Goal: Task Accomplishment & Management: Complete application form

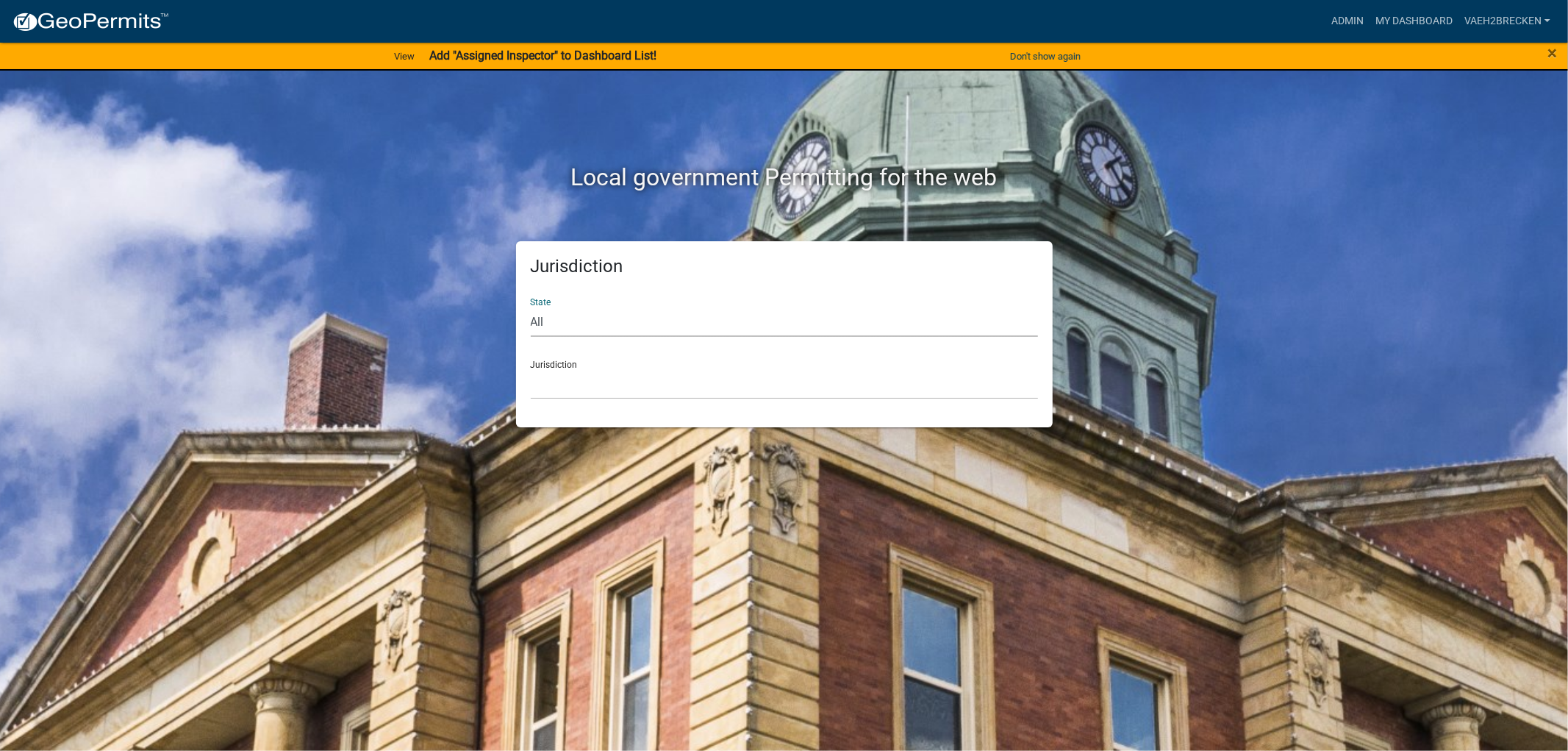
click at [582, 318] on select "All [US_STATE] [US_STATE] [US_STATE] [US_STATE] [US_STATE] [US_STATE] [US_STATE…" at bounding box center [784, 322] width 507 height 30
click at [1347, 16] on link "Admin" at bounding box center [1347, 22] width 44 height 28
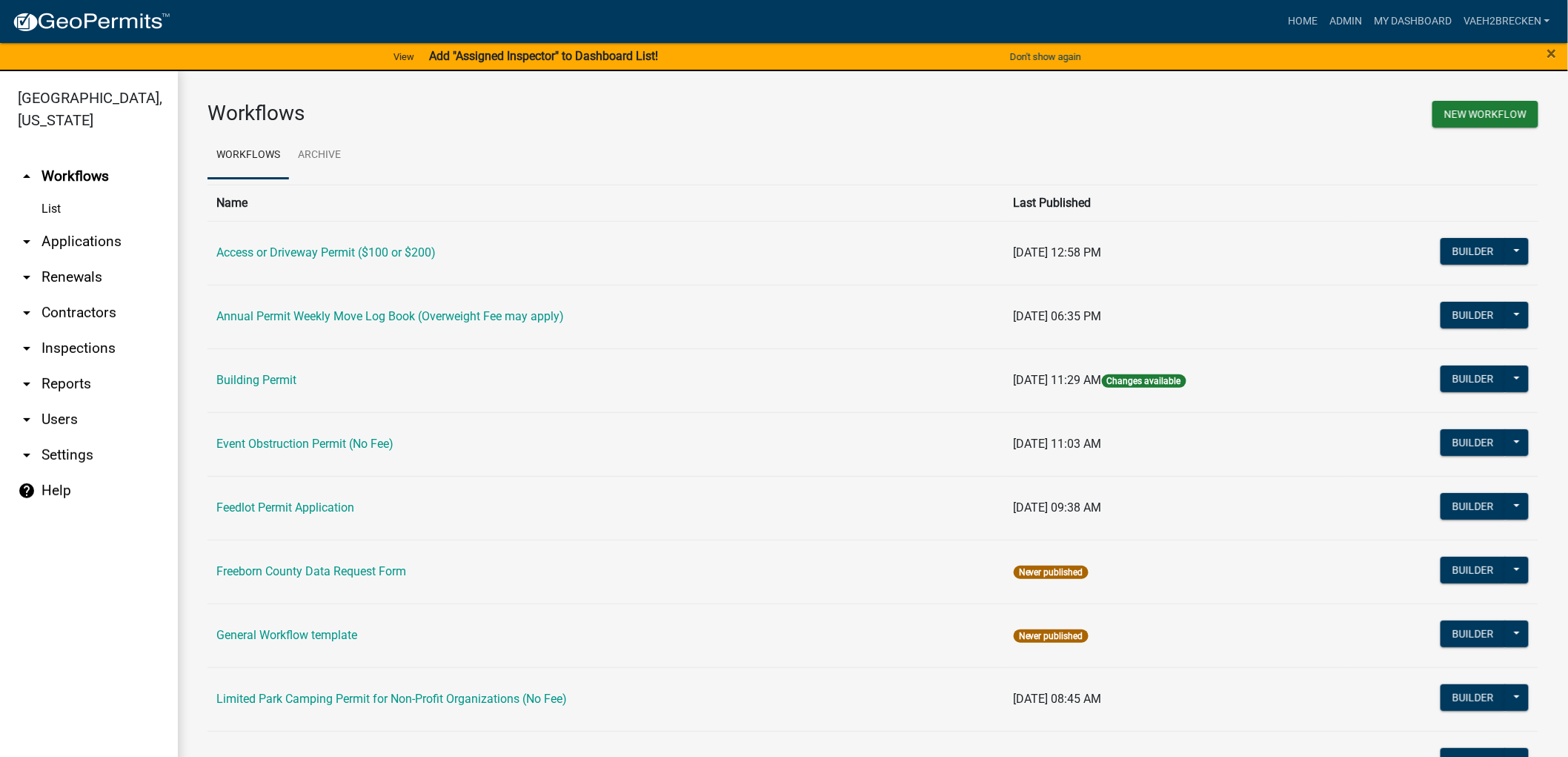
click at [74, 247] on link "arrow_drop_down Applications" at bounding box center [89, 241] width 178 height 36
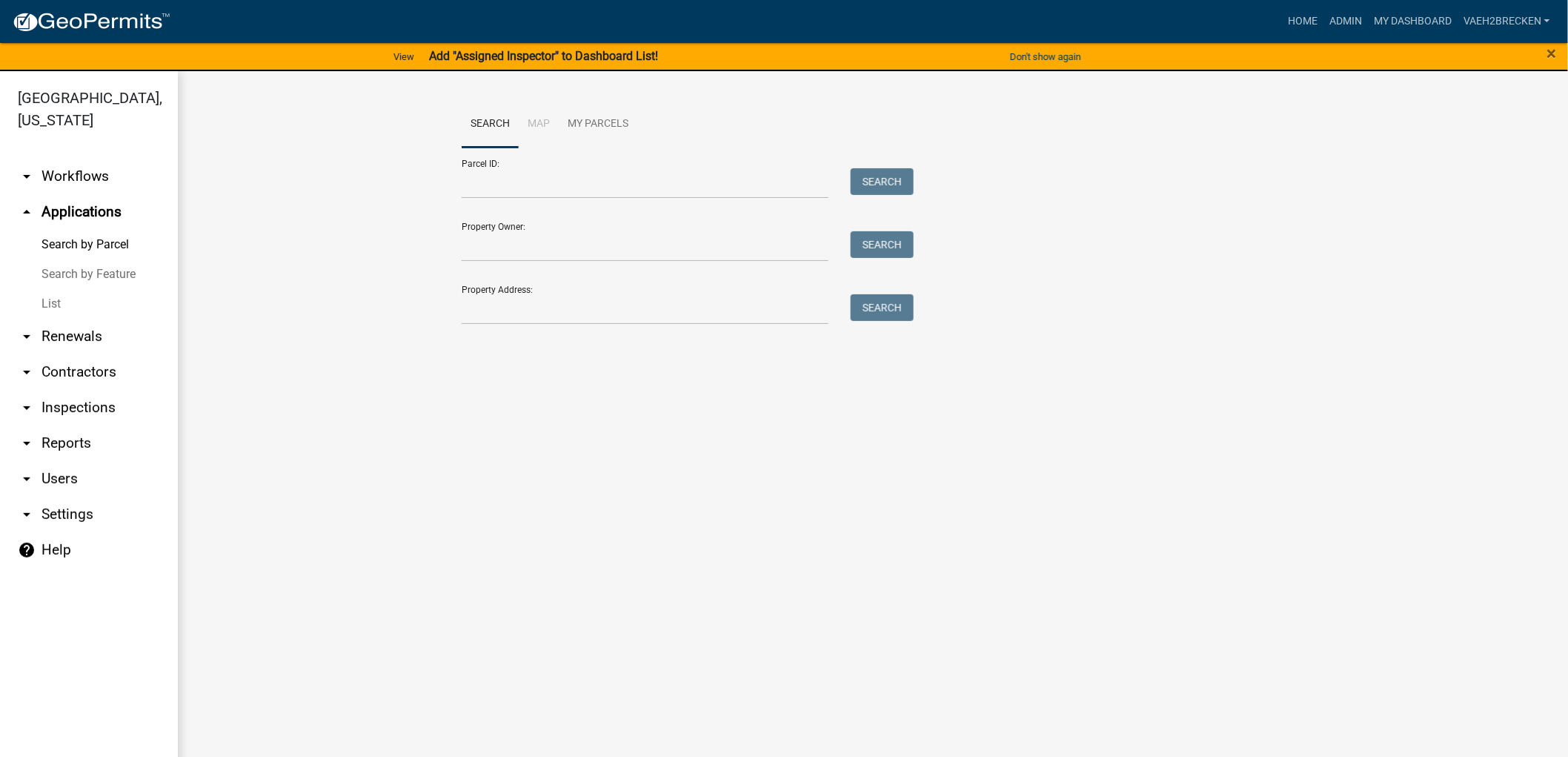
click at [50, 309] on link "List" at bounding box center [89, 303] width 178 height 29
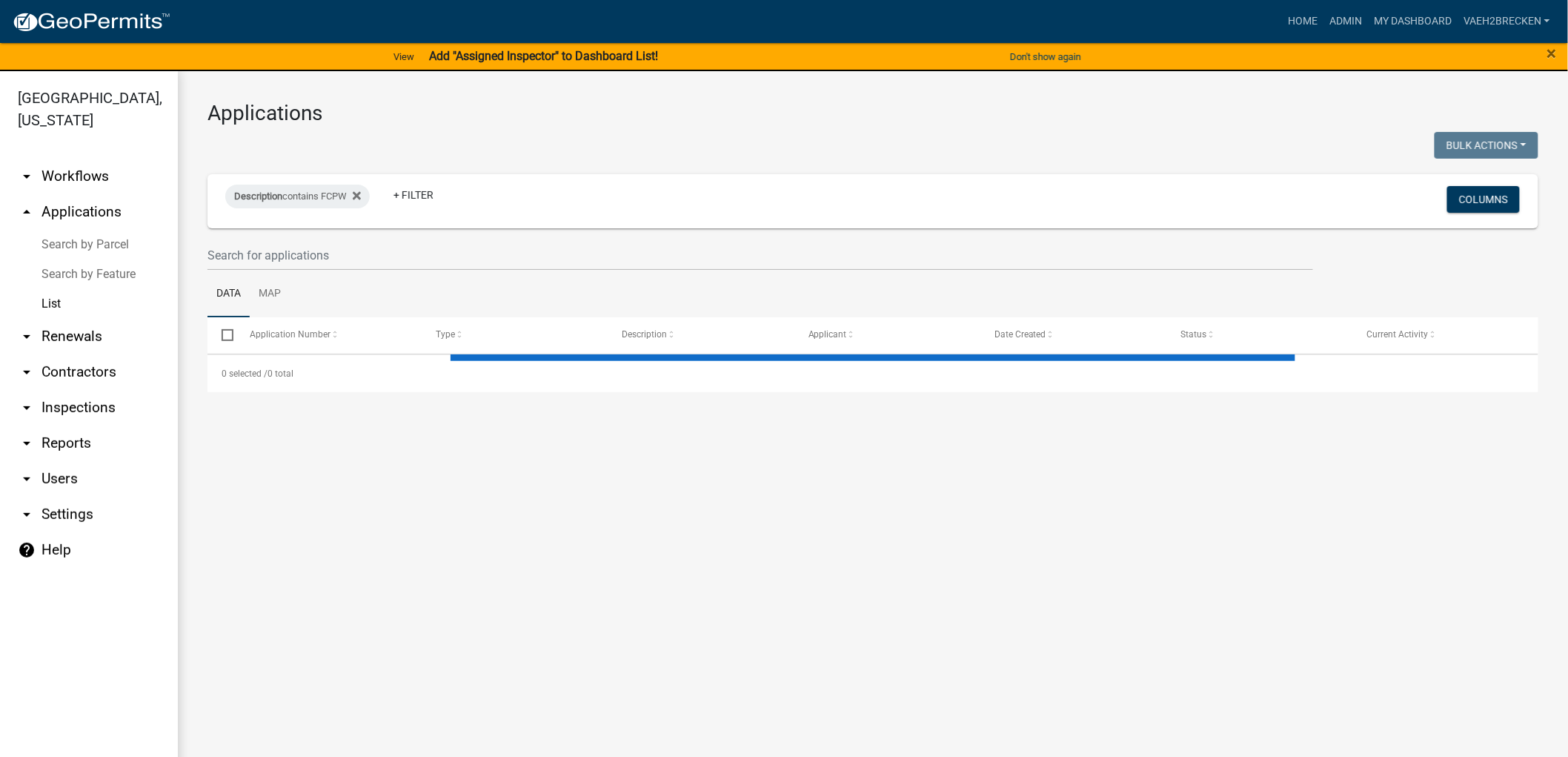
select select "3: 100"
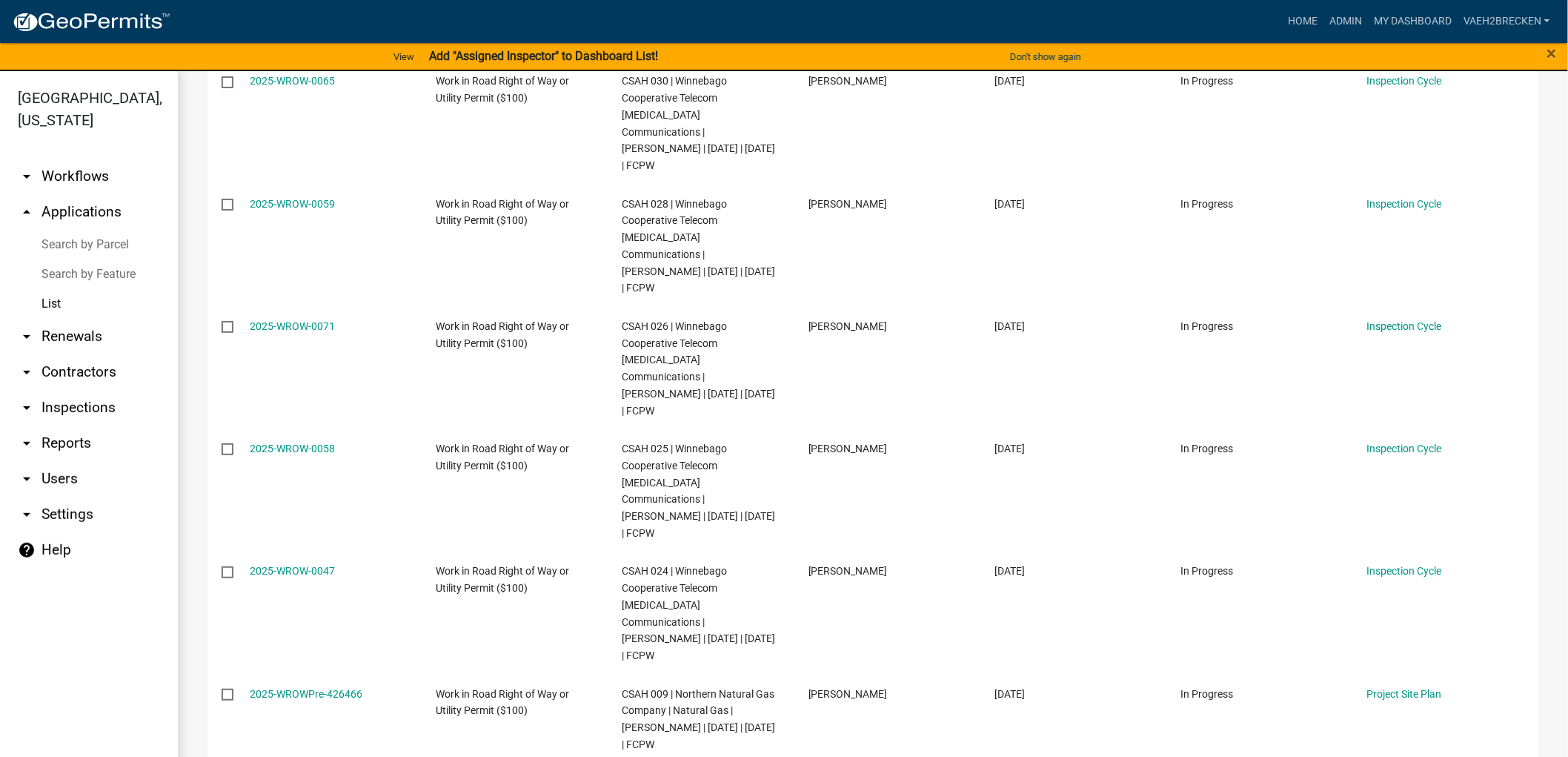
scroll to position [8873, 0]
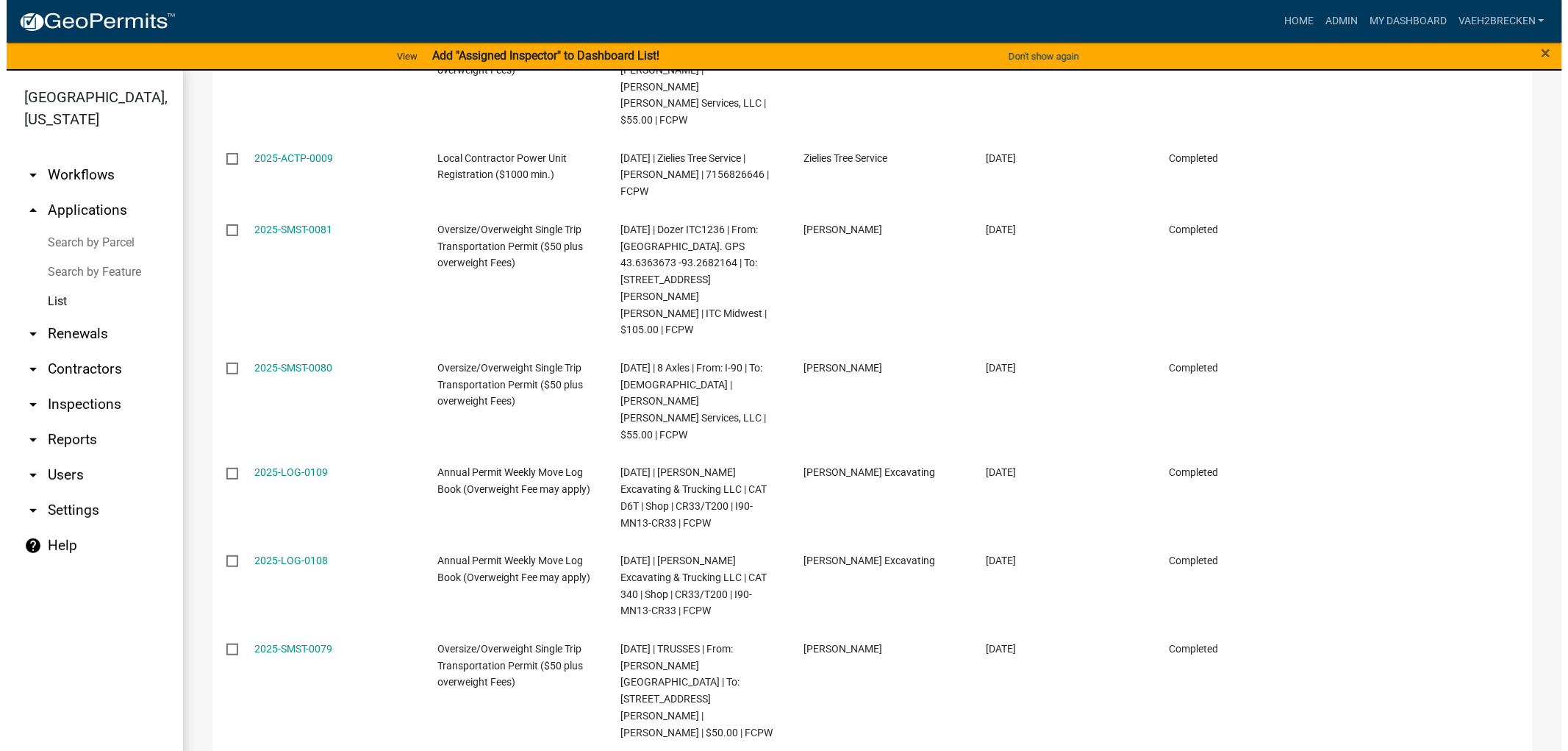
scroll to position [109, 0]
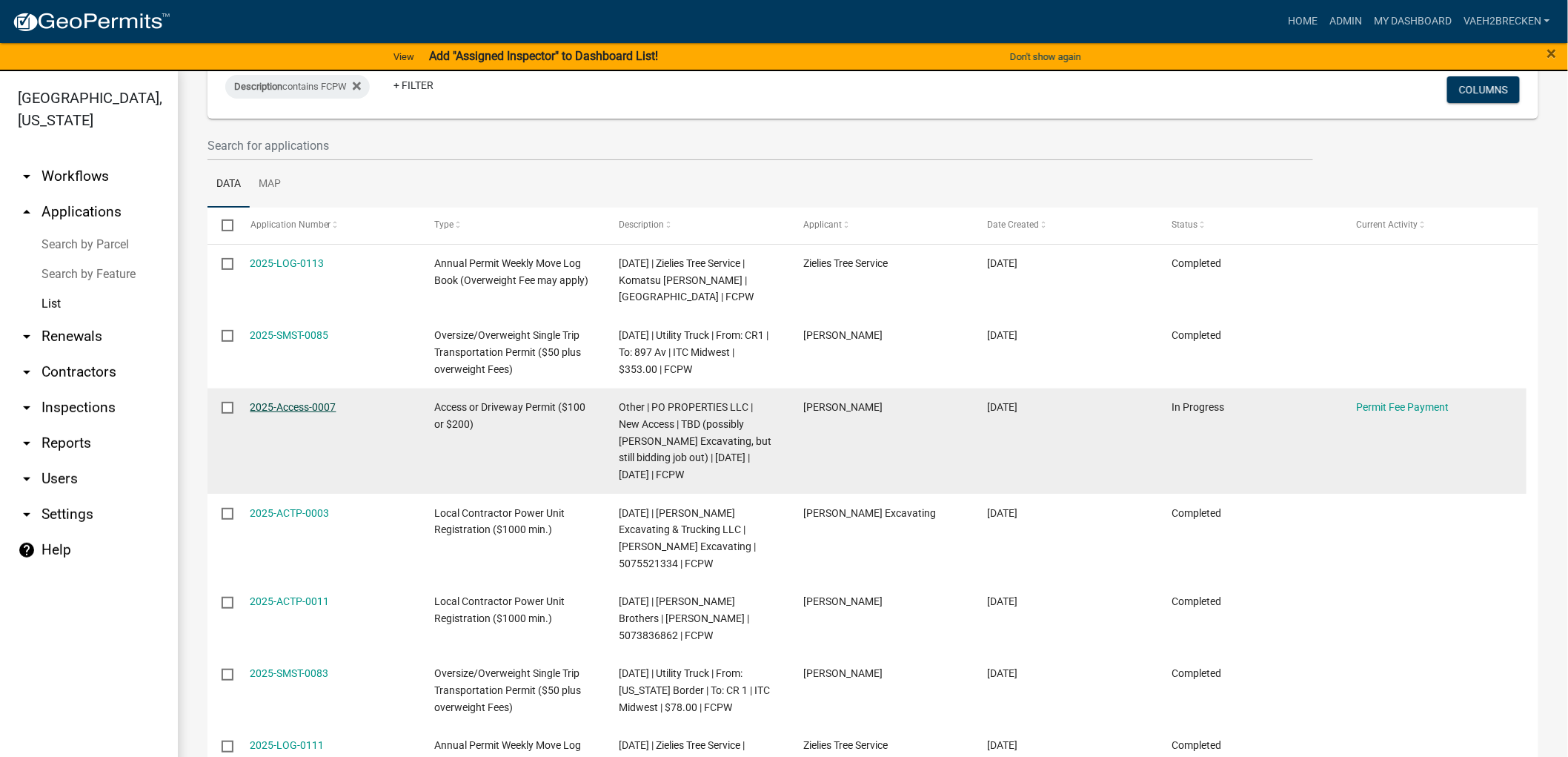
click at [292, 413] on link "2025-Access-0007" at bounding box center [293, 407] width 86 height 12
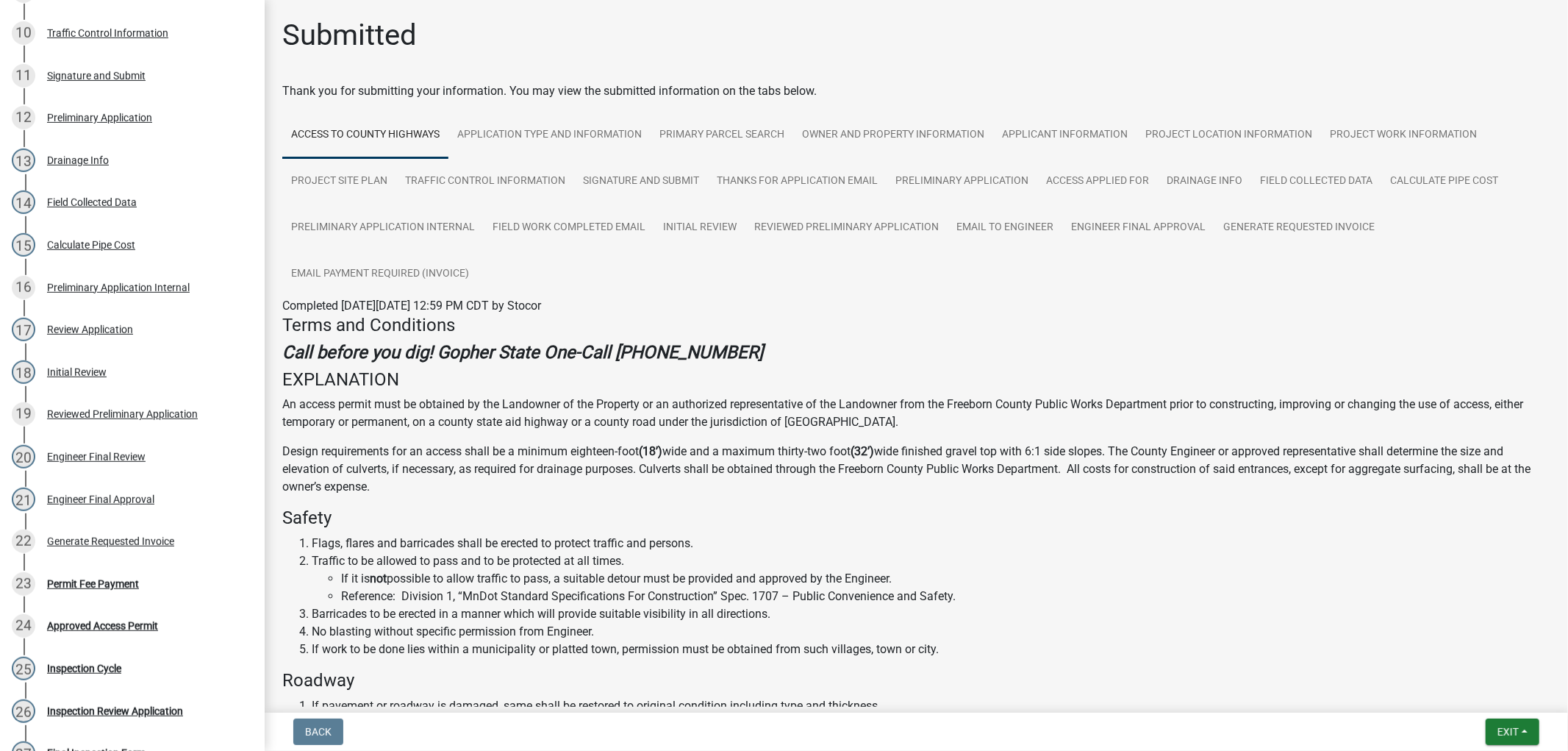
scroll to position [807, 0]
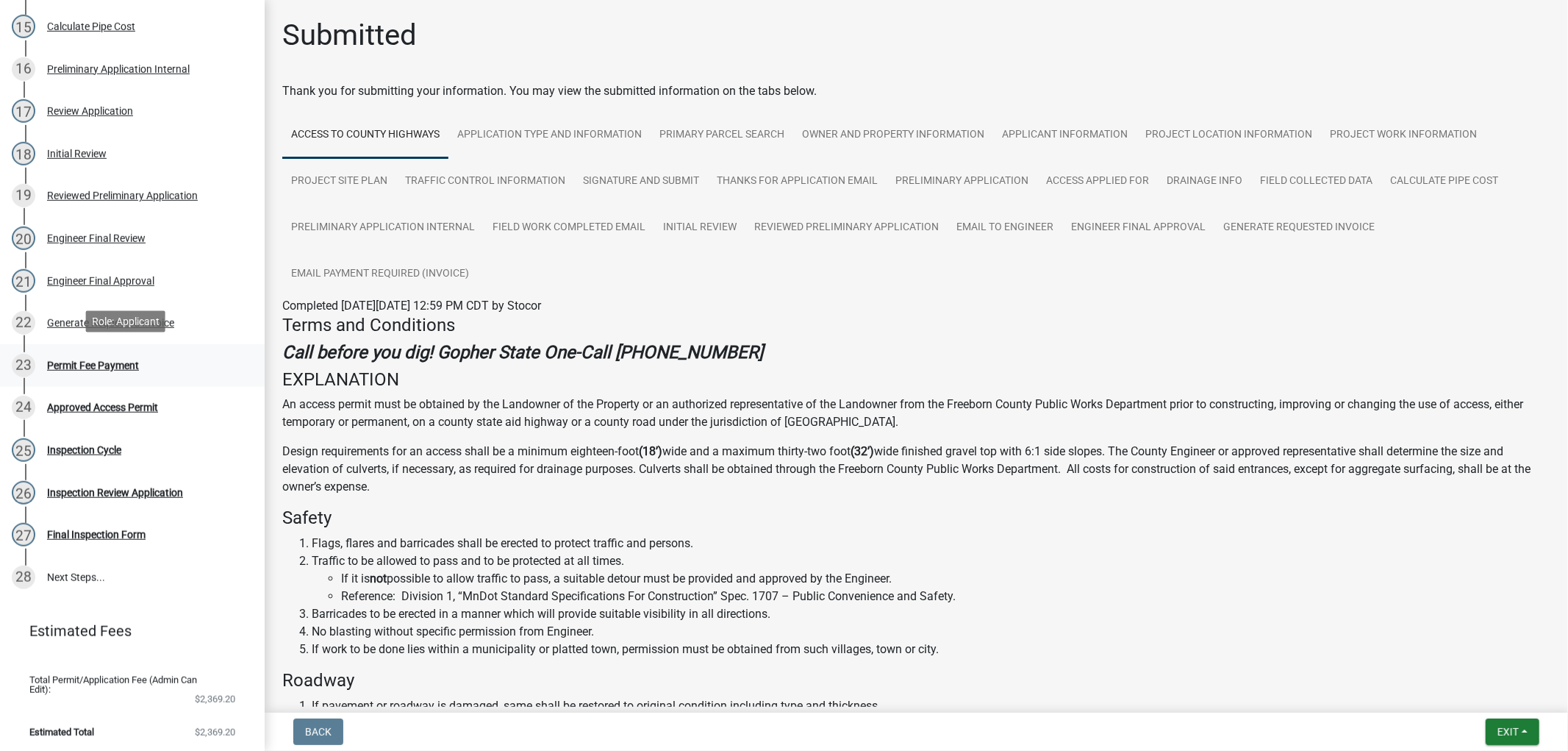
click at [107, 362] on div "Permit Fee Payment" at bounding box center [93, 366] width 92 height 10
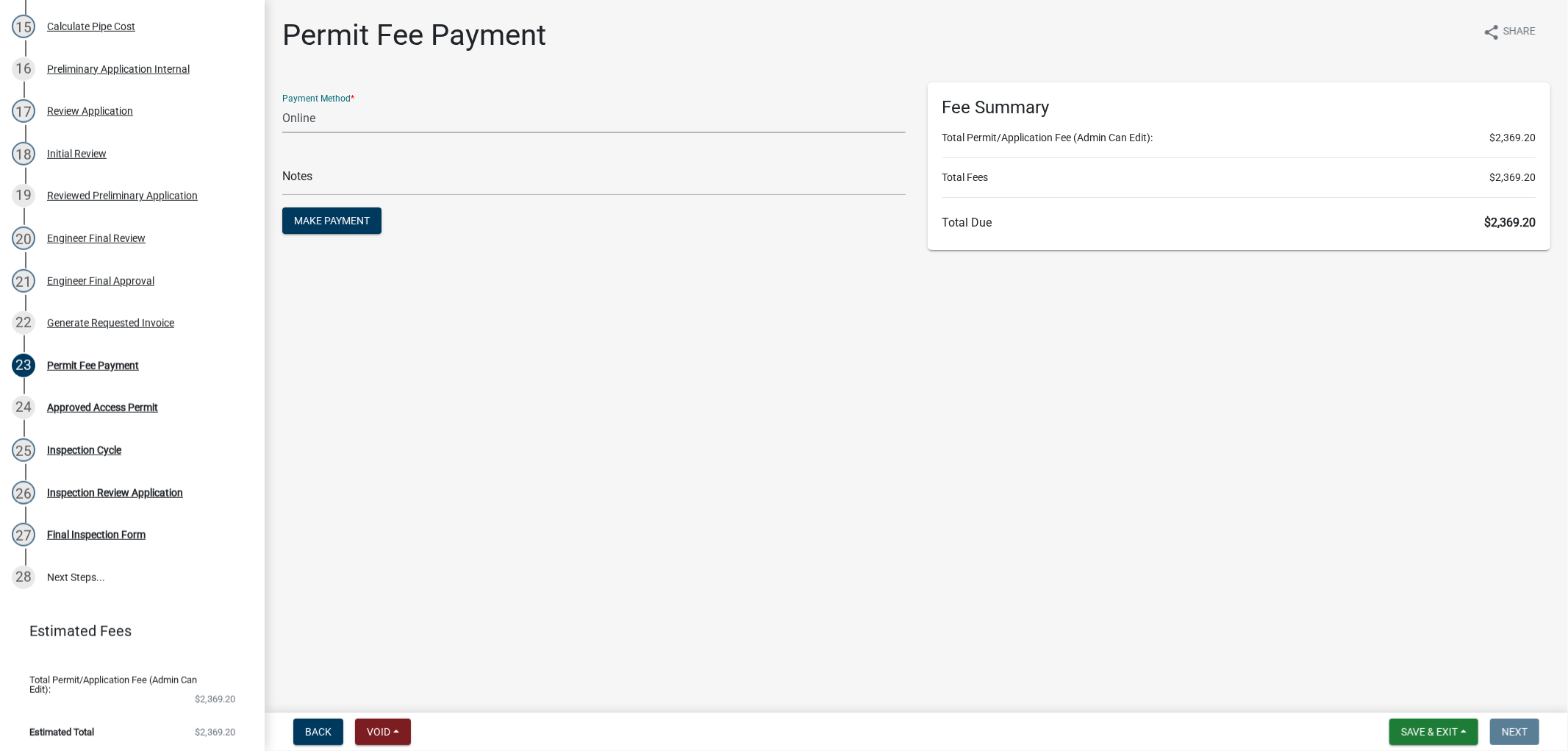
click at [378, 114] on select "Credit Card POS Check Cash Online" at bounding box center [594, 118] width 623 height 30
select select "1: 0"
click at [283, 103] on select "Credit Card POS Check Cash Online" at bounding box center [594, 118] width 623 height 30
click at [359, 173] on input "text" at bounding box center [594, 181] width 623 height 30
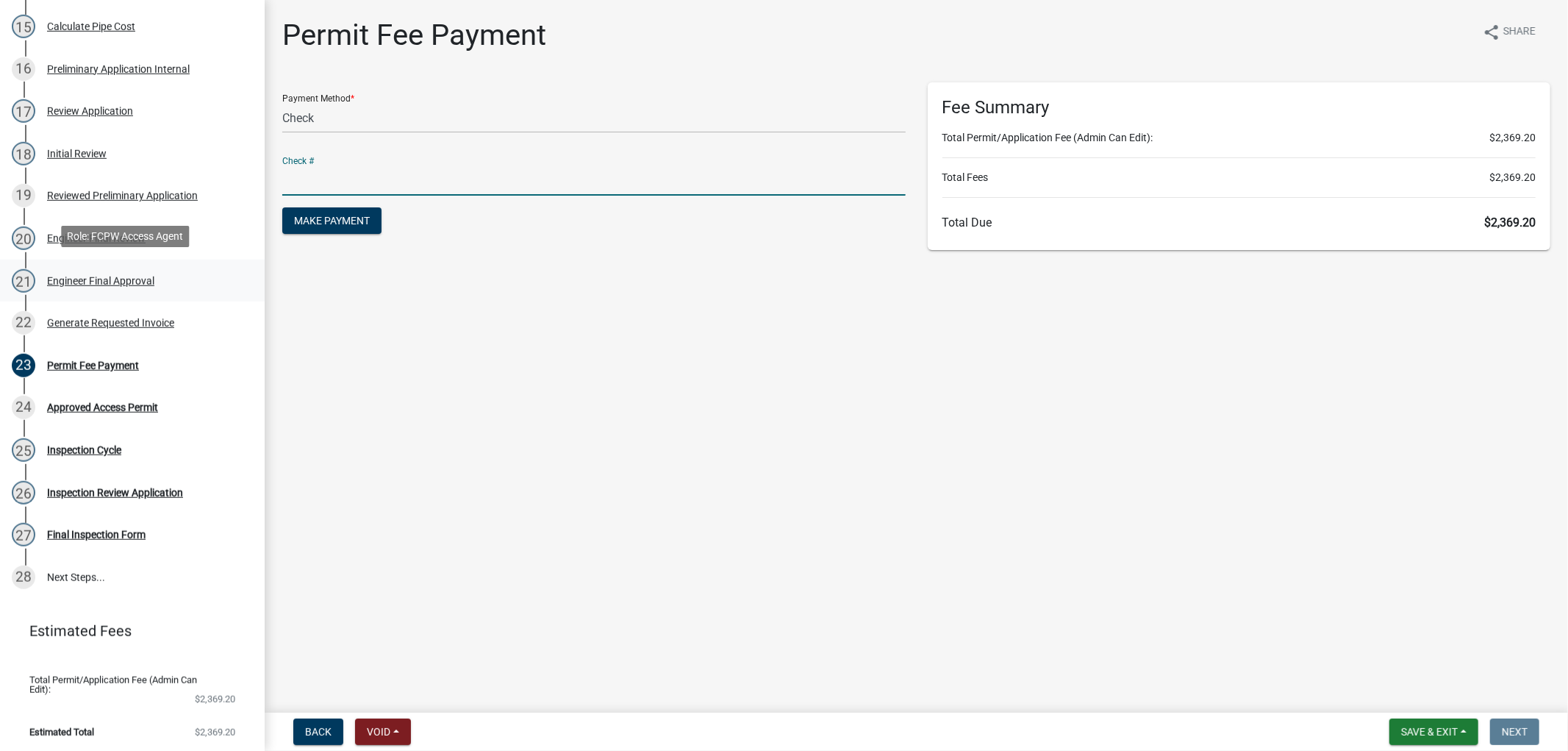
click at [109, 283] on div "21 Engineer Final Approval" at bounding box center [126, 281] width 230 height 23
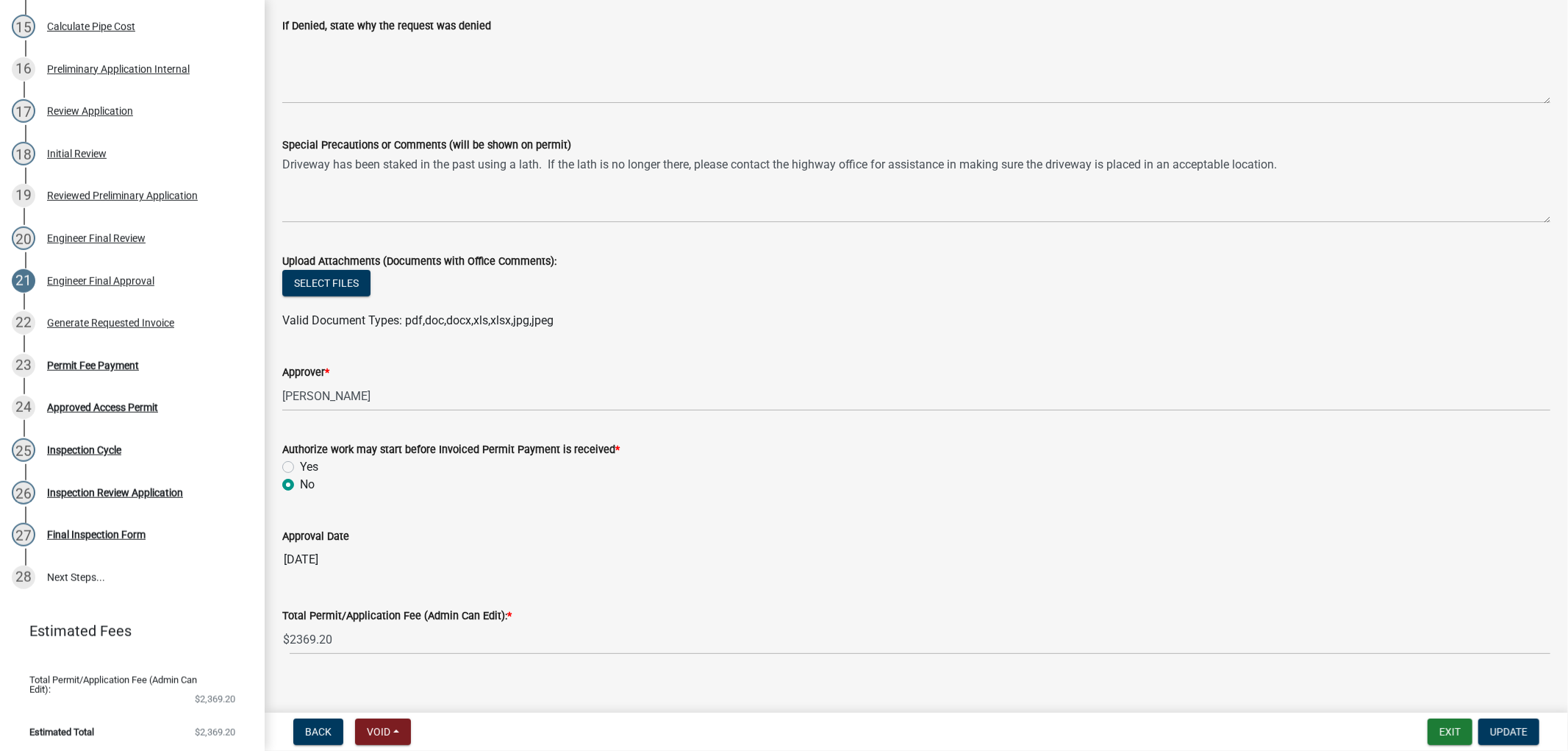
scroll to position [323, 0]
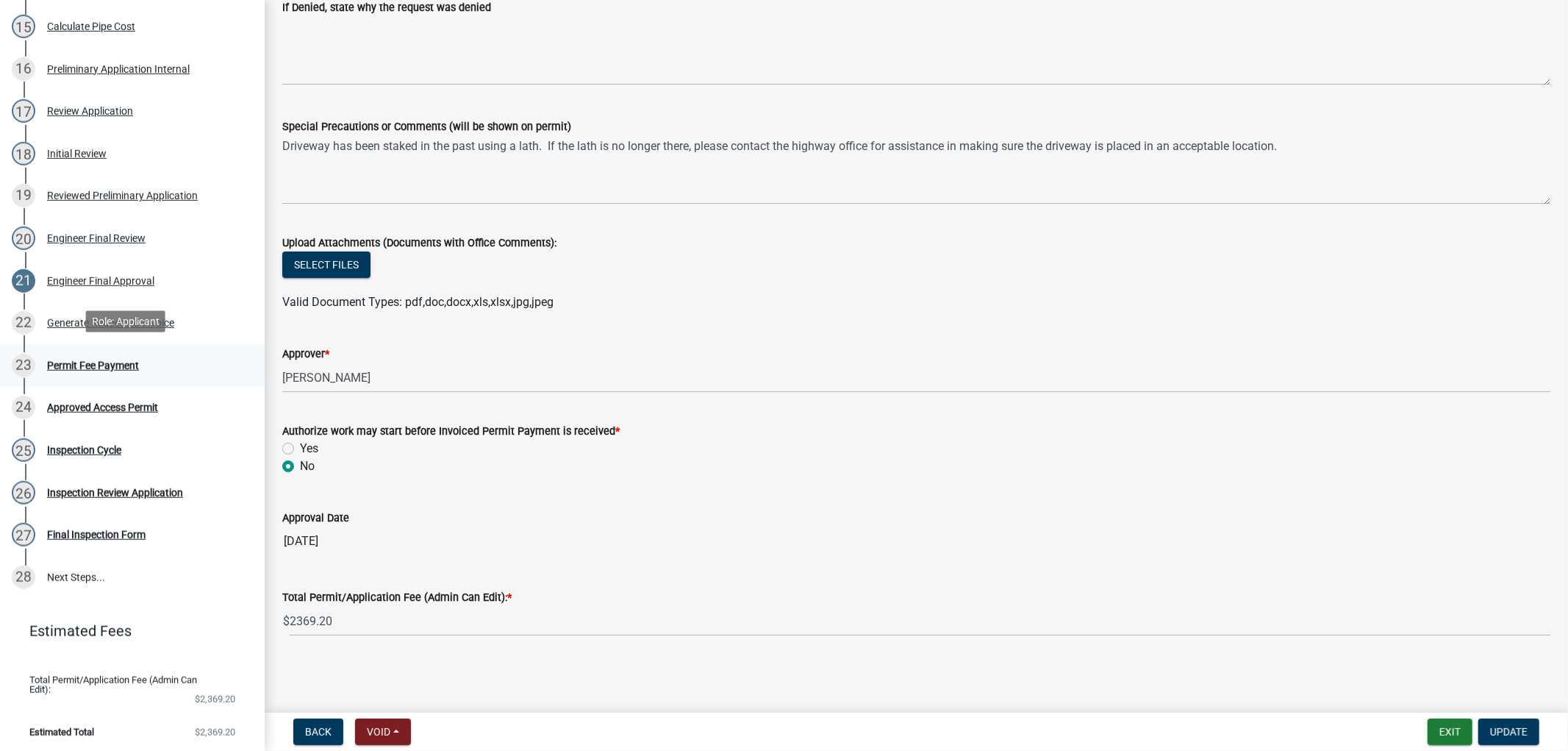
click at [86, 361] on div "Permit Fee Payment" at bounding box center [93, 366] width 92 height 10
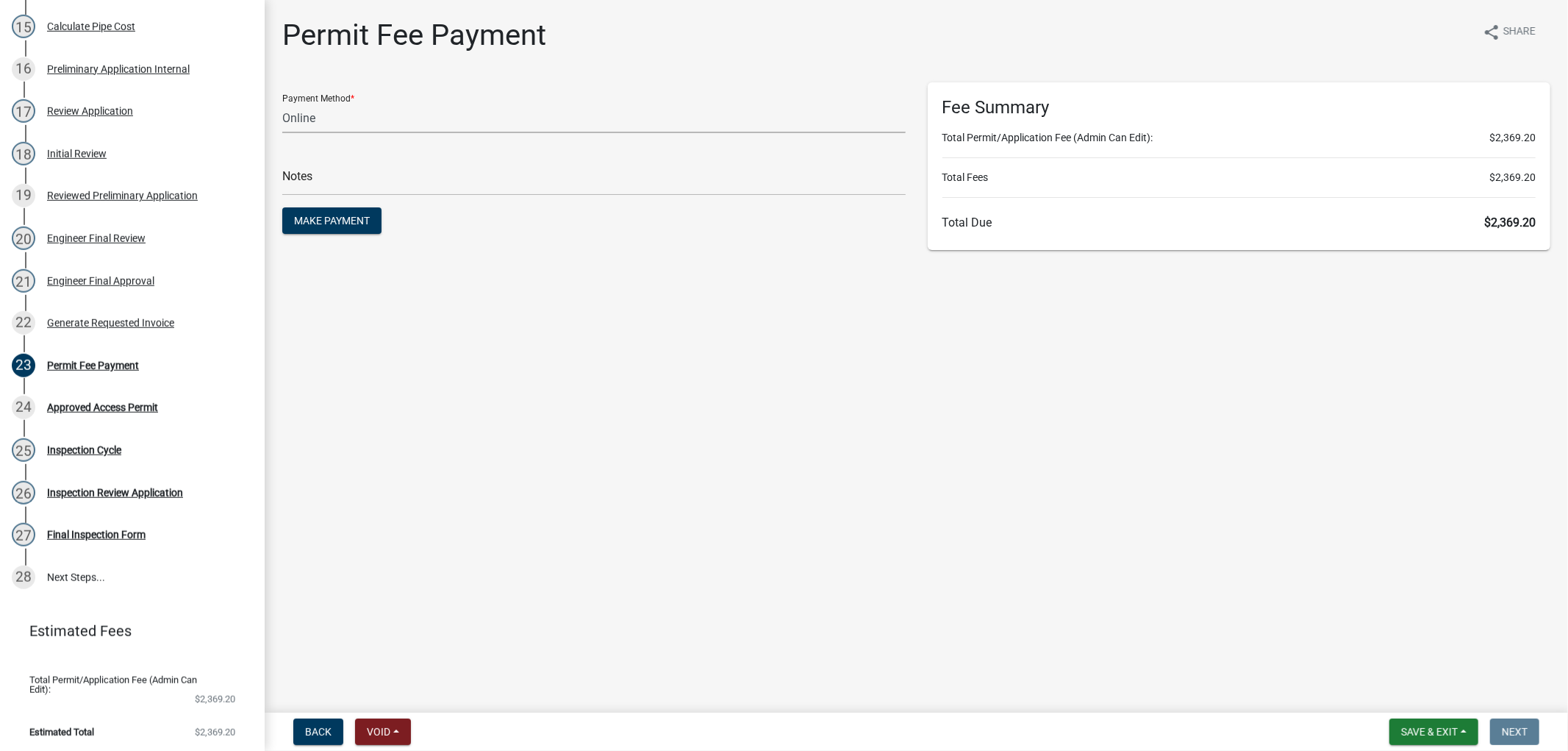
click at [388, 113] on select "Credit Card POS Check Cash Online" at bounding box center [594, 118] width 623 height 30
select select "1: 0"
click at [283, 103] on select "Credit Card POS Check Cash Online" at bounding box center [594, 118] width 623 height 30
click at [365, 182] on input "text" at bounding box center [594, 181] width 623 height 30
type input "001131"
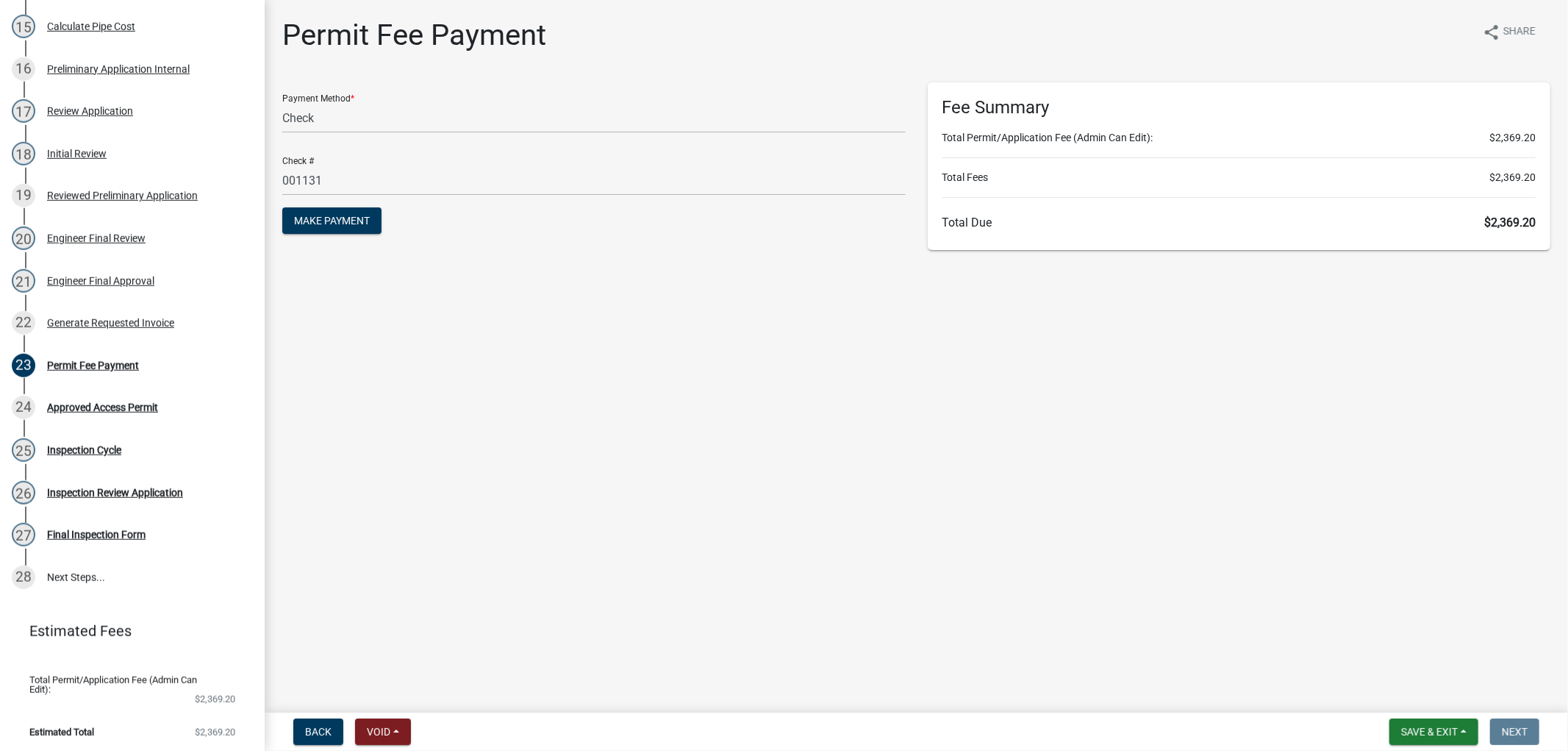
click at [743, 366] on main "Permit Fee Payment share Share Payment Method * Credit Card POS Check Cash Onli…" at bounding box center [916, 353] width 1304 height 706
click at [329, 225] on button "Make Payment" at bounding box center [332, 220] width 99 height 27
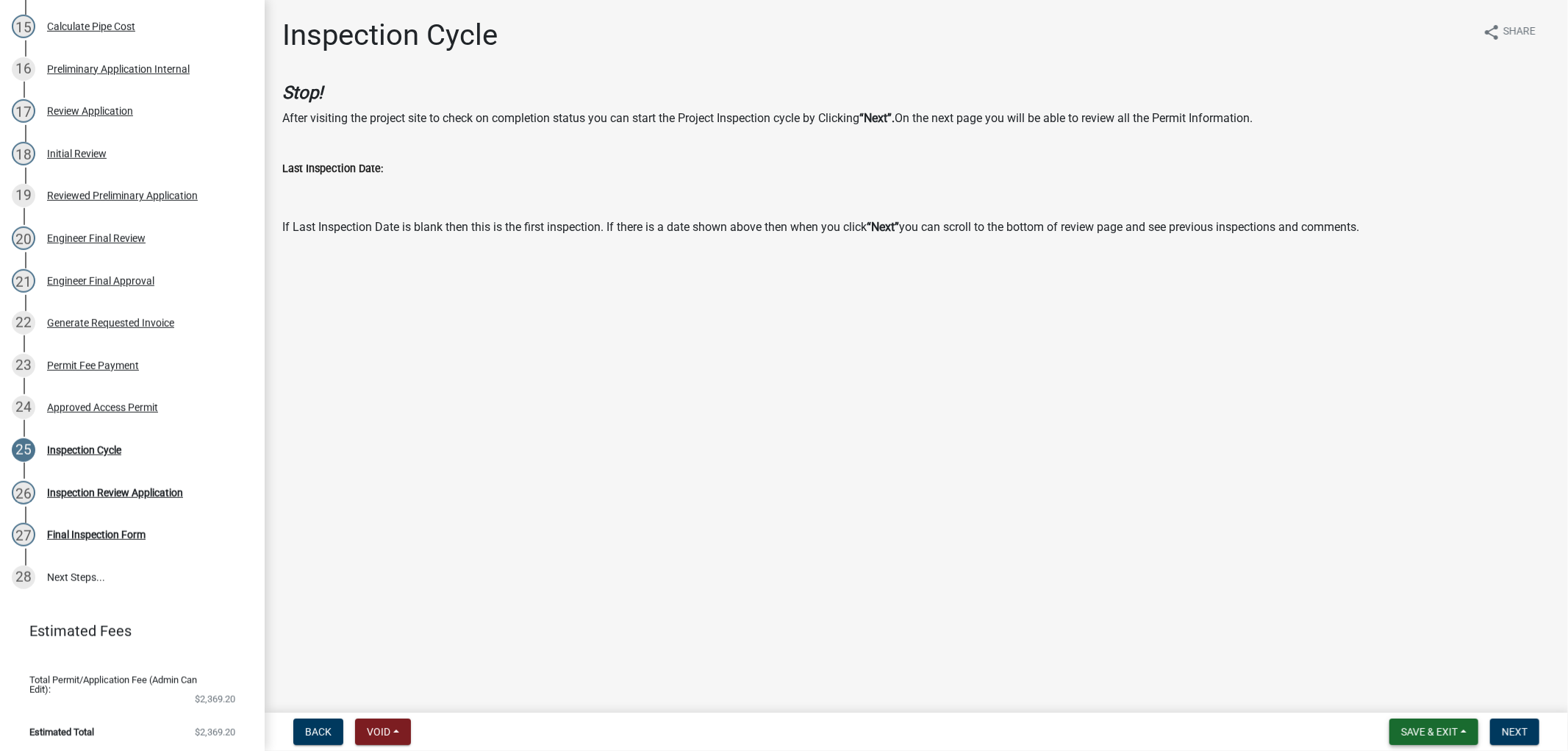
click at [1444, 732] on span "Save & Exit" at bounding box center [1430, 732] width 56 height 12
click at [1420, 695] on button "Save & Exit" at bounding box center [1420, 693] width 118 height 36
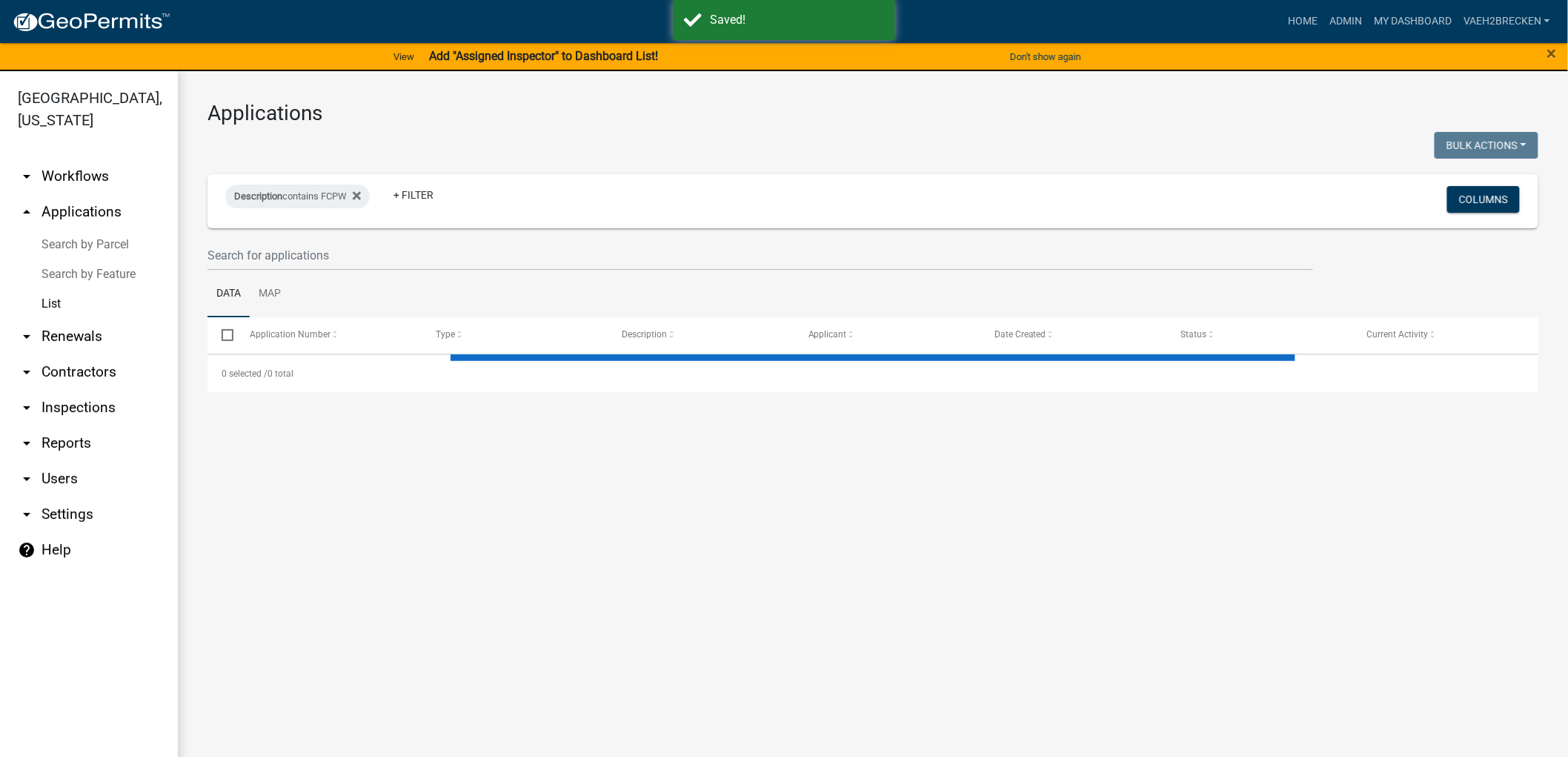
select select "3: 100"
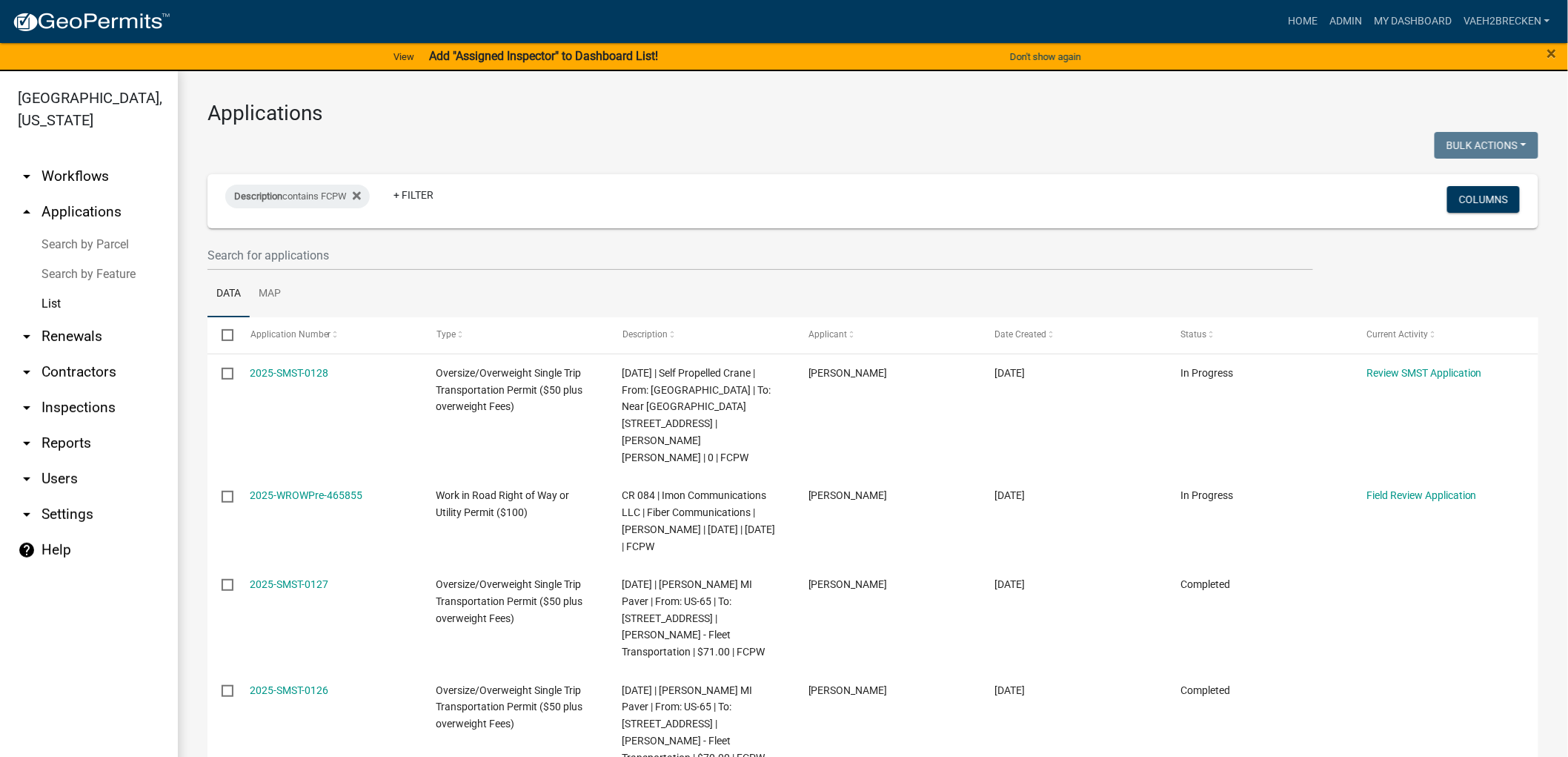
click at [53, 305] on link "List" at bounding box center [89, 303] width 178 height 29
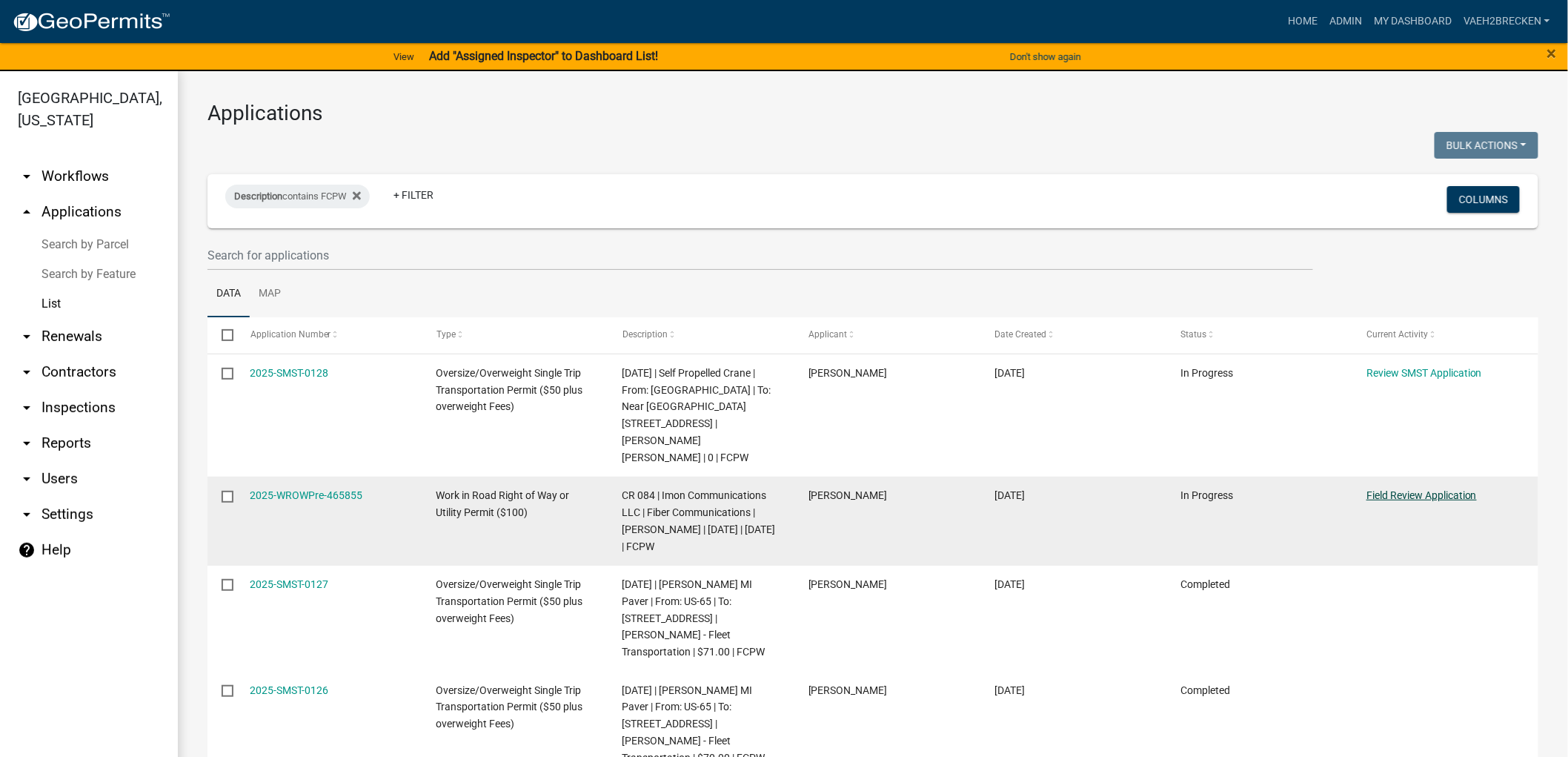
click at [1453, 489] on link "Field Review Application" at bounding box center [1422, 495] width 110 height 12
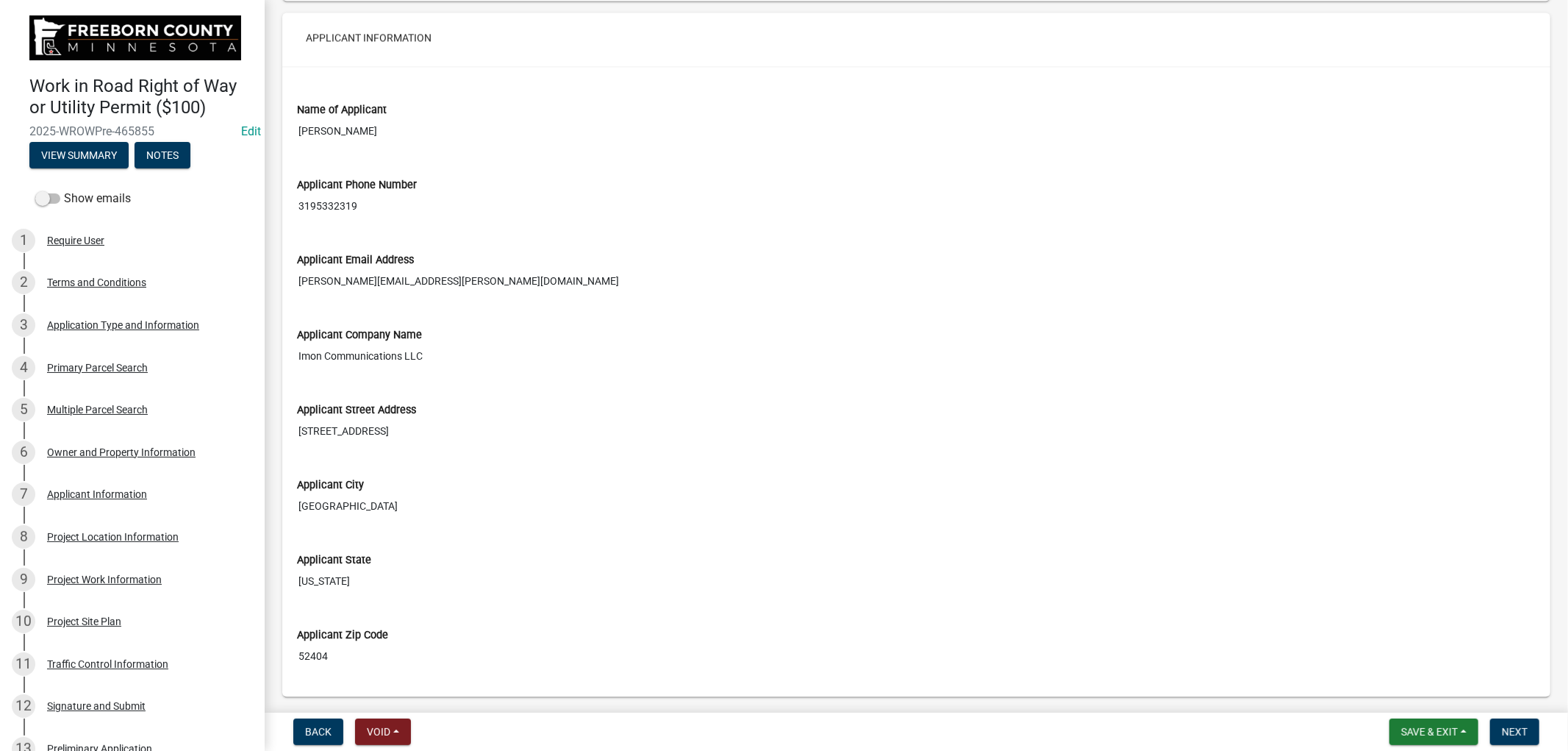
scroll to position [2696, 0]
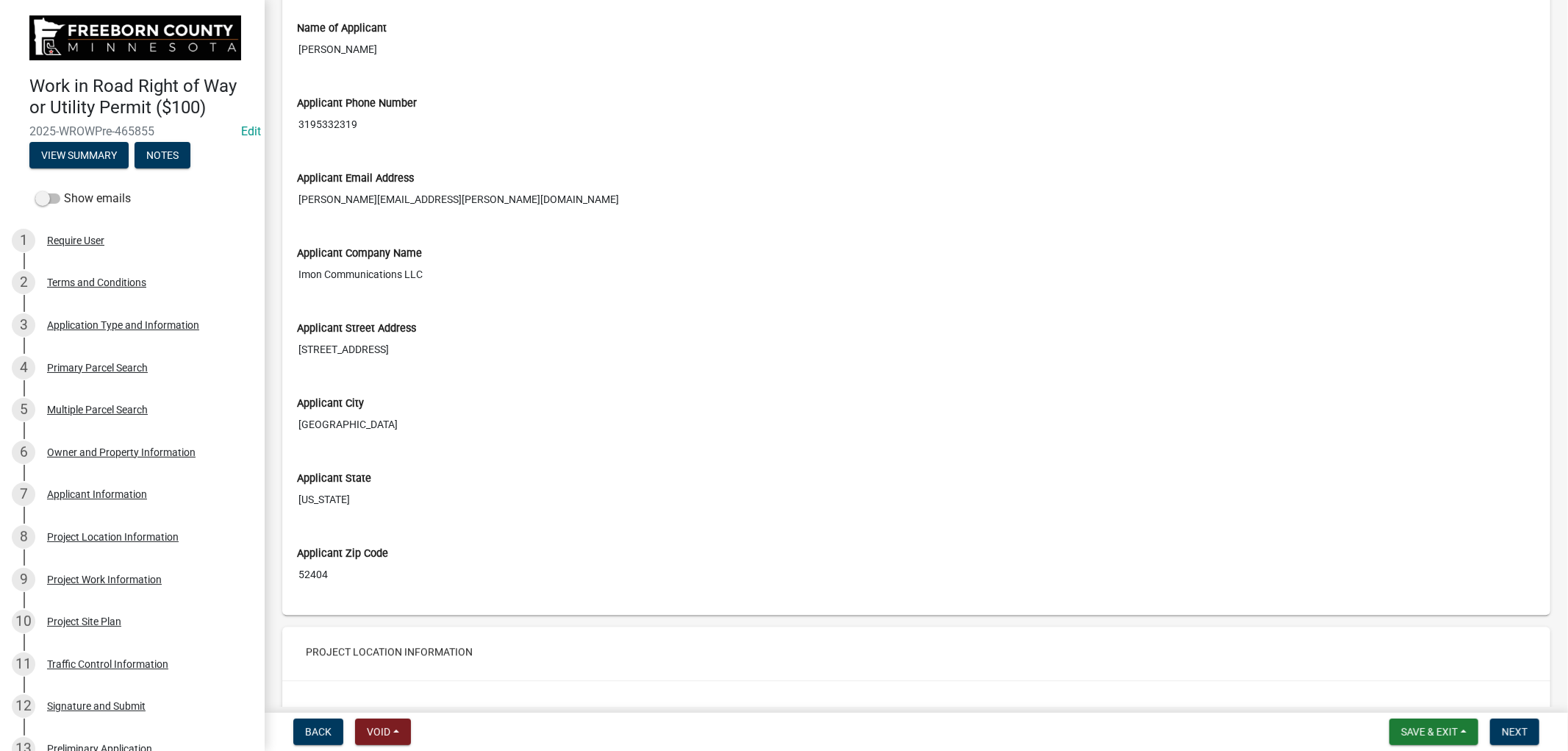
drag, startPoint x: 356, startPoint y: 126, endPoint x: 297, endPoint y: 129, distance: 59.1
click at [297, 129] on input "3195332319" at bounding box center [916, 124] width 1239 height 27
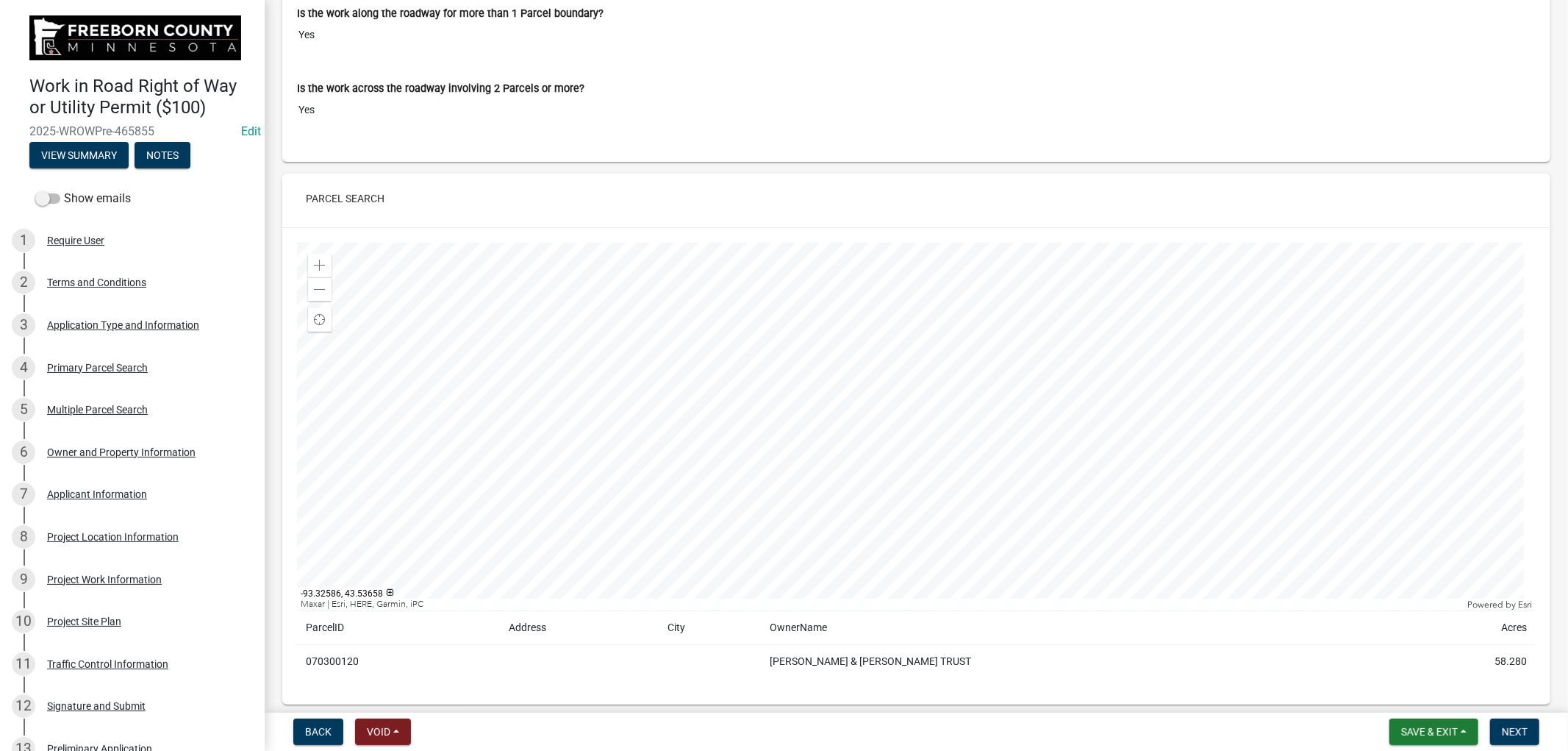
scroll to position [0, 0]
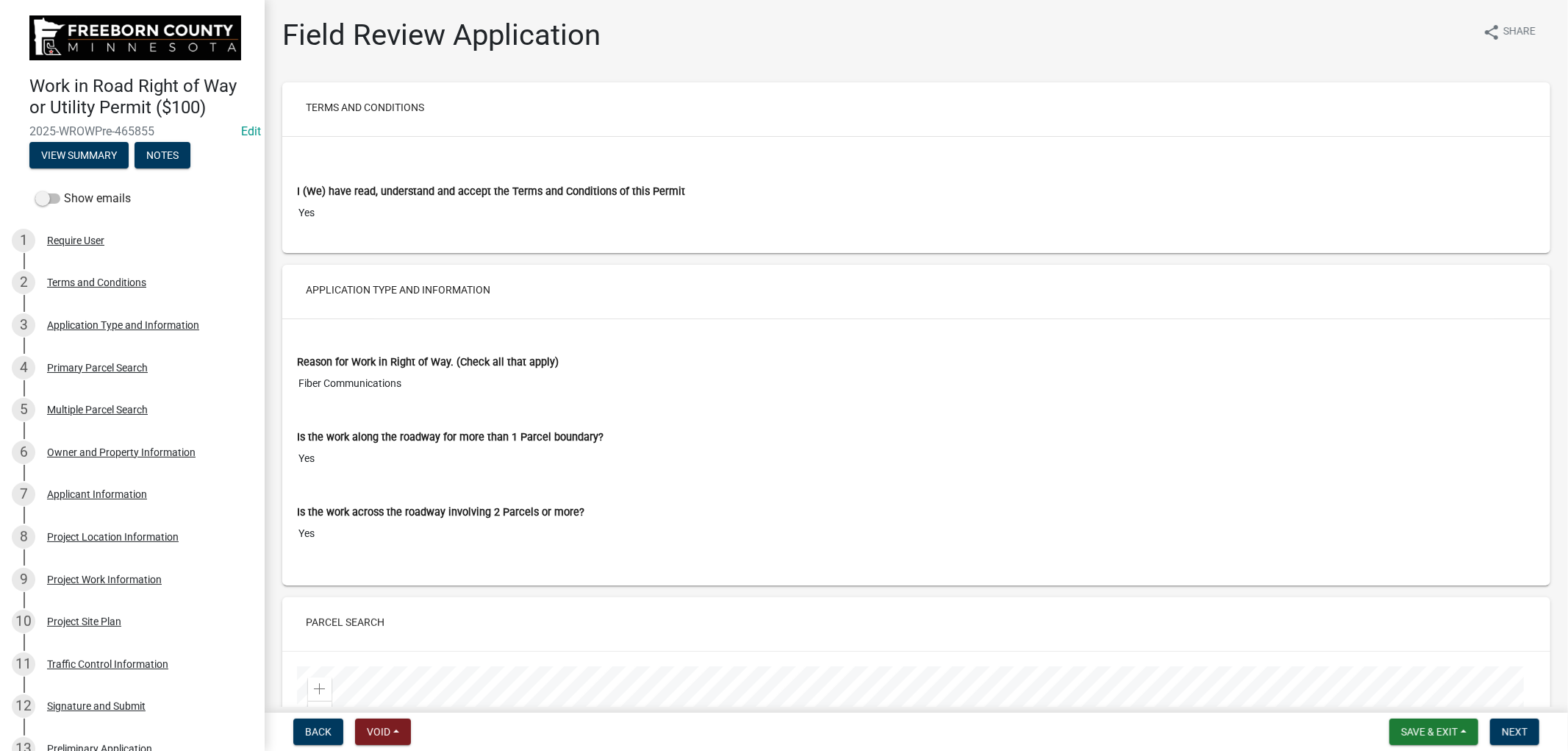
click at [758, 199] on input "Yes" at bounding box center [916, 212] width 1239 height 27
click at [755, 182] on div "I (We) have read, understand and accept the Terms and Conditions of this Permit…" at bounding box center [916, 195] width 1239 height 63
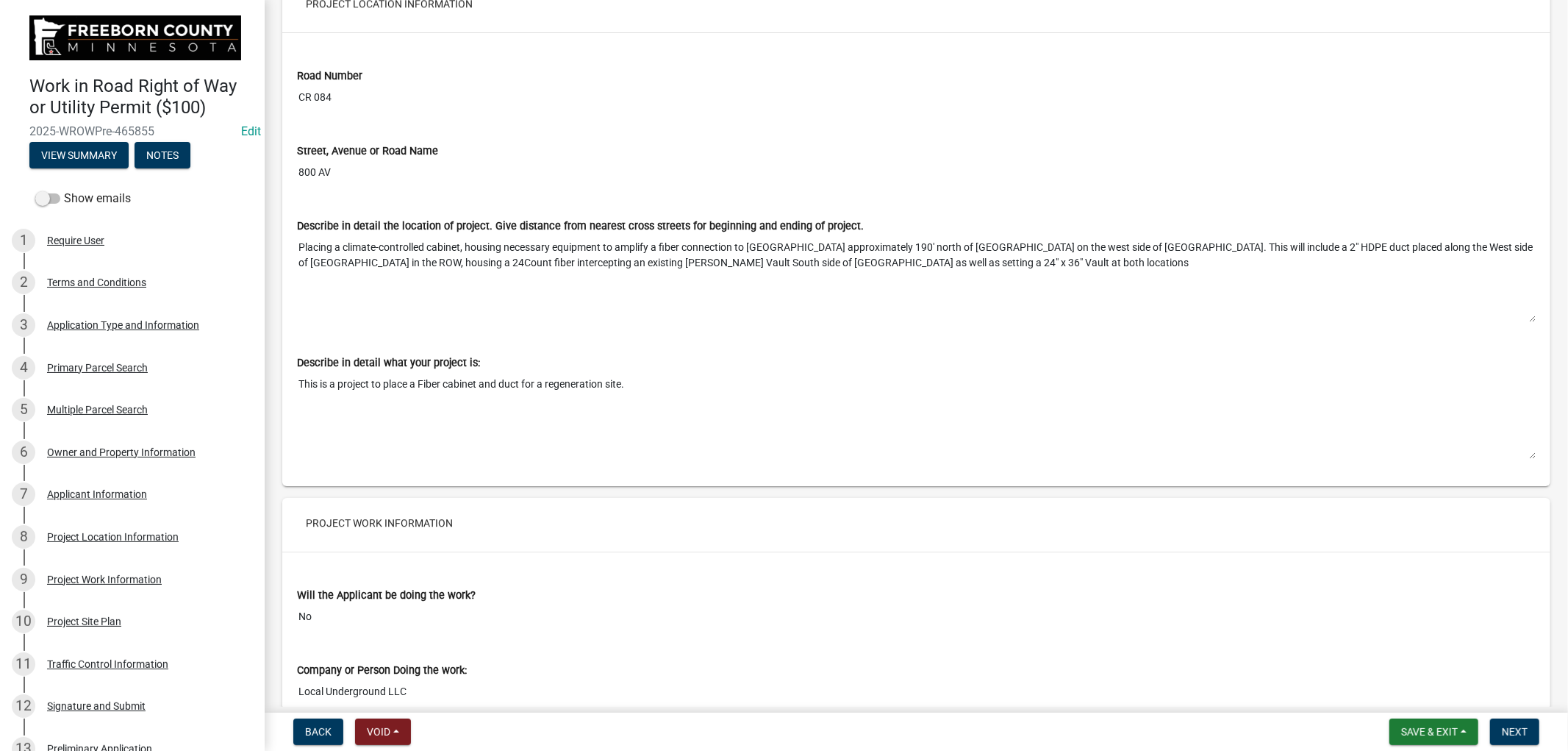
scroll to position [3349, 0]
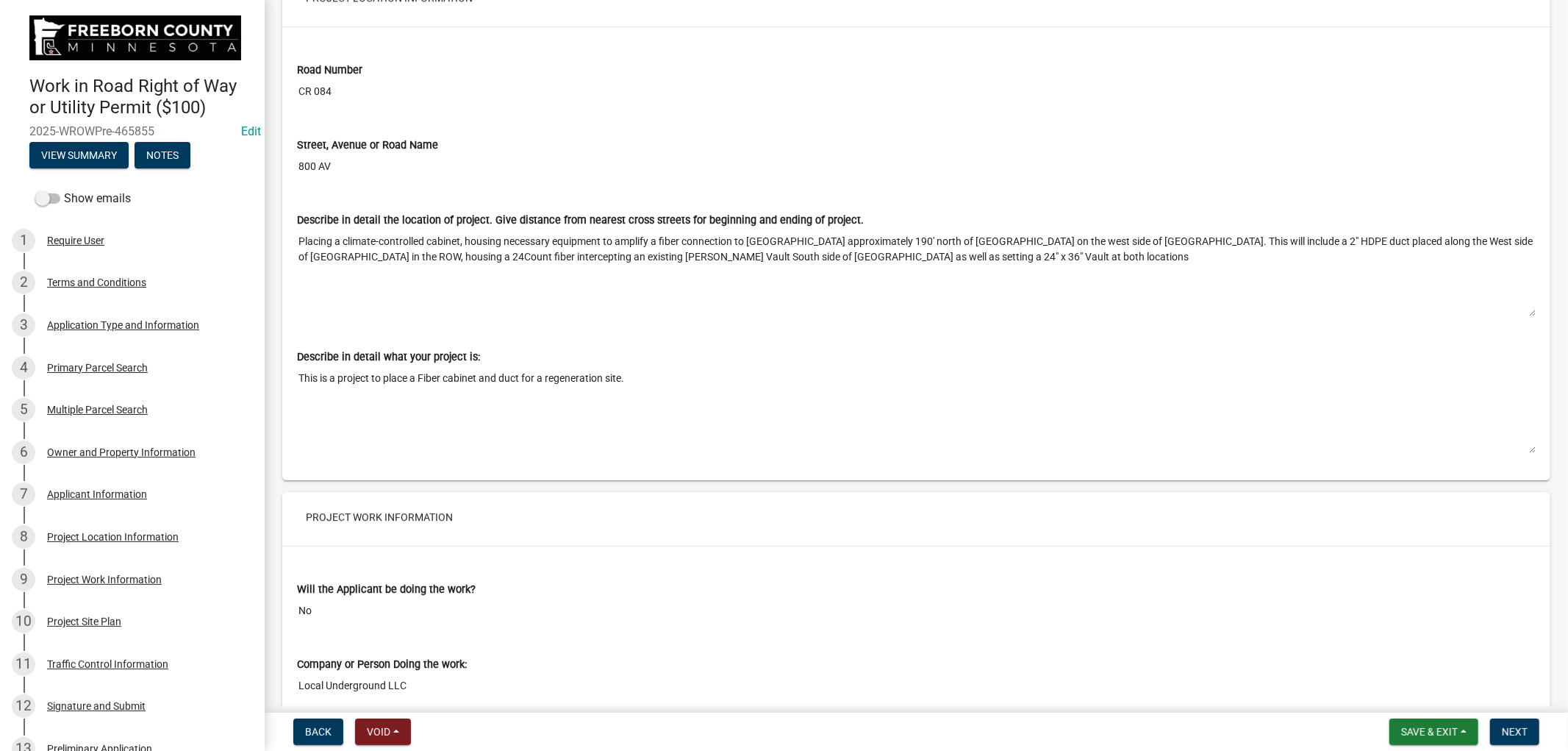
click at [975, 265] on textarea "Placing a climate-controlled cabinet, housing necessary equipment to amplify a …" at bounding box center [916, 272] width 1239 height 89
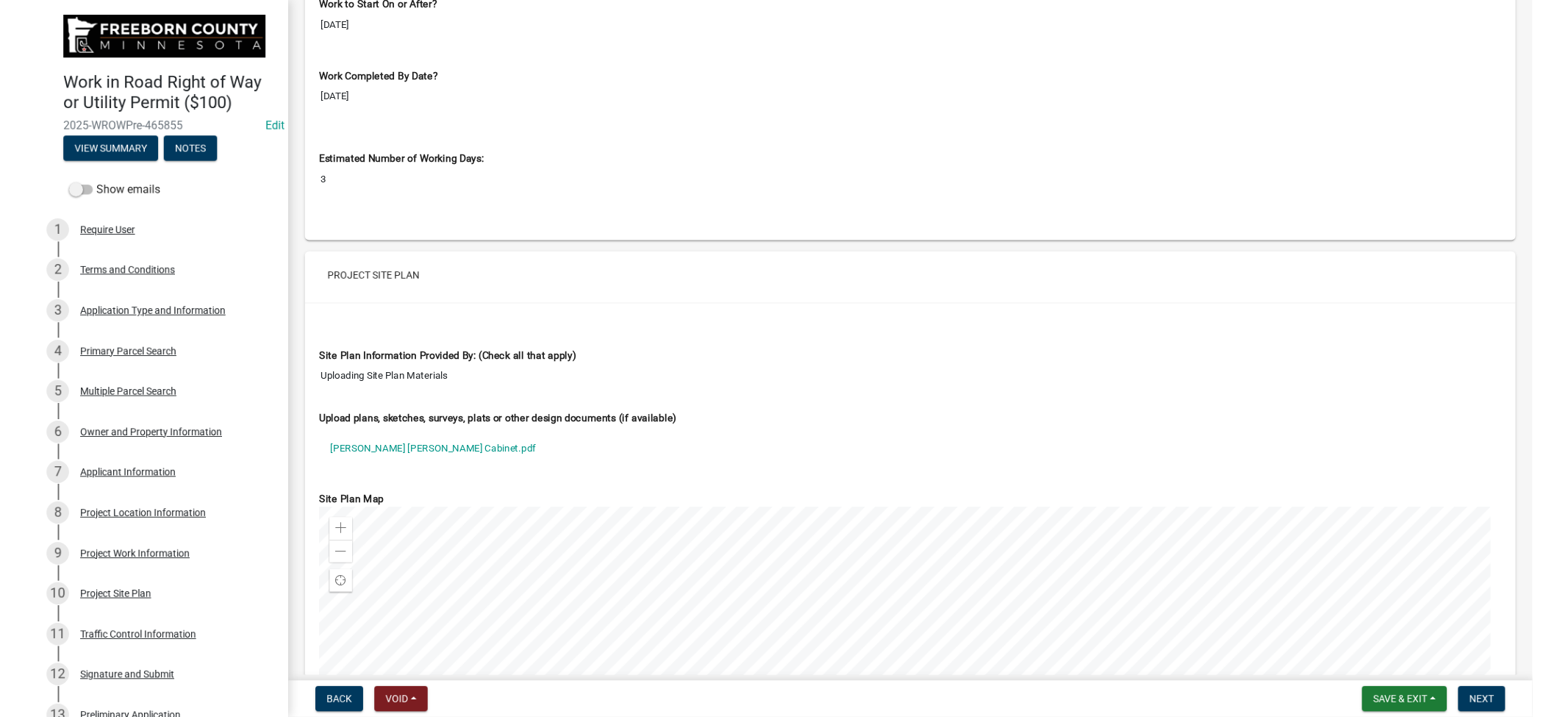
scroll to position [4656, 0]
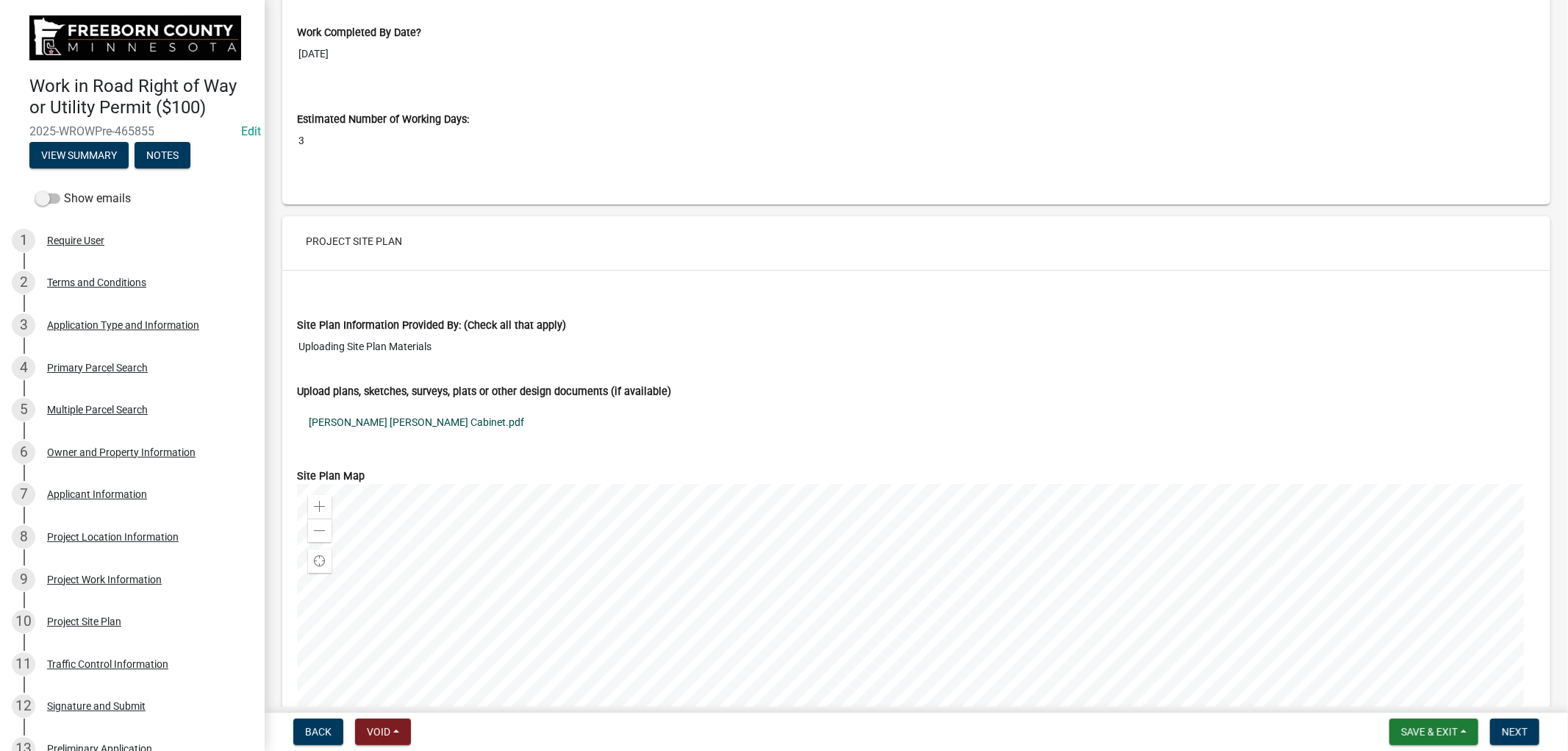
click at [387, 428] on link "[PERSON_NAME] [PERSON_NAME] Cabinet.pdf" at bounding box center [916, 422] width 1239 height 34
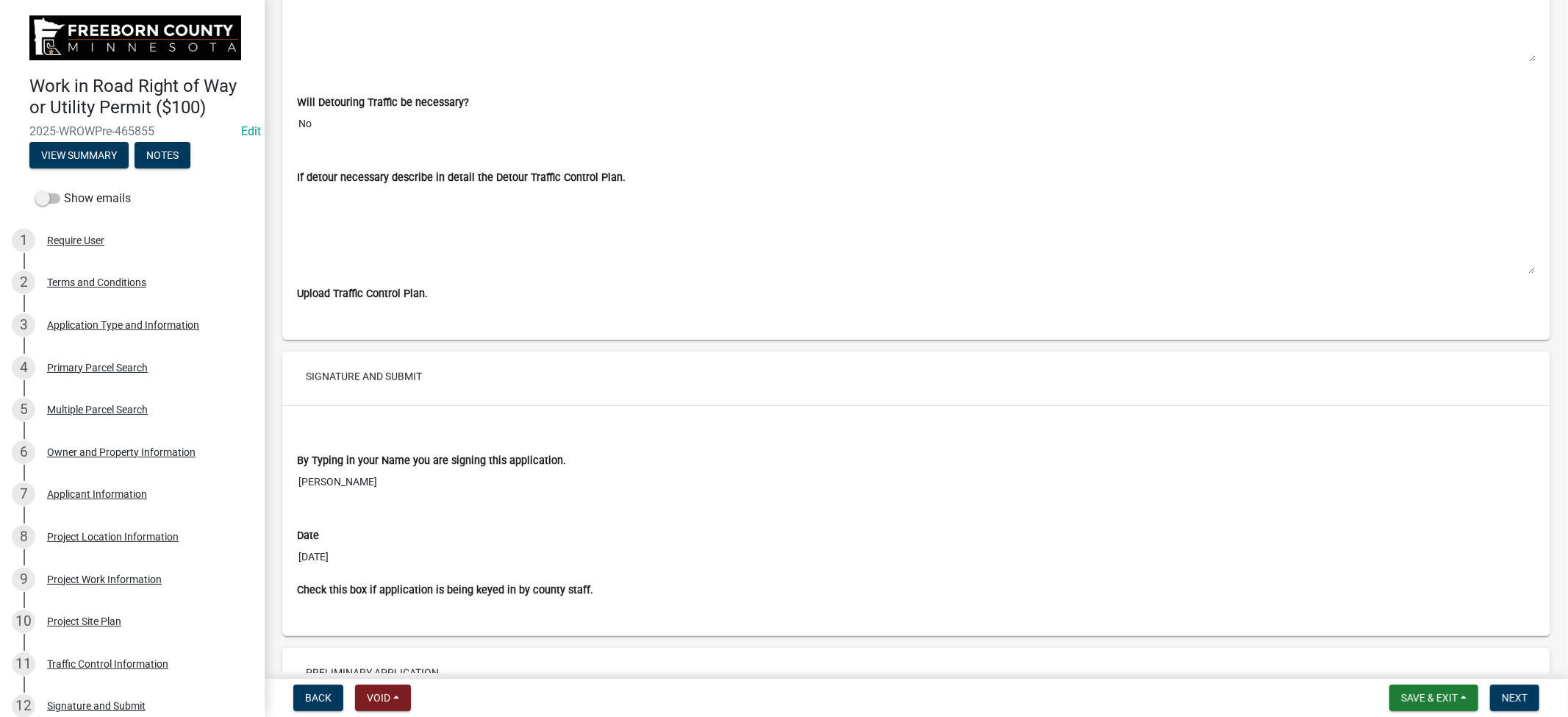
scroll to position [5814, 0]
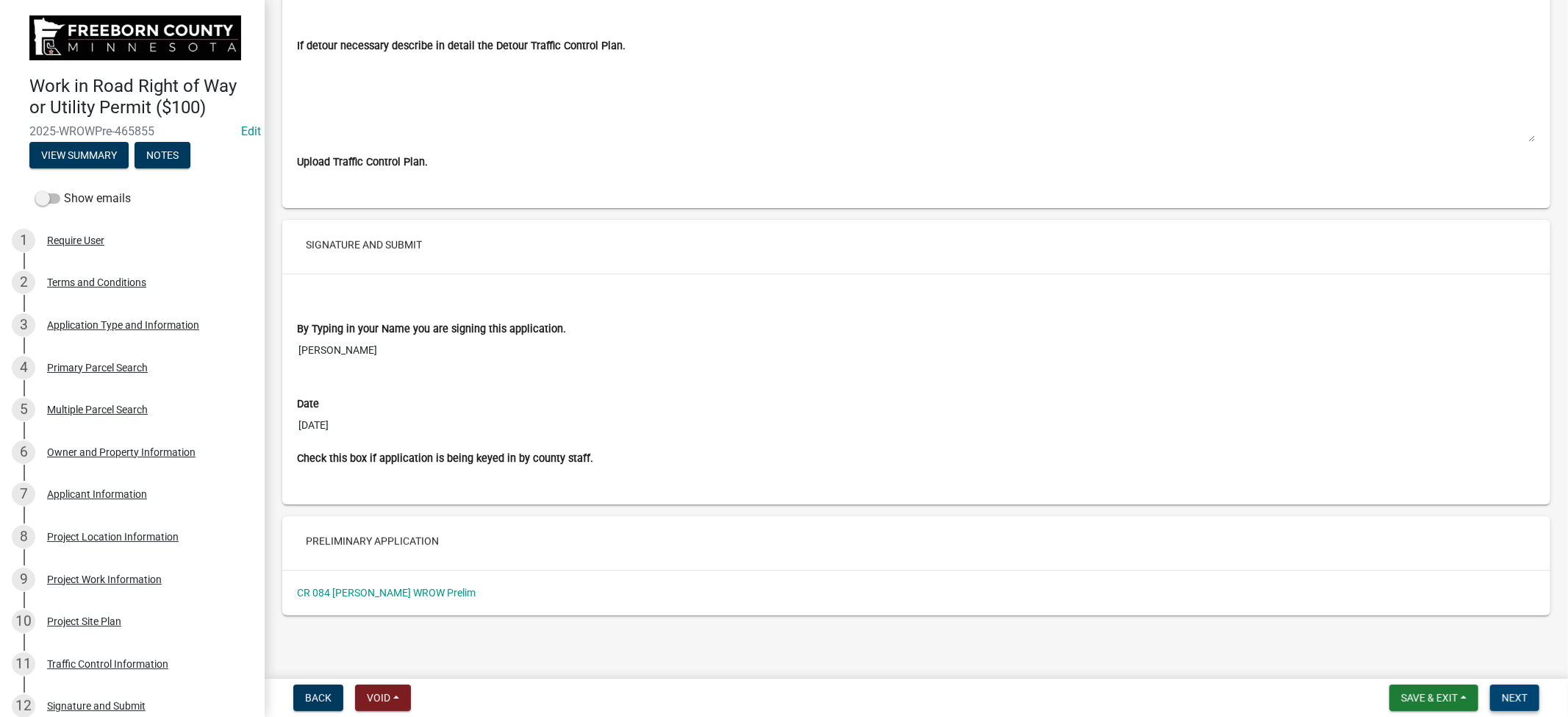
click at [1512, 687] on button "Next" at bounding box center [1514, 698] width 49 height 27
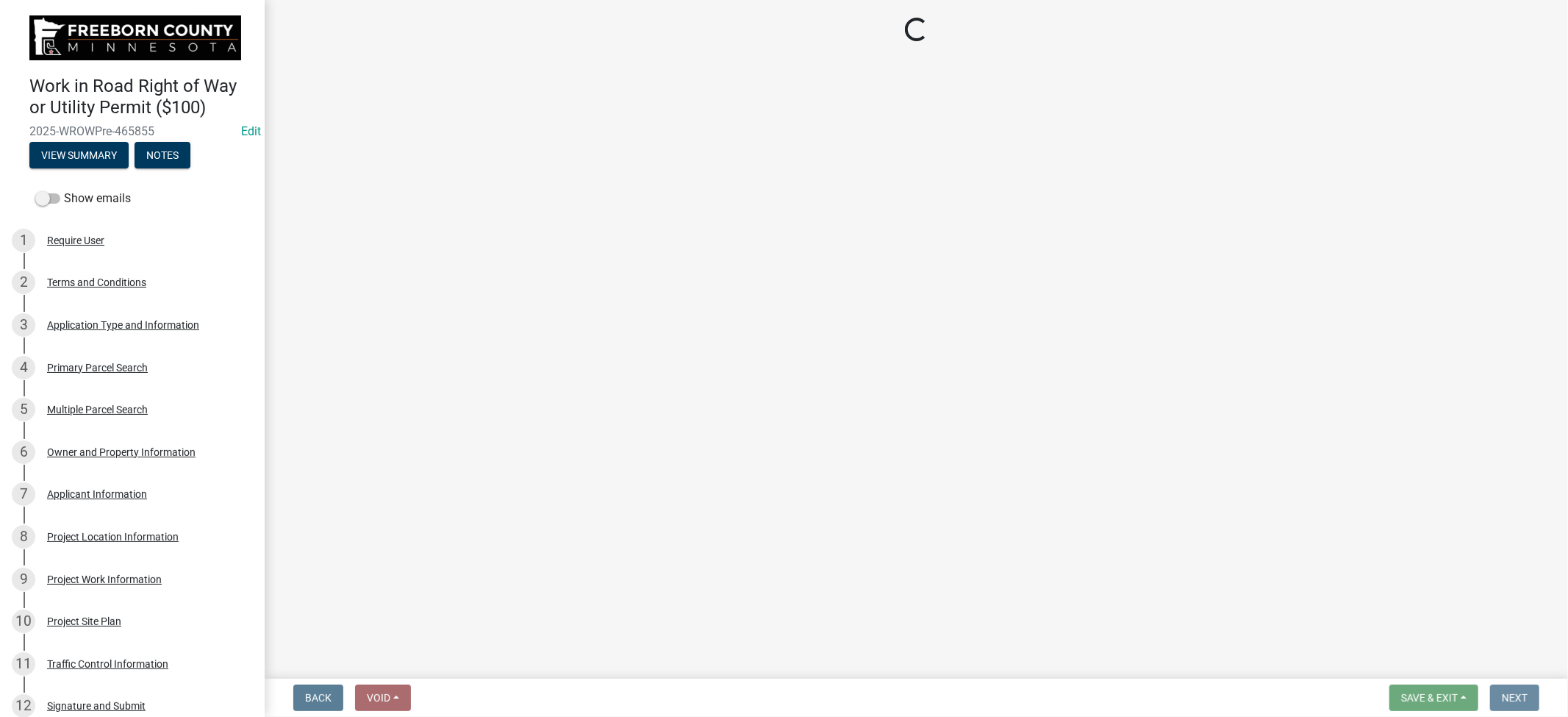
scroll to position [0, 0]
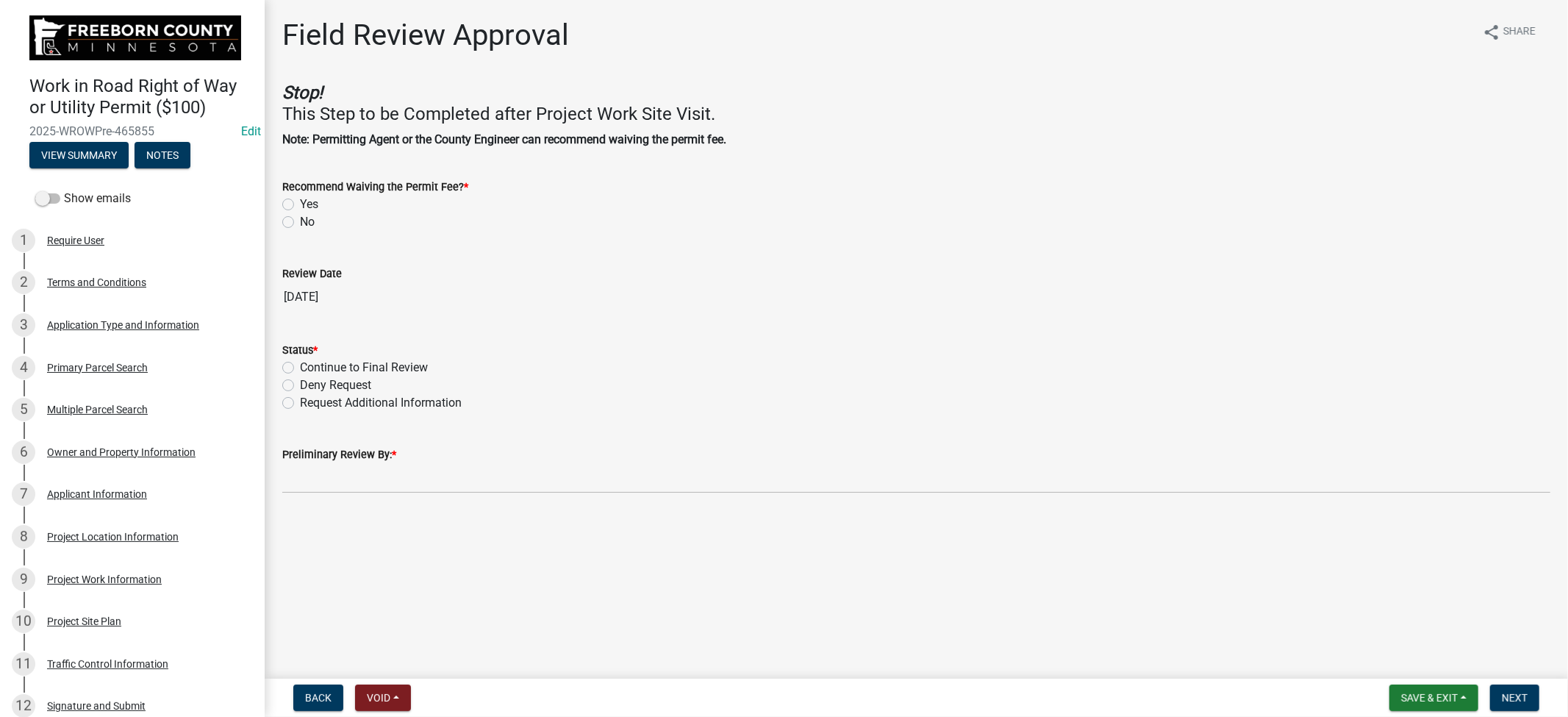
click at [300, 222] on label "No" at bounding box center [307, 221] width 15 height 17
click at [300, 222] on input "No" at bounding box center [305, 218] width 10 height 10
radio input "true"
click at [300, 368] on label "Continue to Final Review" at bounding box center [364, 367] width 128 height 17
click at [300, 368] on input "Continue to Final Review" at bounding box center [305, 364] width 10 height 10
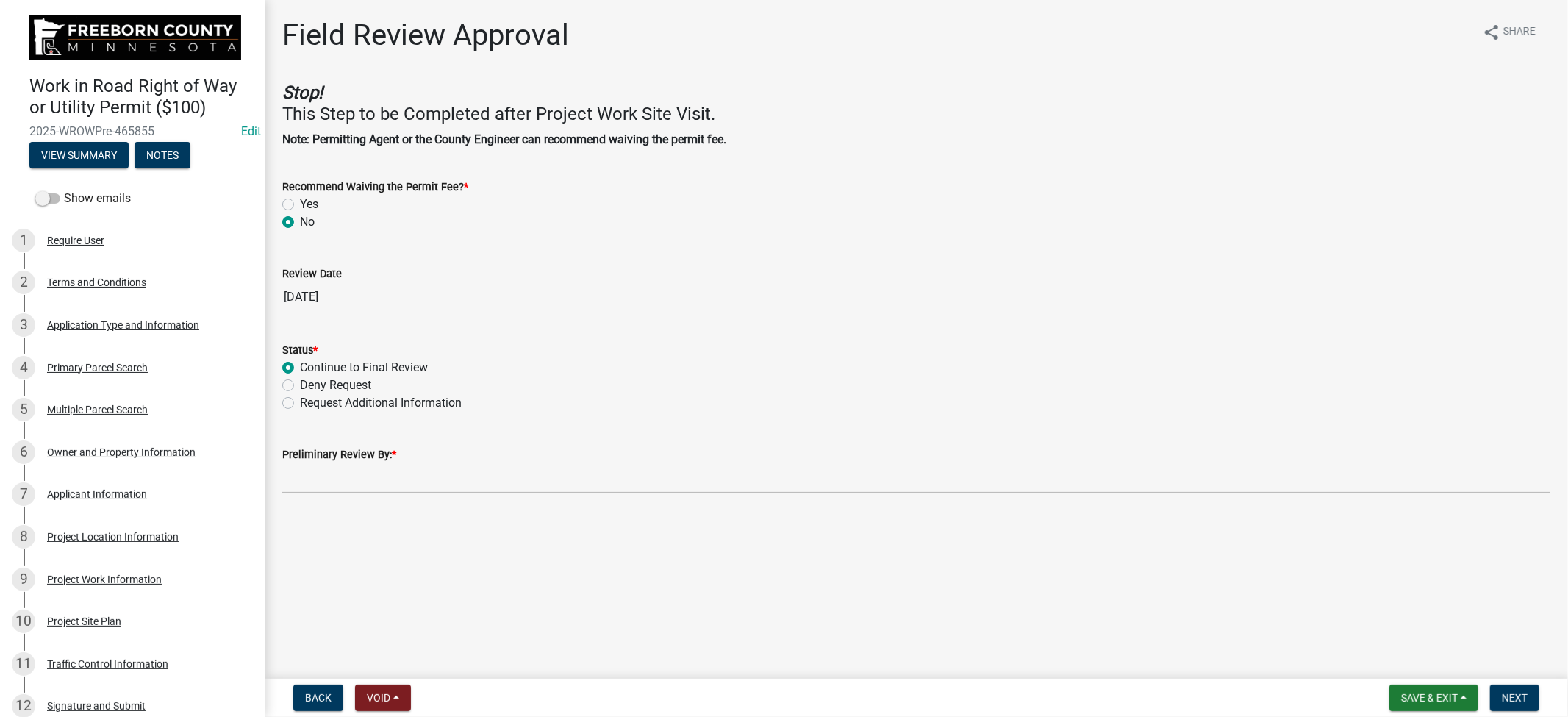
radio input "true"
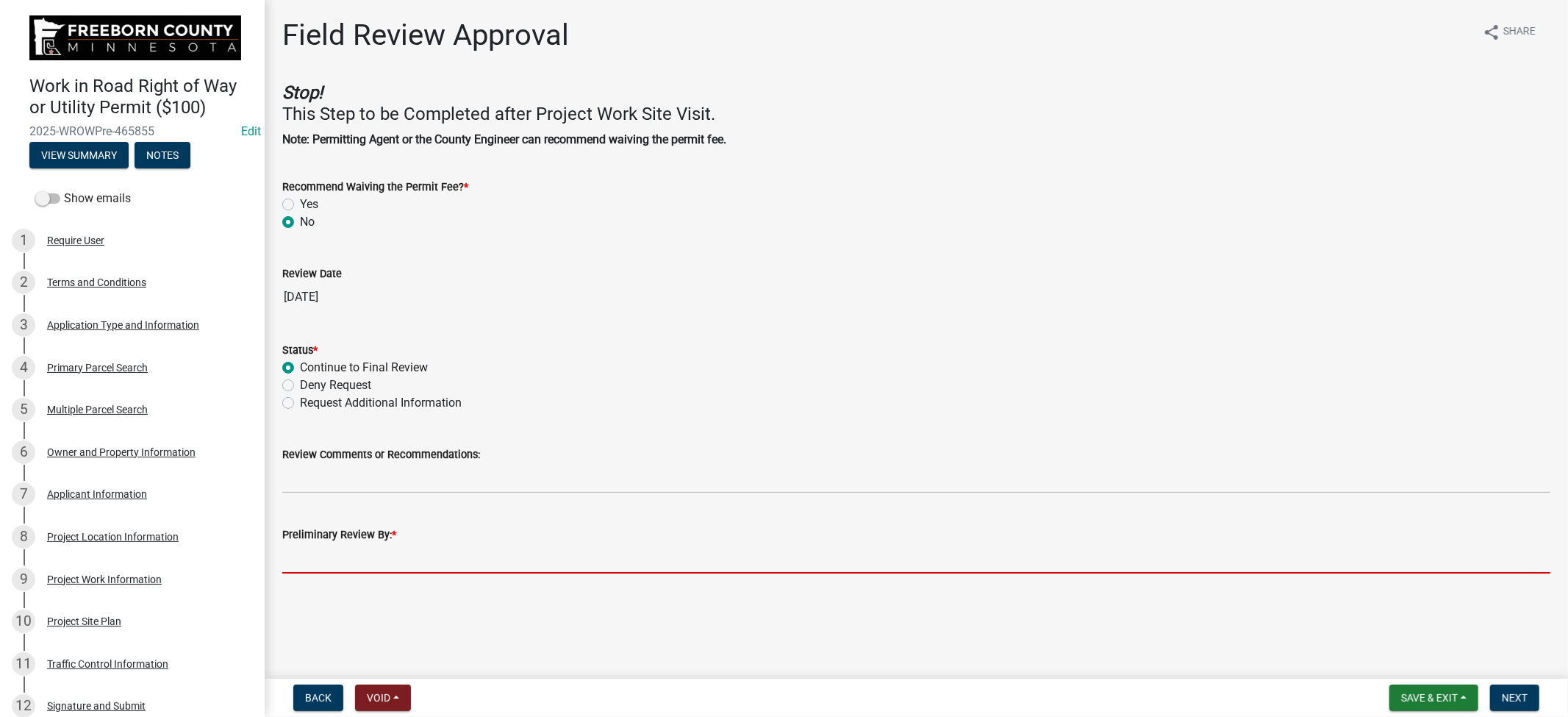
click at [406, 557] on input "Preliminary Review By: *" at bounding box center [917, 559] width 1268 height 30
type input "[PERSON_NAME]"
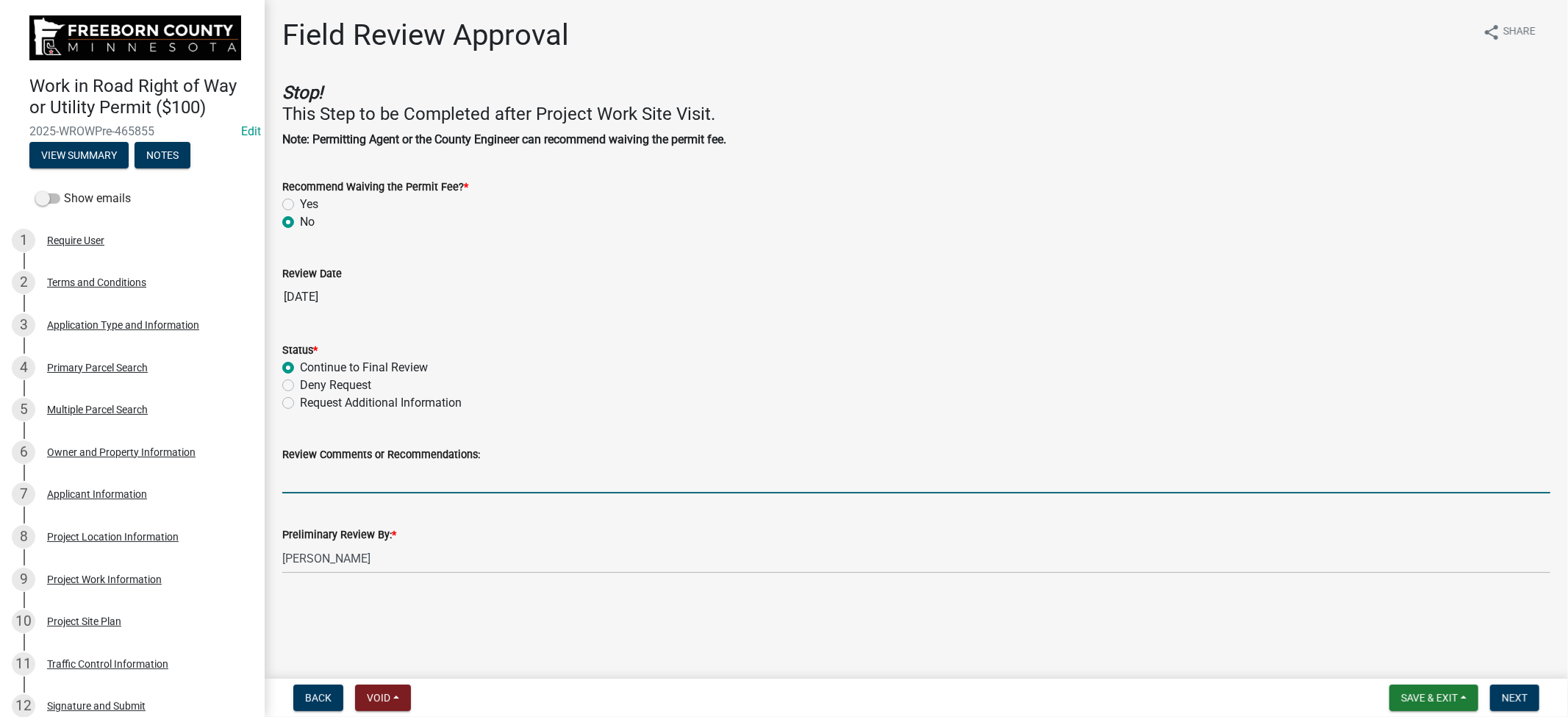
click at [397, 465] on input "Review Comments or Recommendations:" at bounding box center [917, 478] width 1268 height 30
type input "Called and spoke with applicant about their plans."
click at [1508, 694] on span "Next" at bounding box center [1514, 698] width 26 height 12
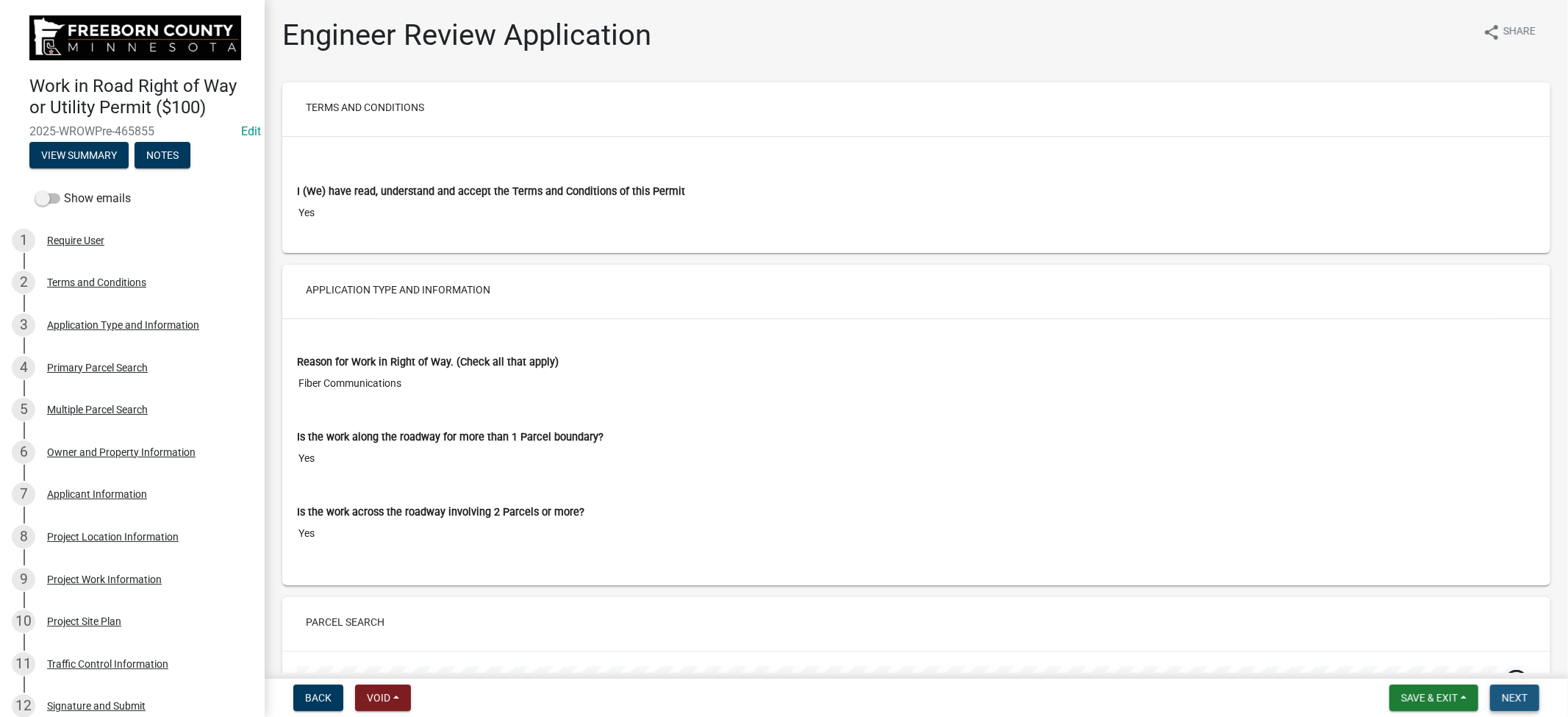
click at [1517, 701] on span "Next" at bounding box center [1514, 698] width 26 height 12
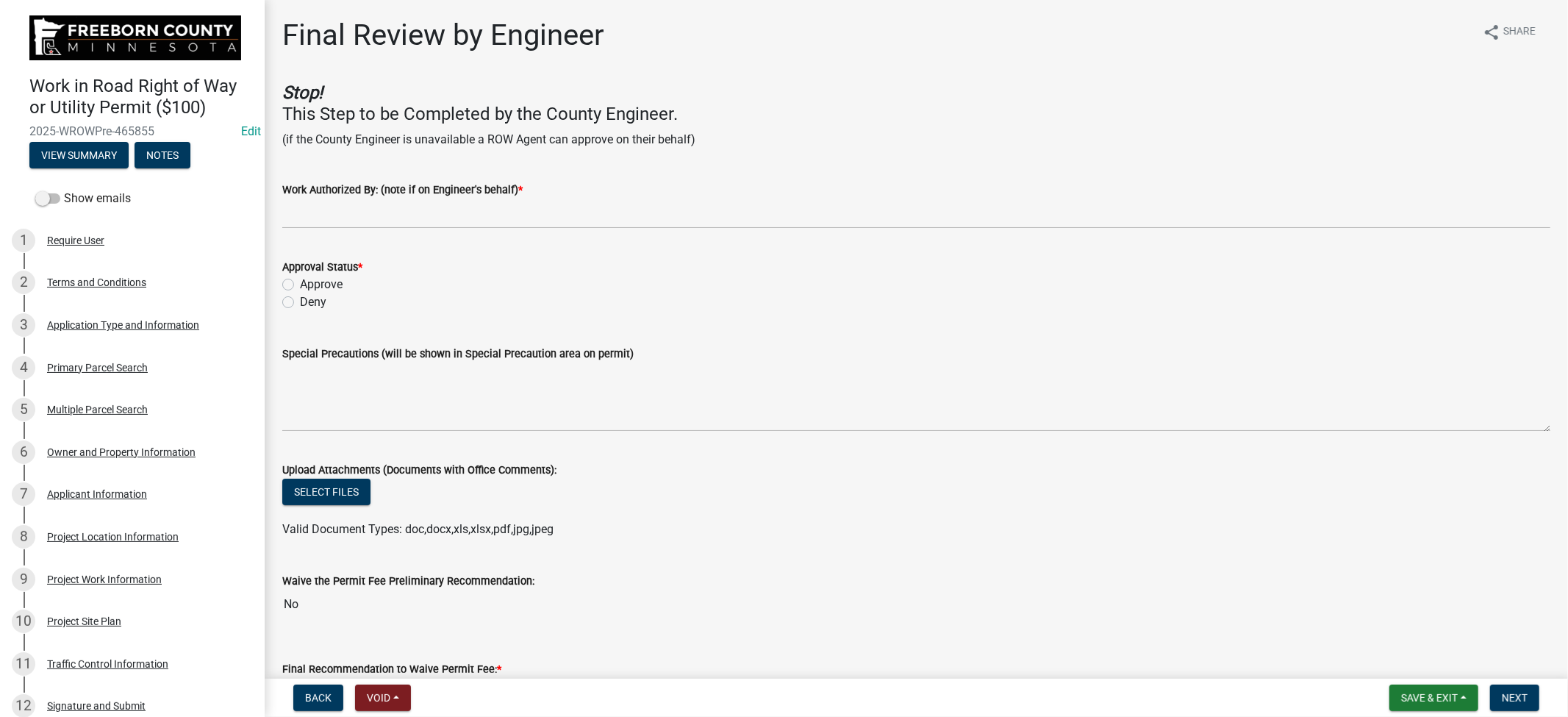
click at [563, 308] on div "Deny" at bounding box center [917, 302] width 1268 height 17
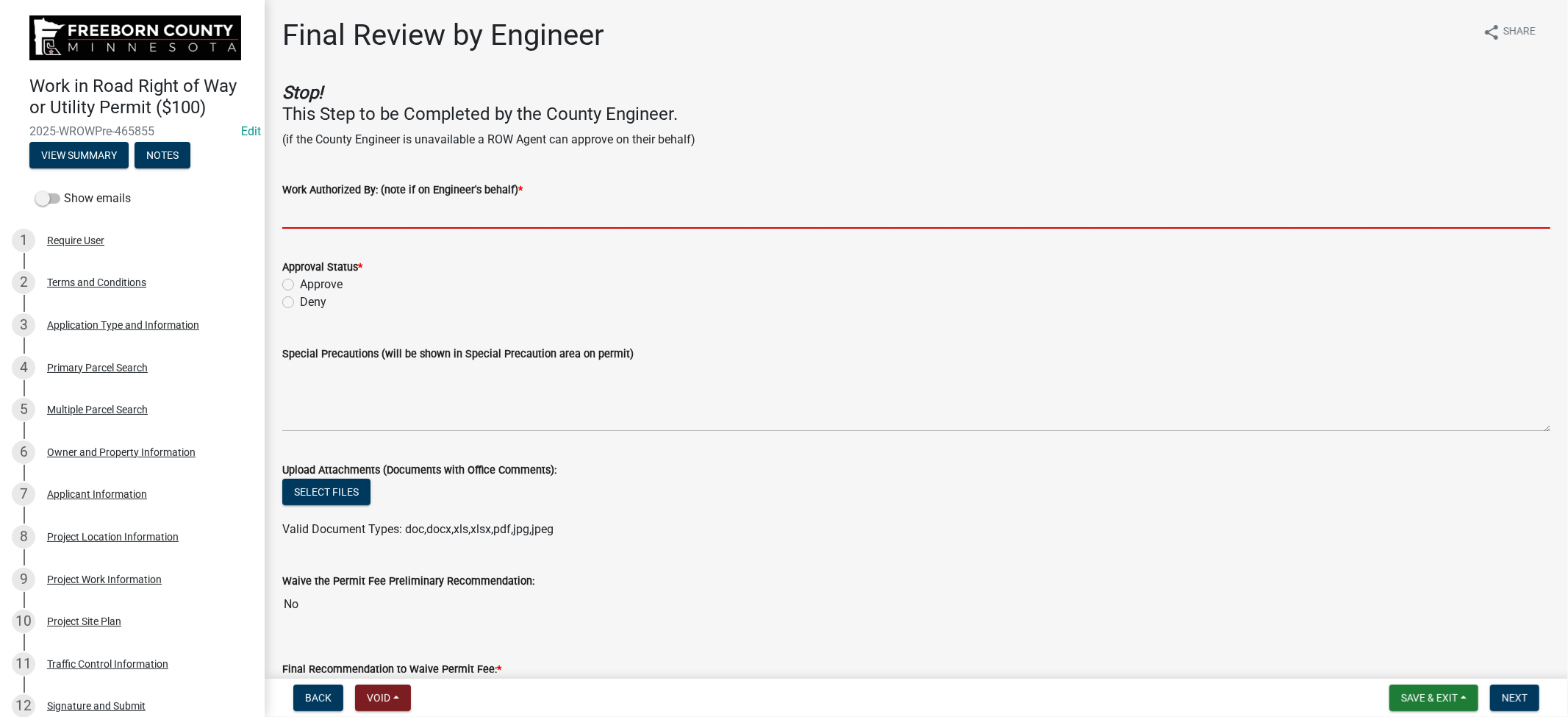
click at [461, 211] on input "Work Authorized By: (note if on Engineer's behalf) *" at bounding box center [917, 213] width 1268 height 30
type input "[PERSON_NAME]"
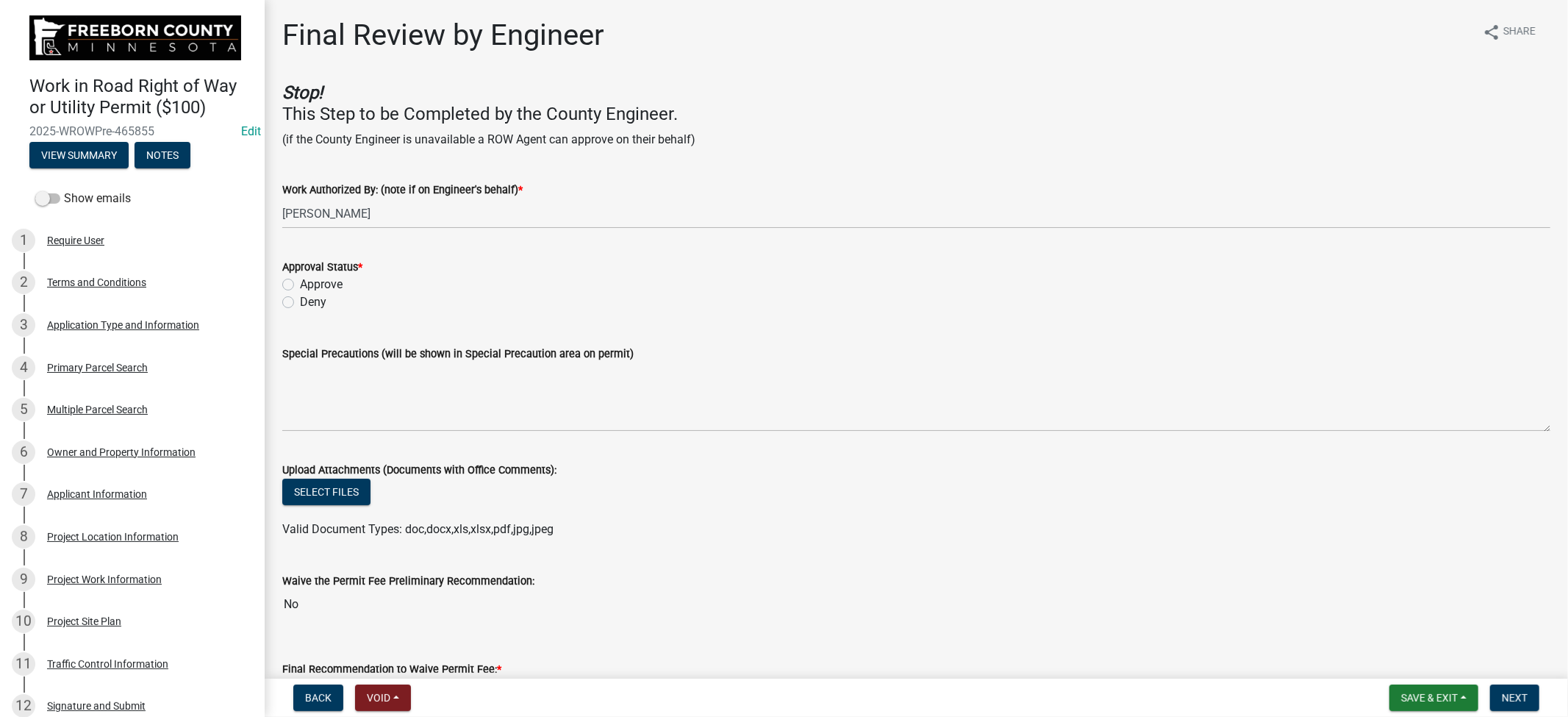
click at [300, 288] on label "Approve" at bounding box center [321, 284] width 42 height 17
click at [300, 285] on input "Approve" at bounding box center [305, 281] width 10 height 10
radio input "true"
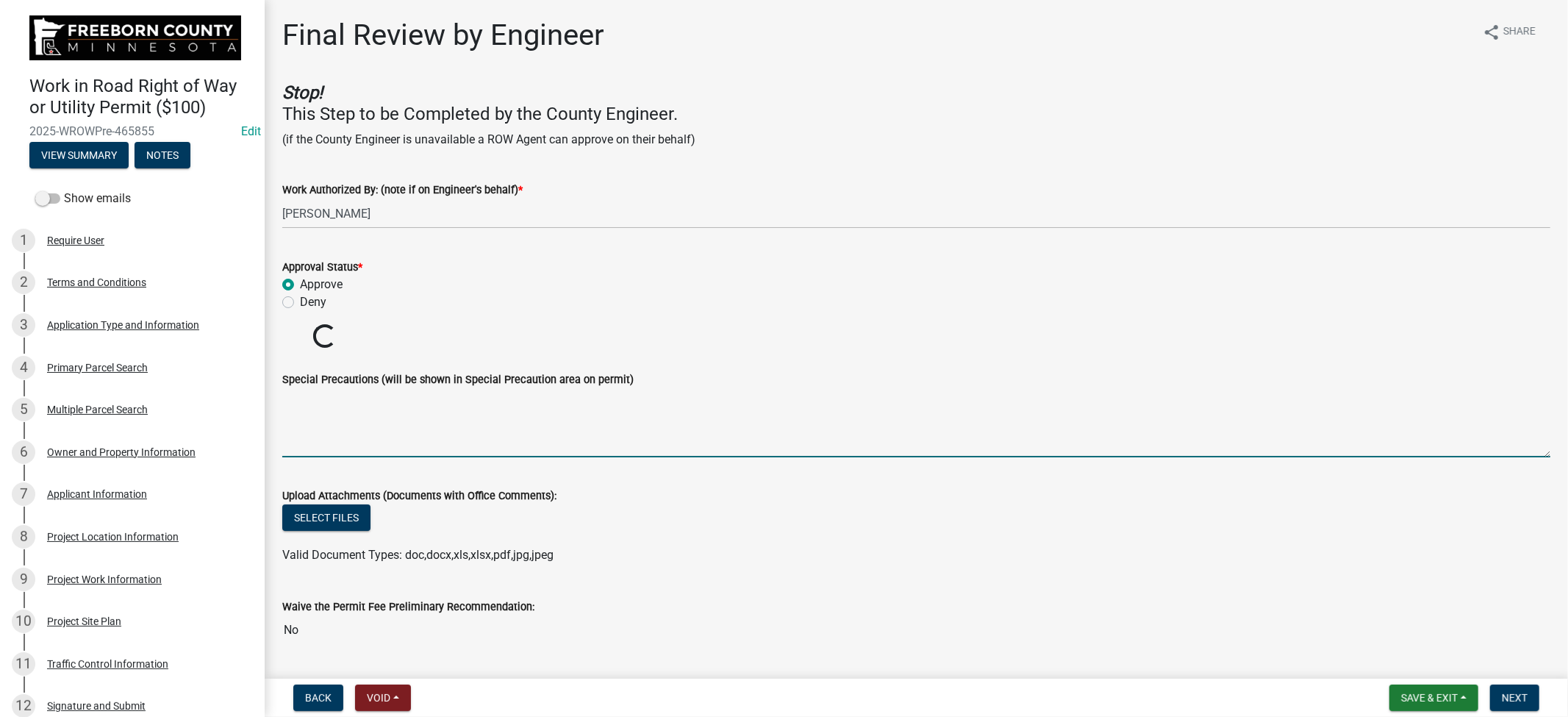
click at [342, 414] on textarea "Special Precautions (will be shown in Special Precaution area on permit)" at bounding box center [917, 422] width 1268 height 69
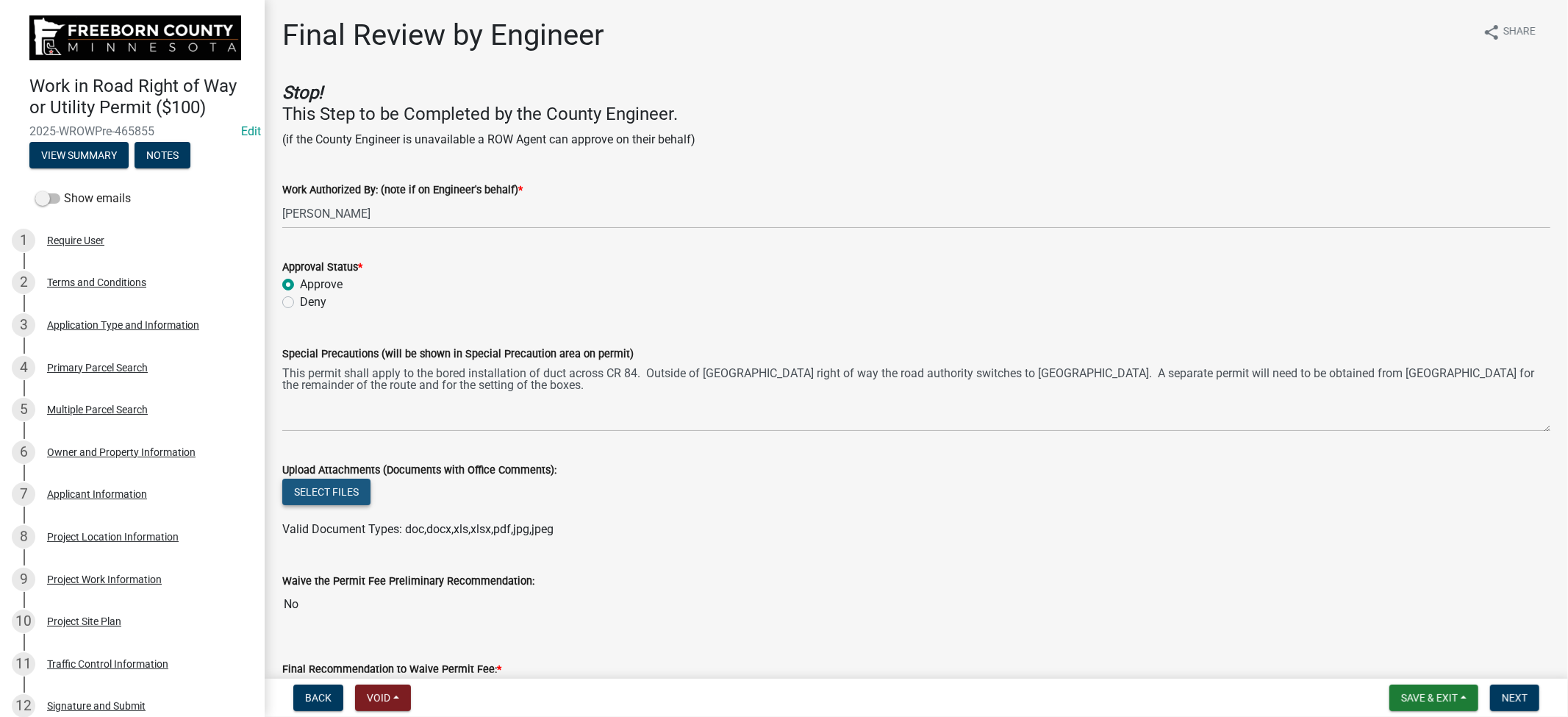
click at [351, 487] on button "Select files" at bounding box center [327, 492] width 88 height 27
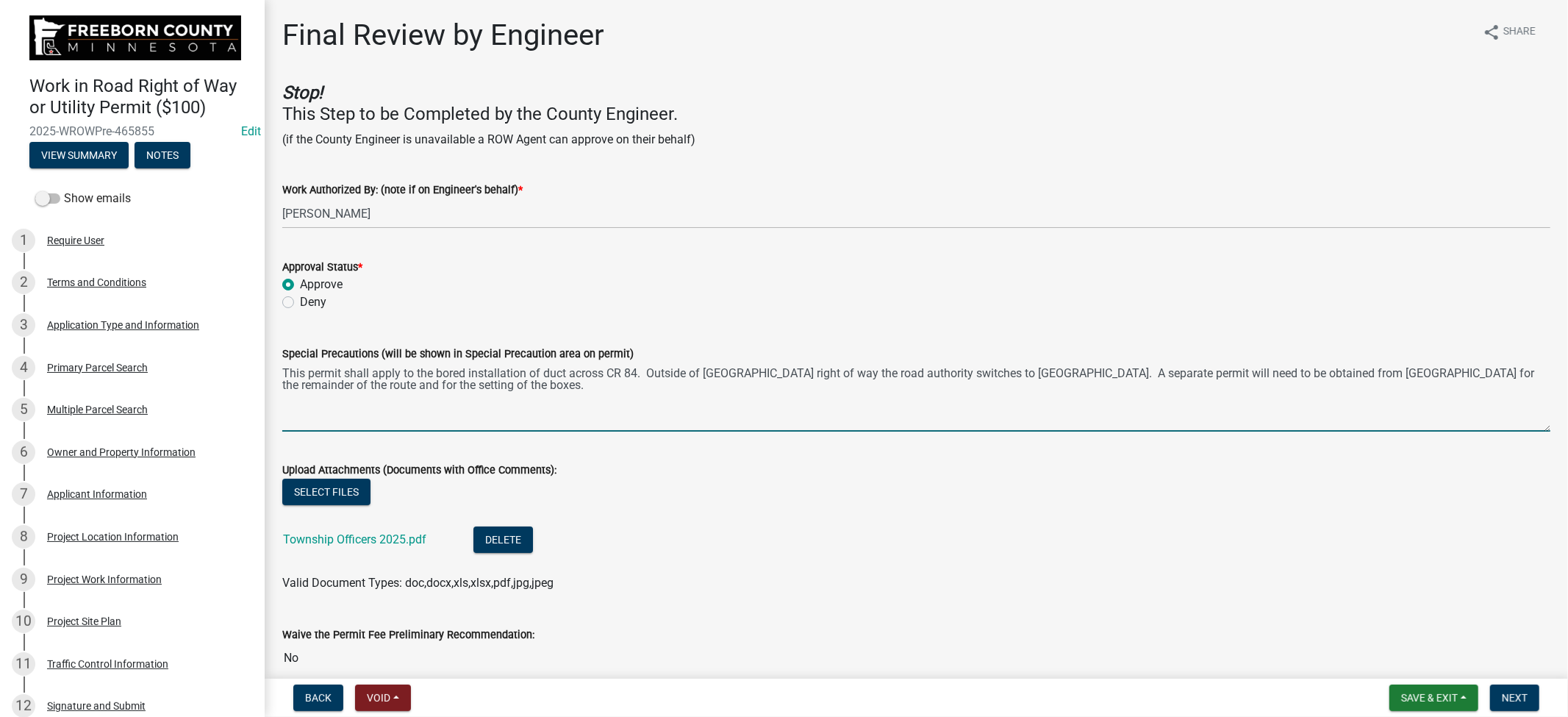
click at [622, 385] on textarea "This permit shall apply to the bored installation of duct across CR 84. Outside…" at bounding box center [917, 396] width 1268 height 69
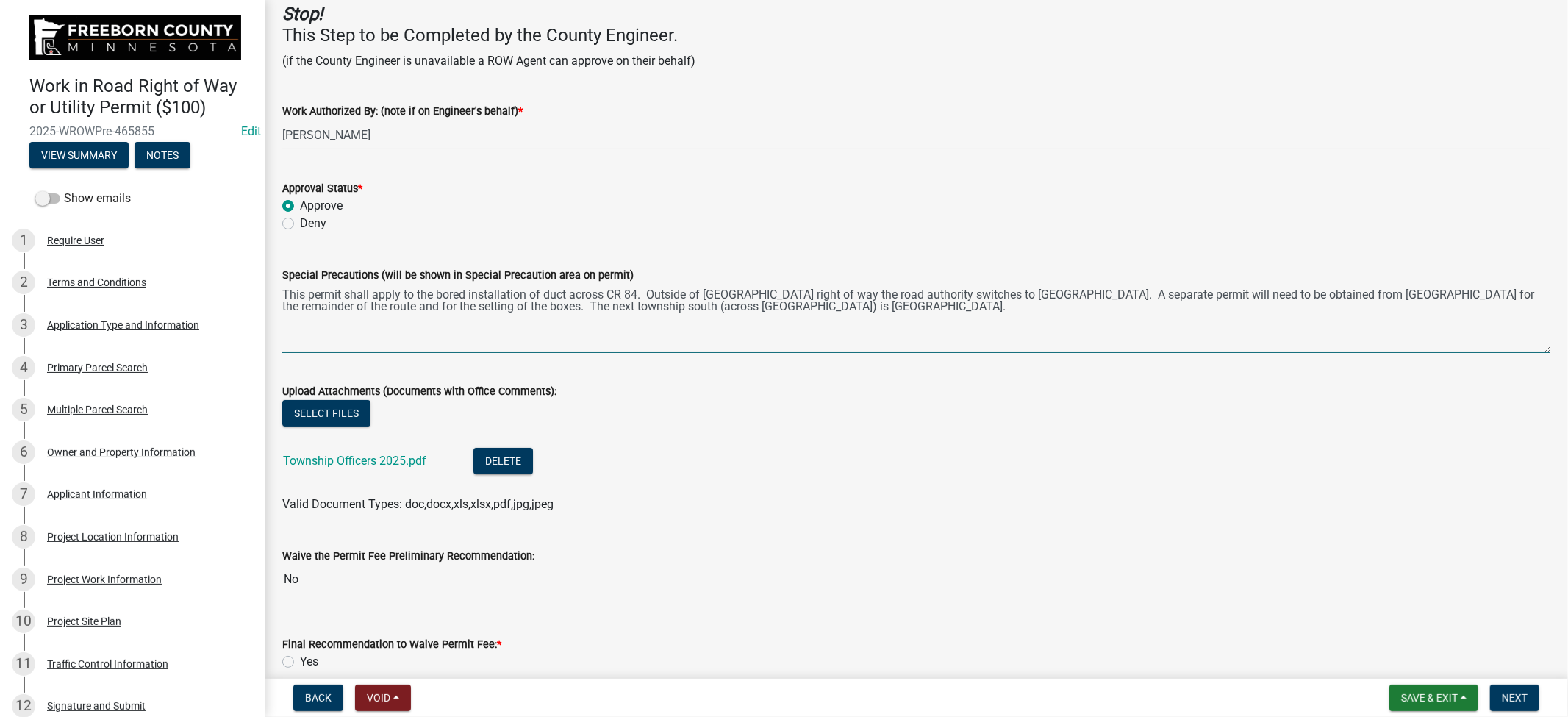
scroll to position [409, 0]
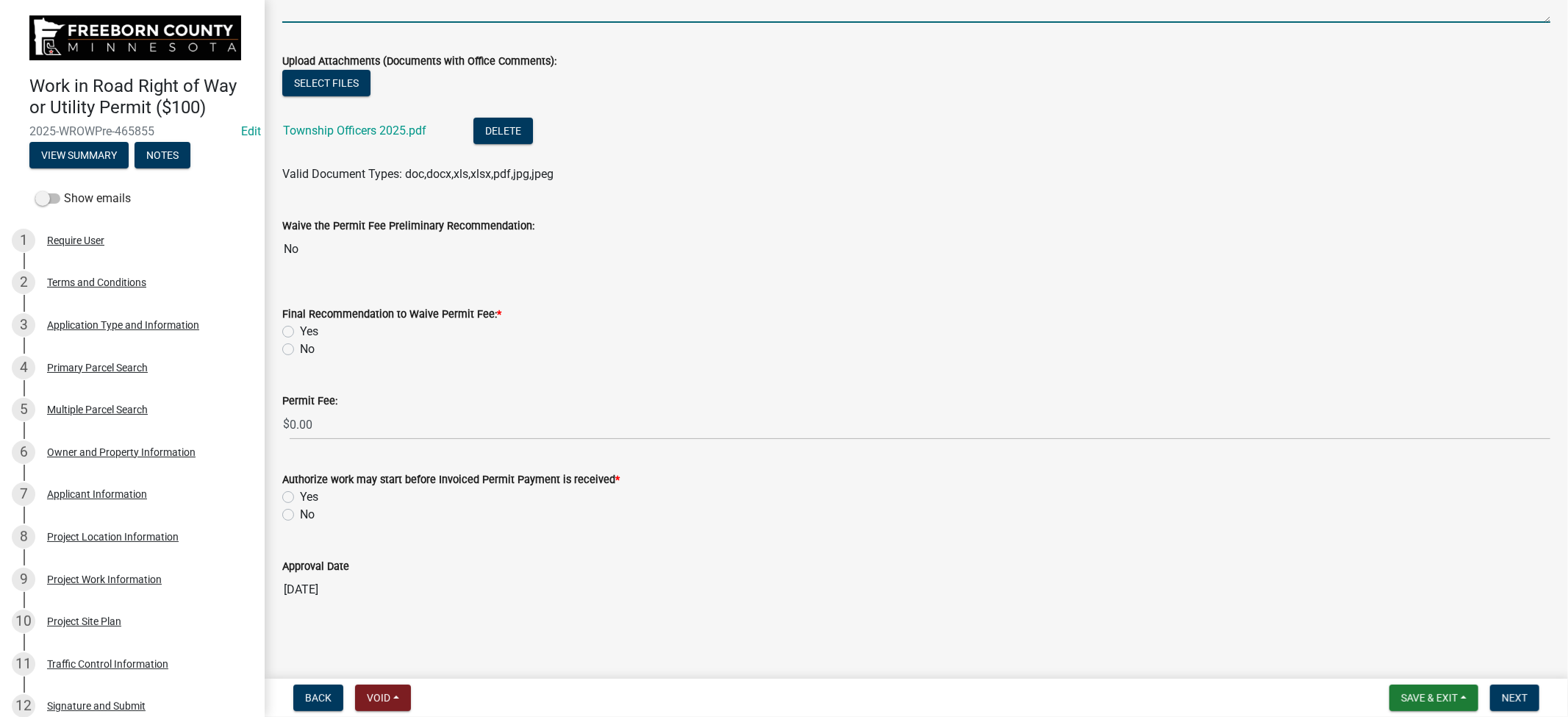
type textarea "This permit shall apply to the bored installation of duct across CR 84. Outside…"
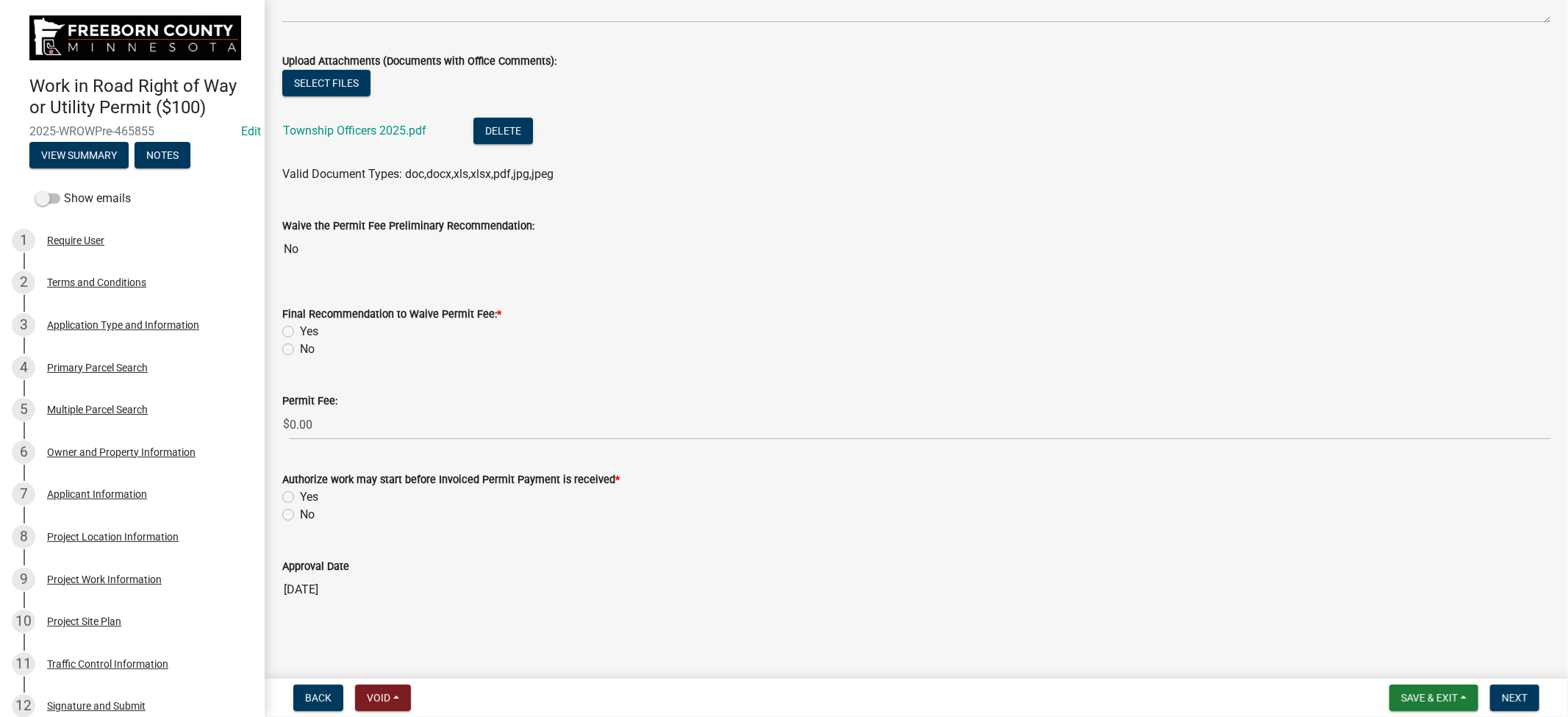
click at [300, 347] on label "No" at bounding box center [307, 349] width 15 height 17
click at [300, 347] on input "No" at bounding box center [305, 346] width 10 height 10
radio input "true"
click at [300, 494] on label "Yes" at bounding box center [309, 497] width 18 height 17
click at [300, 494] on input "Yes" at bounding box center [305, 493] width 10 height 10
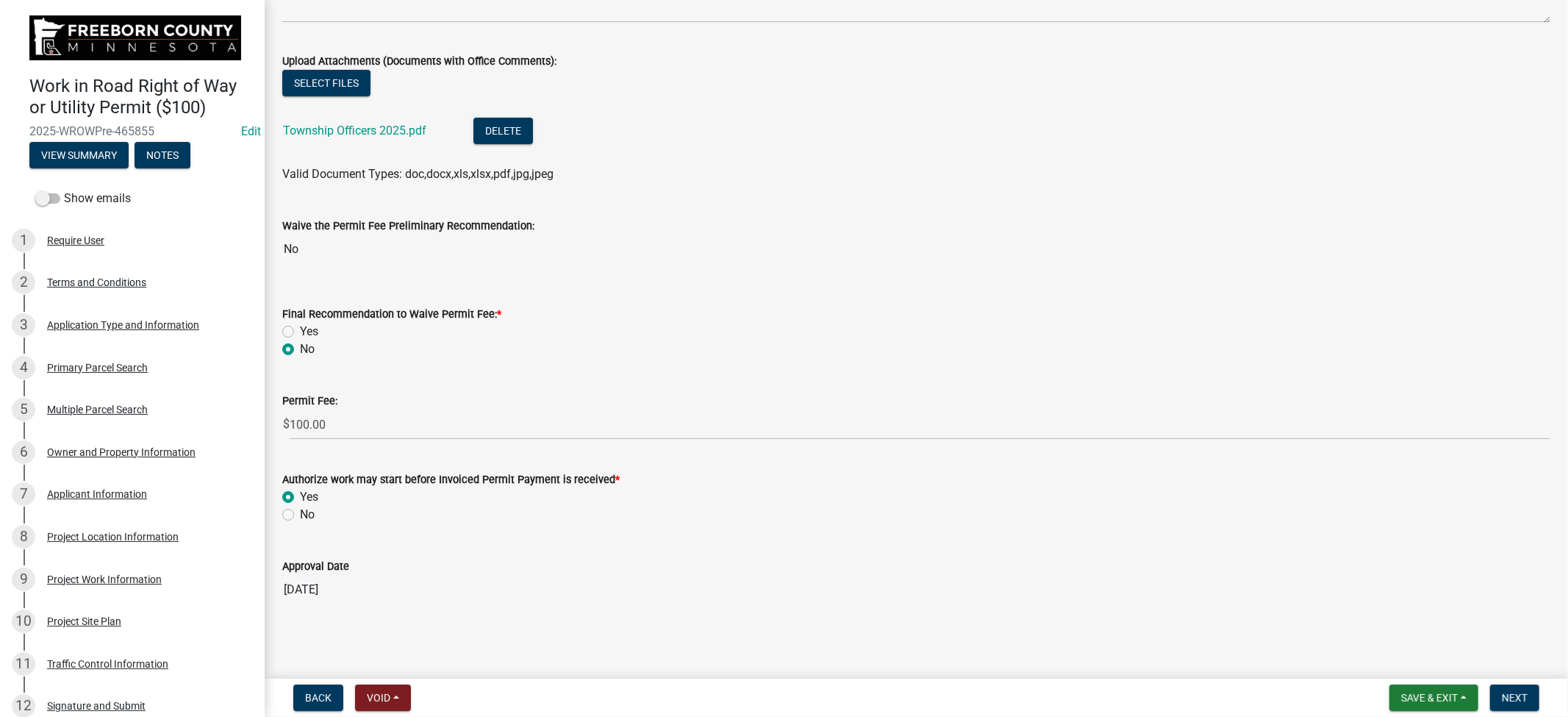
radio input "true"
click at [300, 515] on label "No" at bounding box center [307, 514] width 15 height 17
click at [300, 515] on input "No" at bounding box center [305, 511] width 10 height 10
radio input "true"
click at [1514, 697] on span "Next" at bounding box center [1514, 698] width 26 height 12
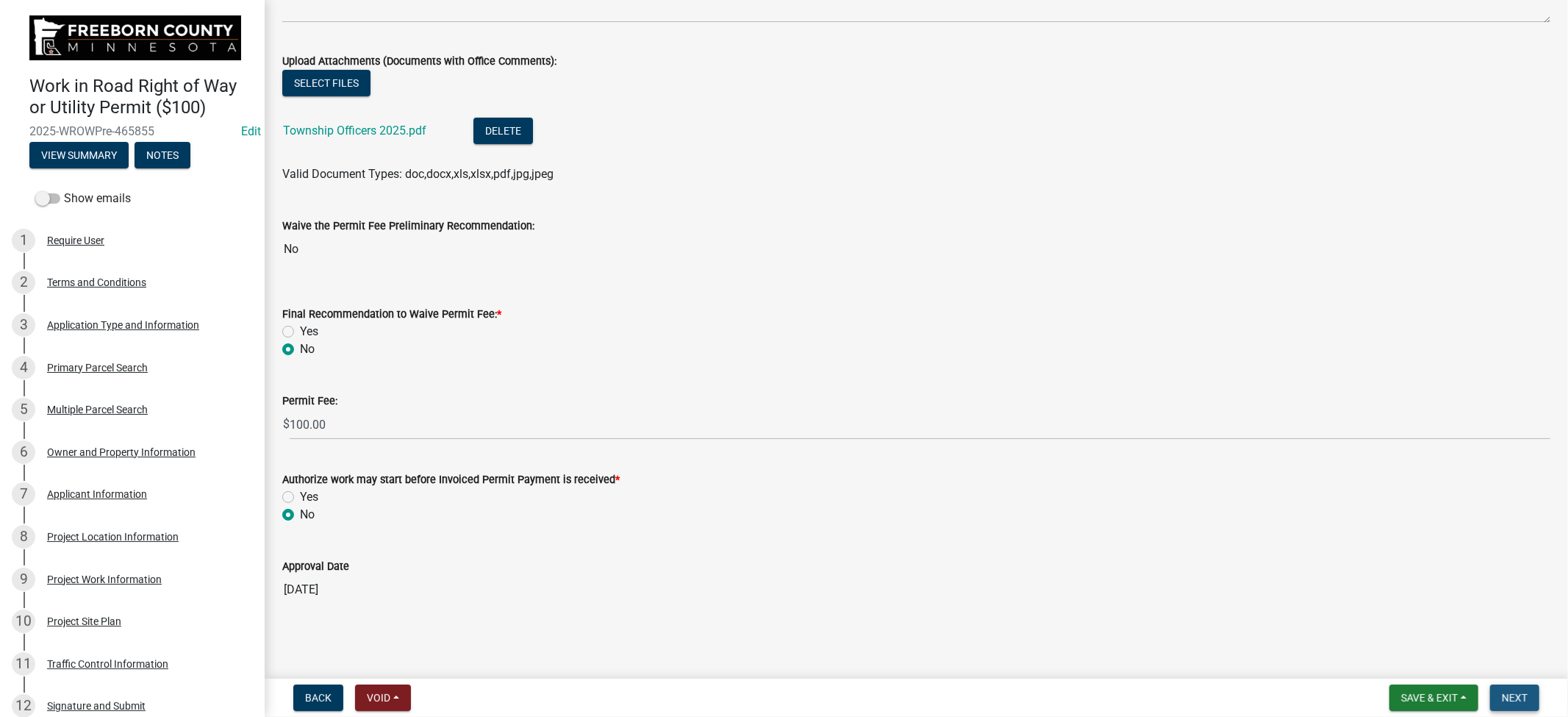
scroll to position [0, 0]
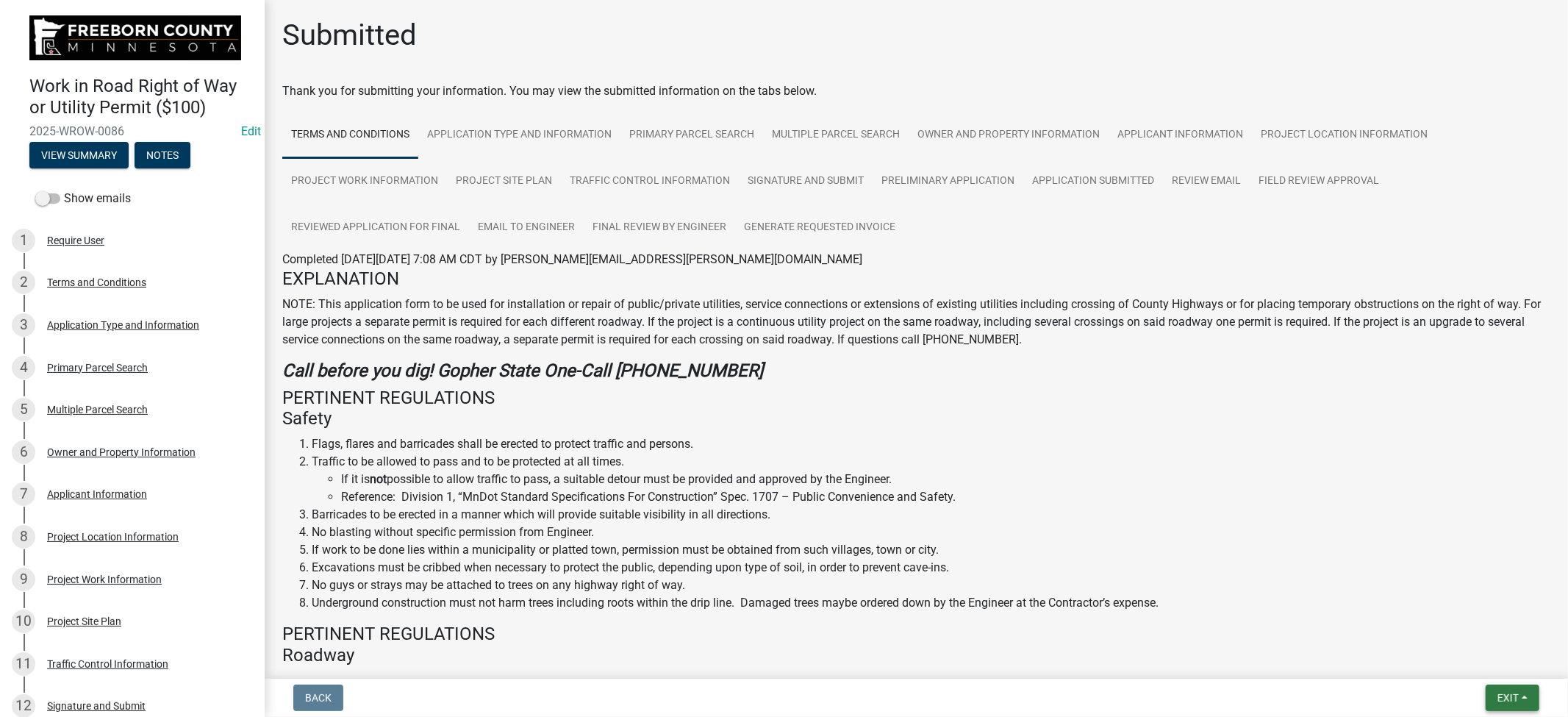
click at [1512, 695] on span "Exit" at bounding box center [1508, 698] width 22 height 12
click at [1483, 658] on button "Save & Exit" at bounding box center [1481, 659] width 118 height 36
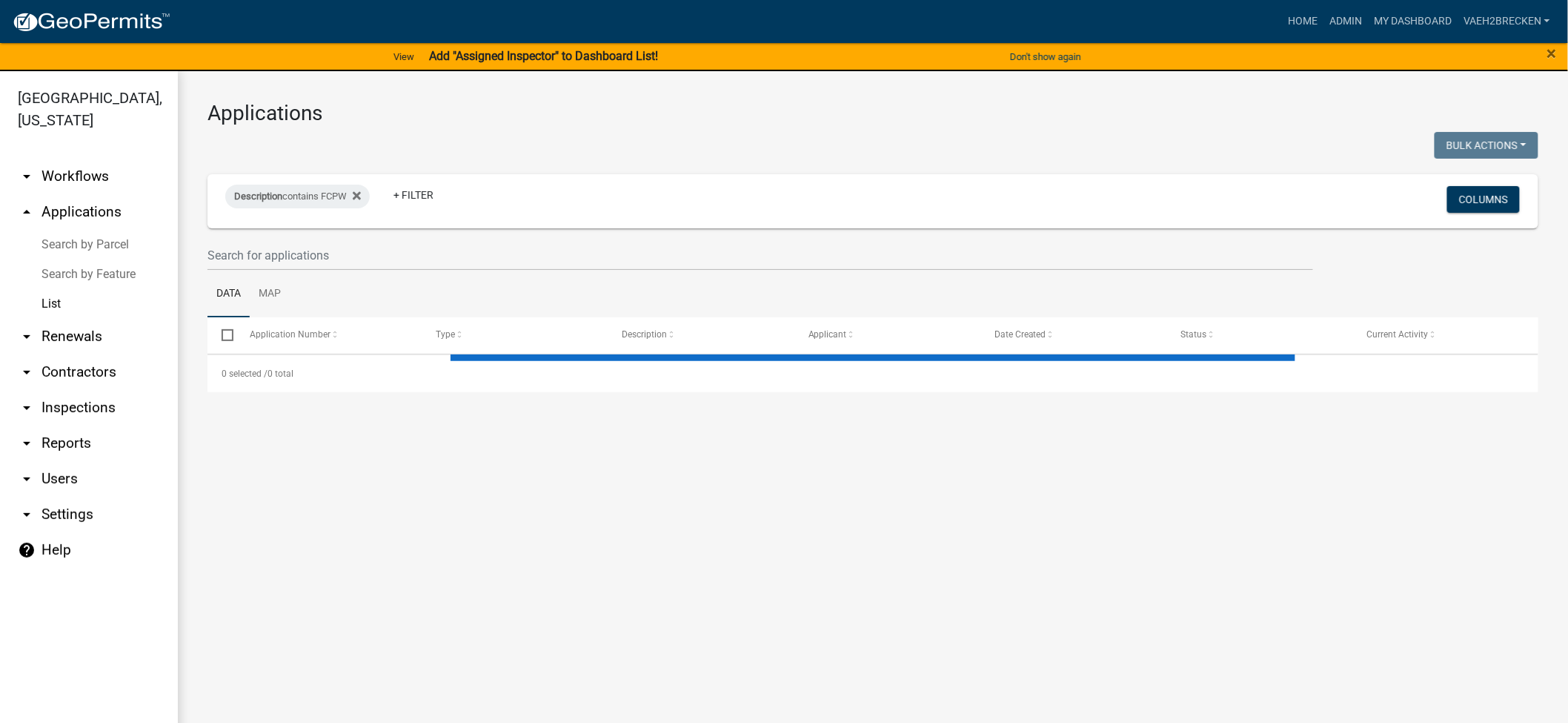
select select "3: 100"
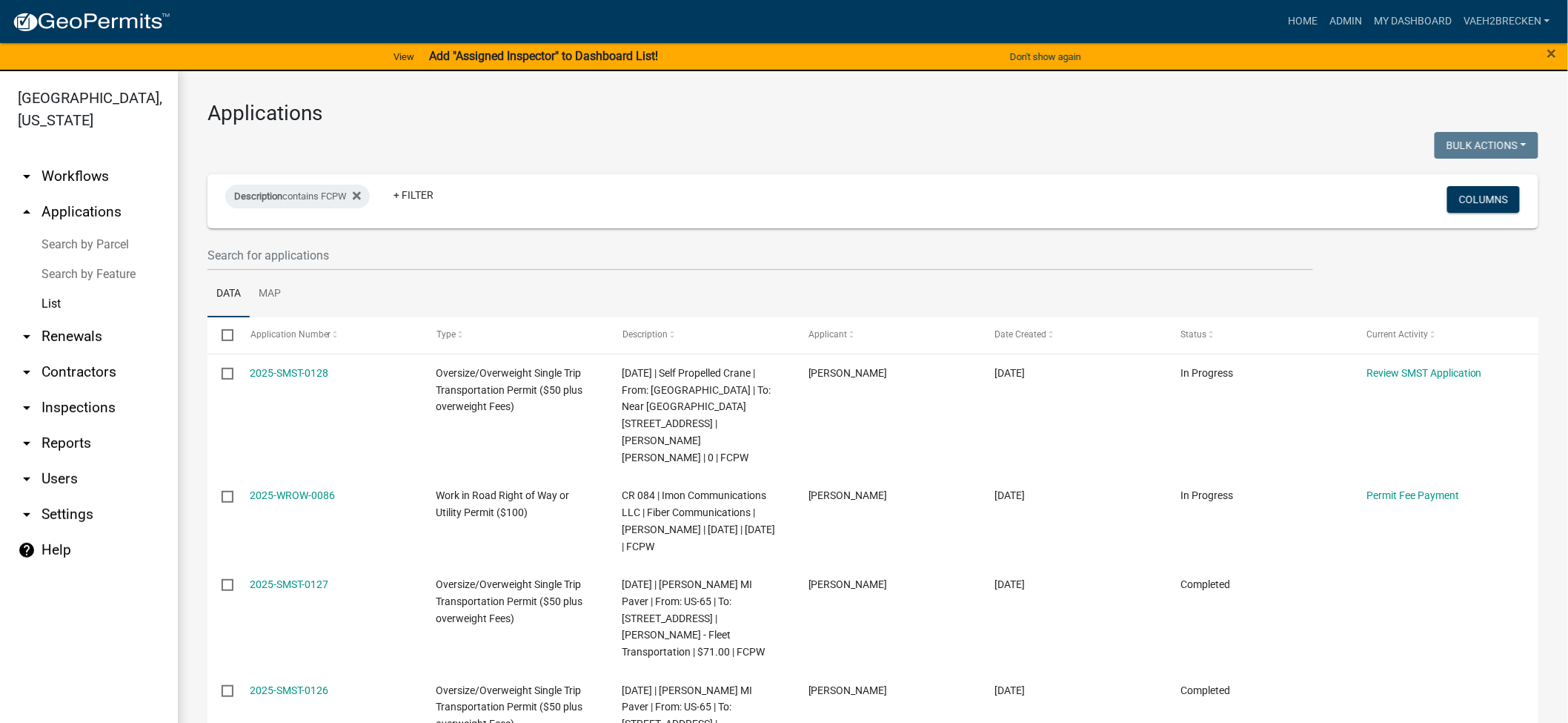
click at [73, 171] on link "arrow_drop_down Workflows" at bounding box center [89, 176] width 178 height 36
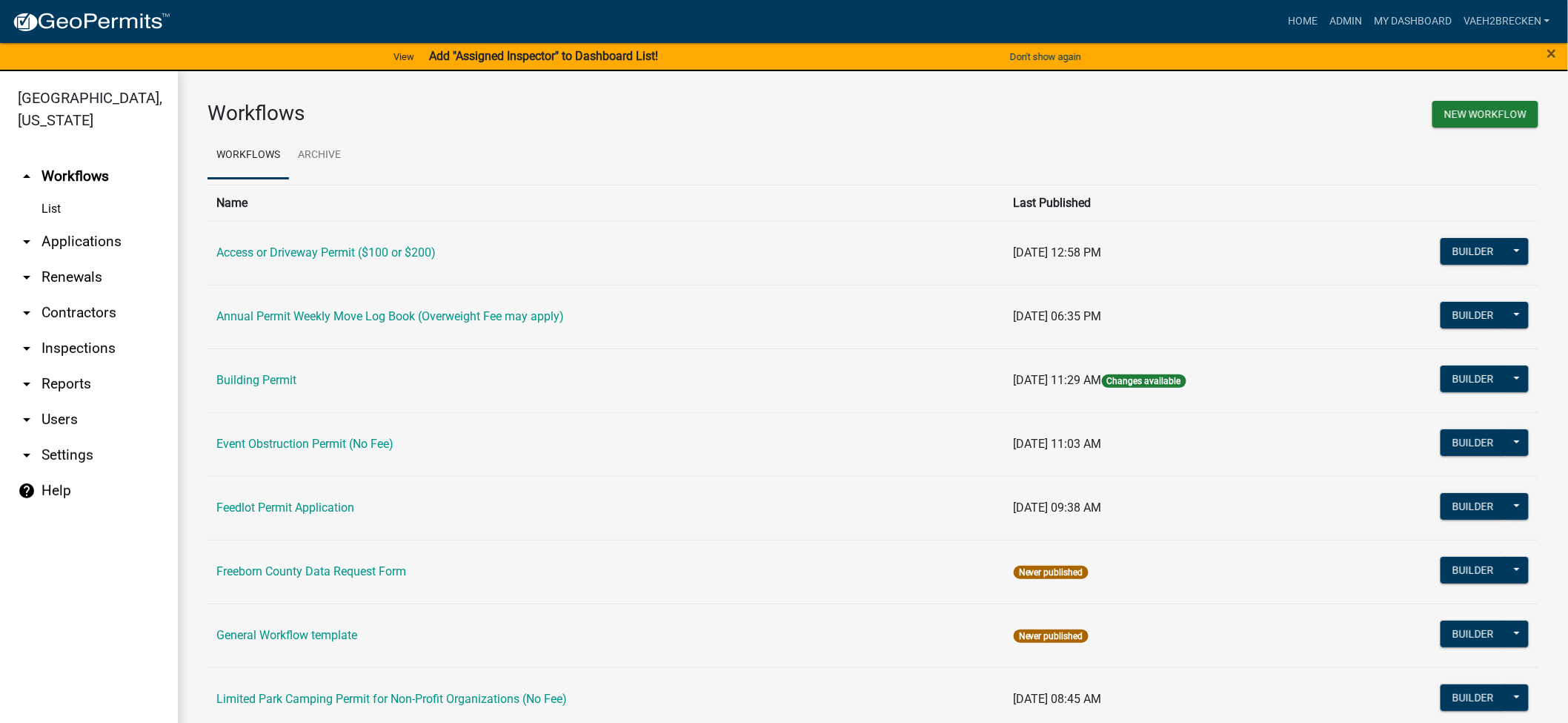
click at [64, 237] on link "arrow_drop_down Applications" at bounding box center [89, 242] width 178 height 36
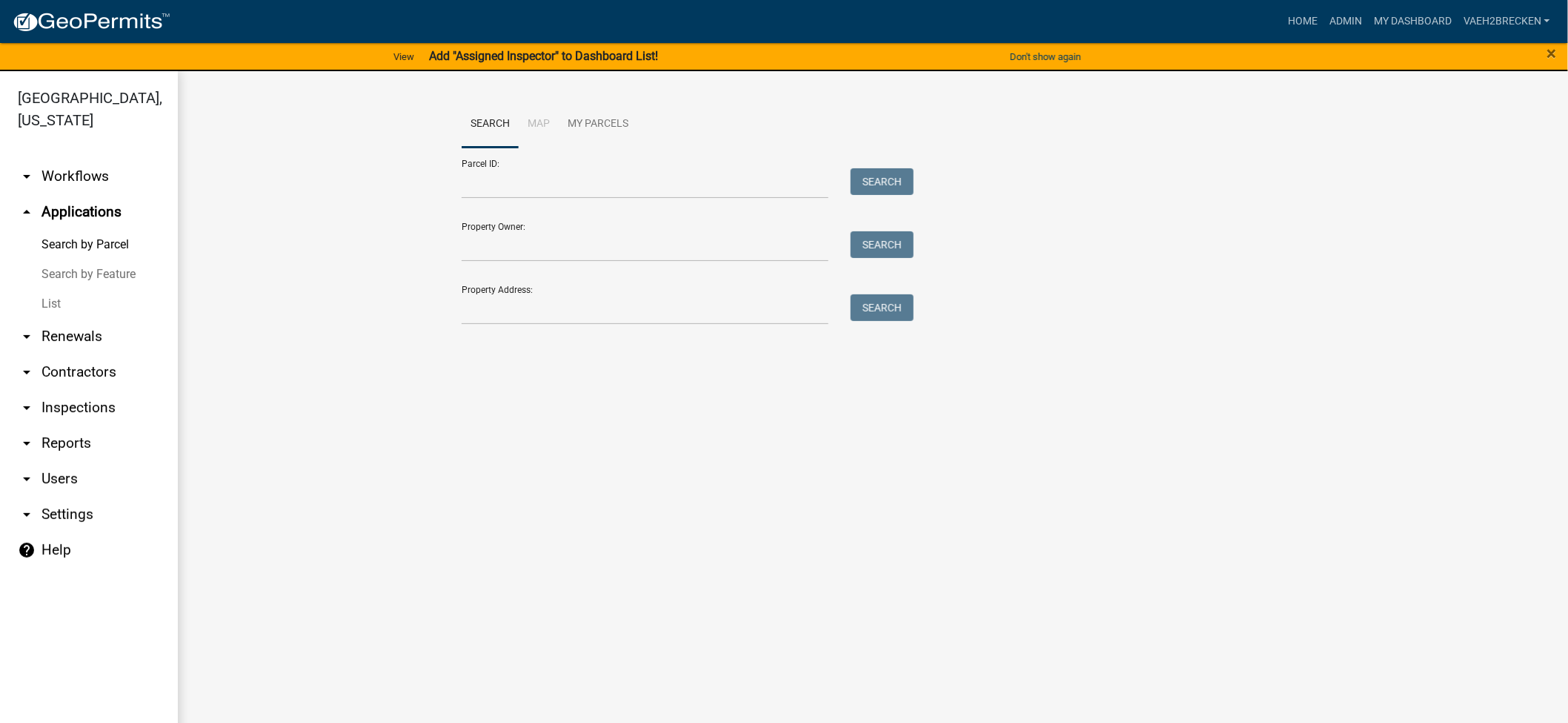
click at [54, 310] on link "List" at bounding box center [89, 303] width 178 height 29
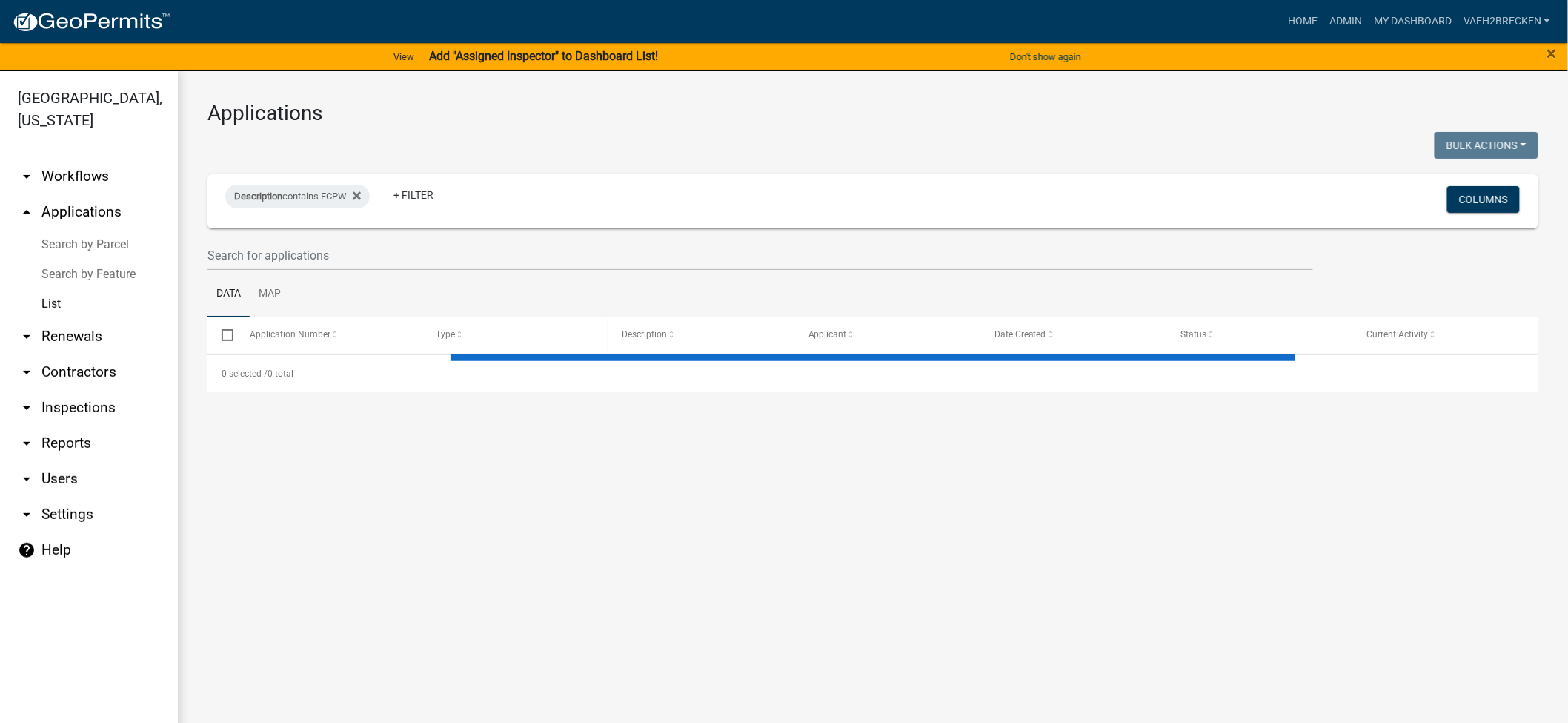
select select "3: 100"
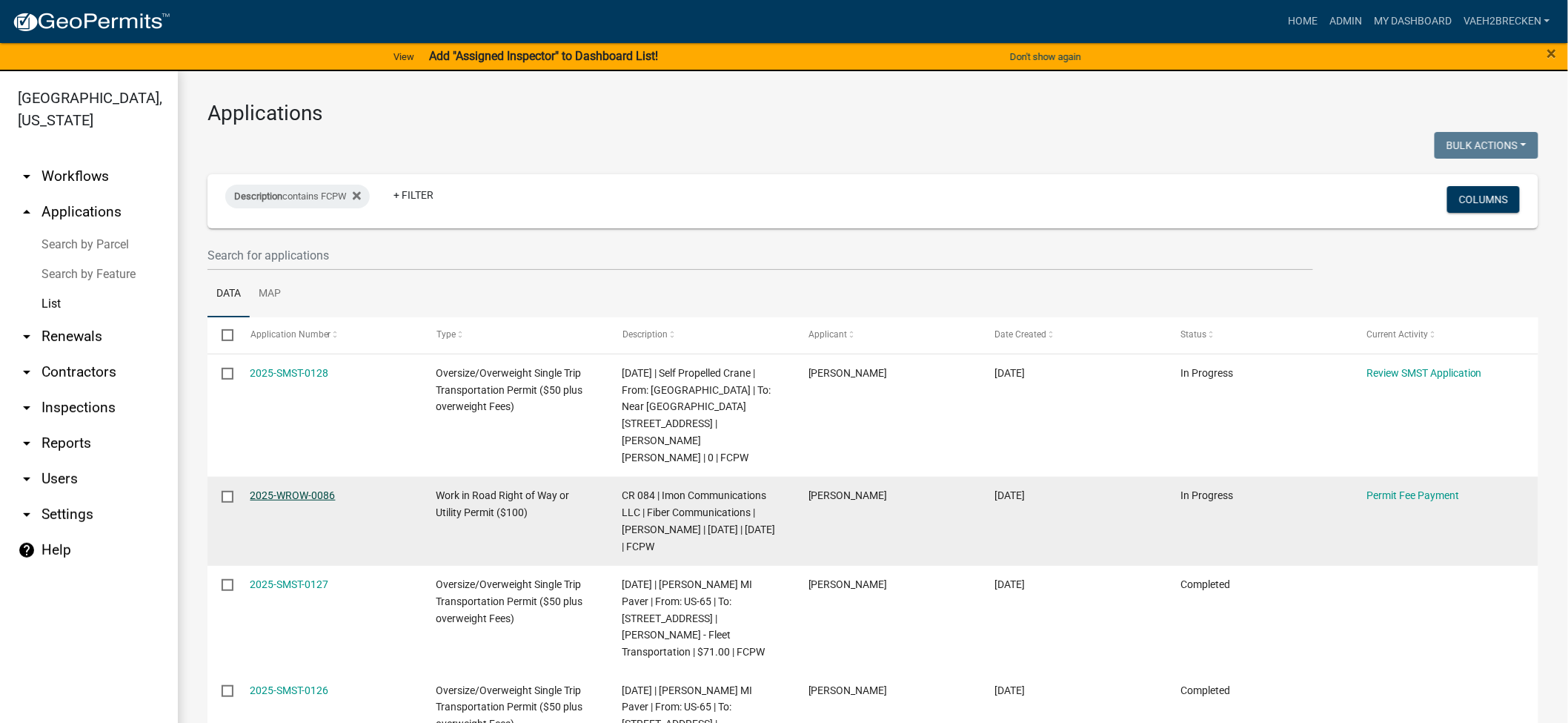
click at [300, 489] on link "2025-WROW-0086" at bounding box center [293, 495] width 85 height 12
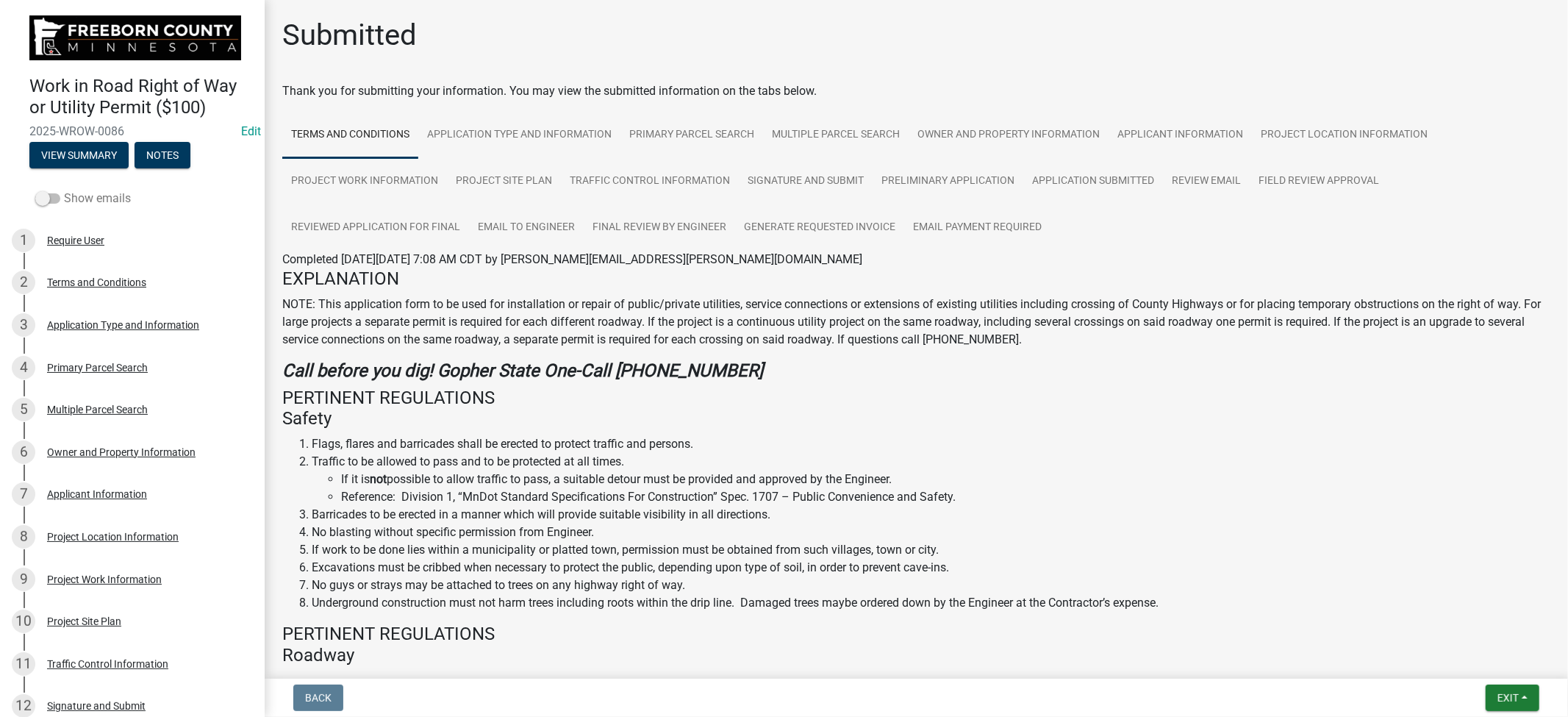
click at [49, 197] on span at bounding box center [48, 198] width 25 height 10
click at [64, 190] on input "Show emails" at bounding box center [64, 190] width 0 height 0
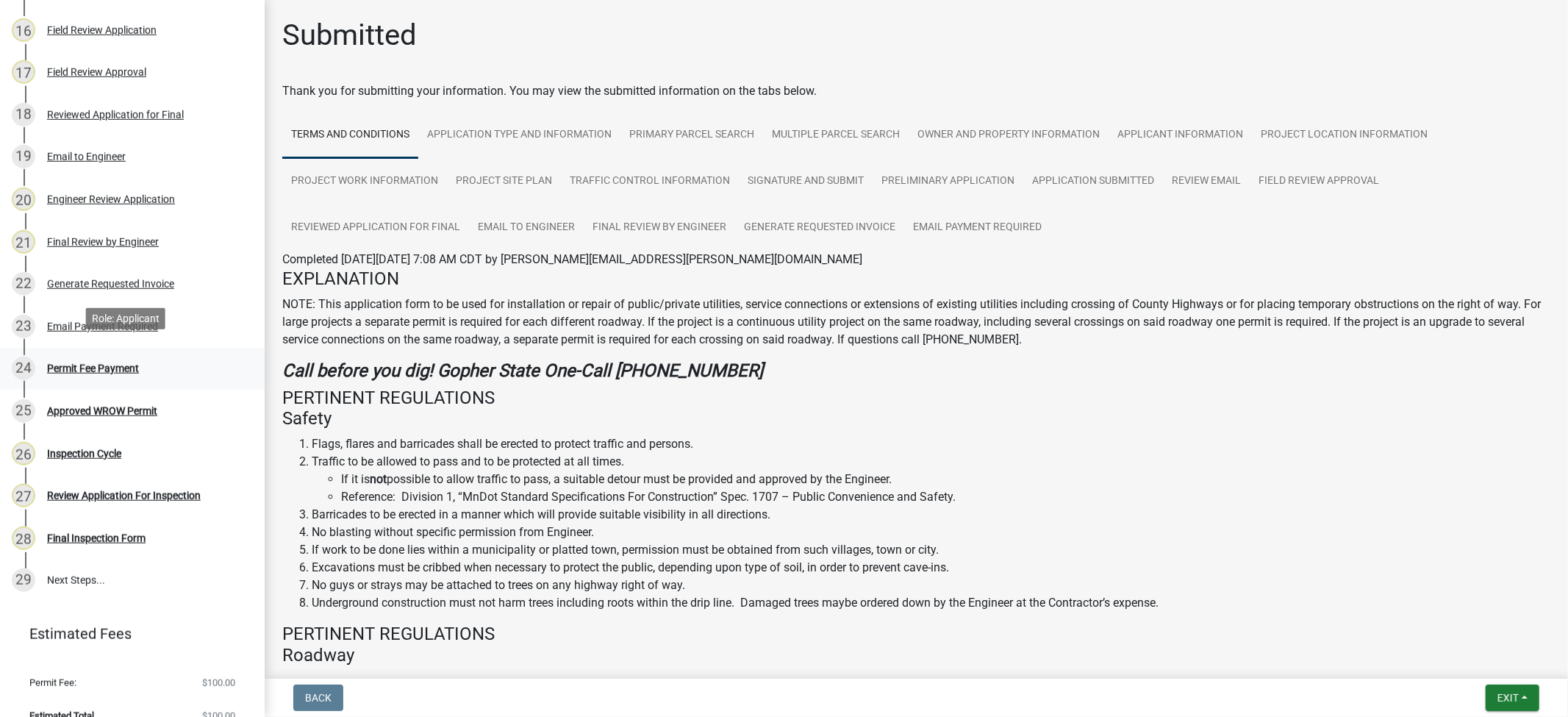
scroll to position [863, 0]
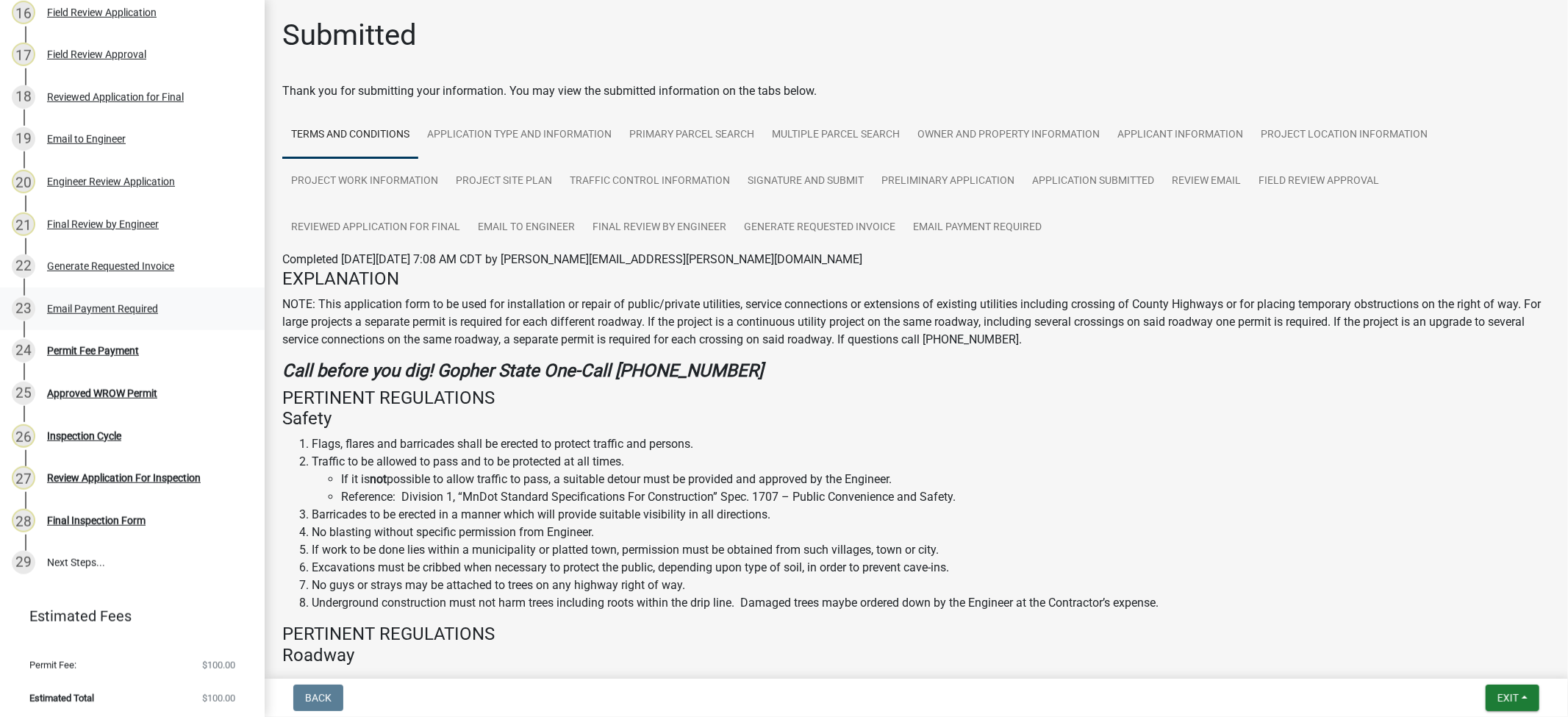
click at [88, 298] on div "23 Email Payment Required" at bounding box center [126, 308] width 230 height 23
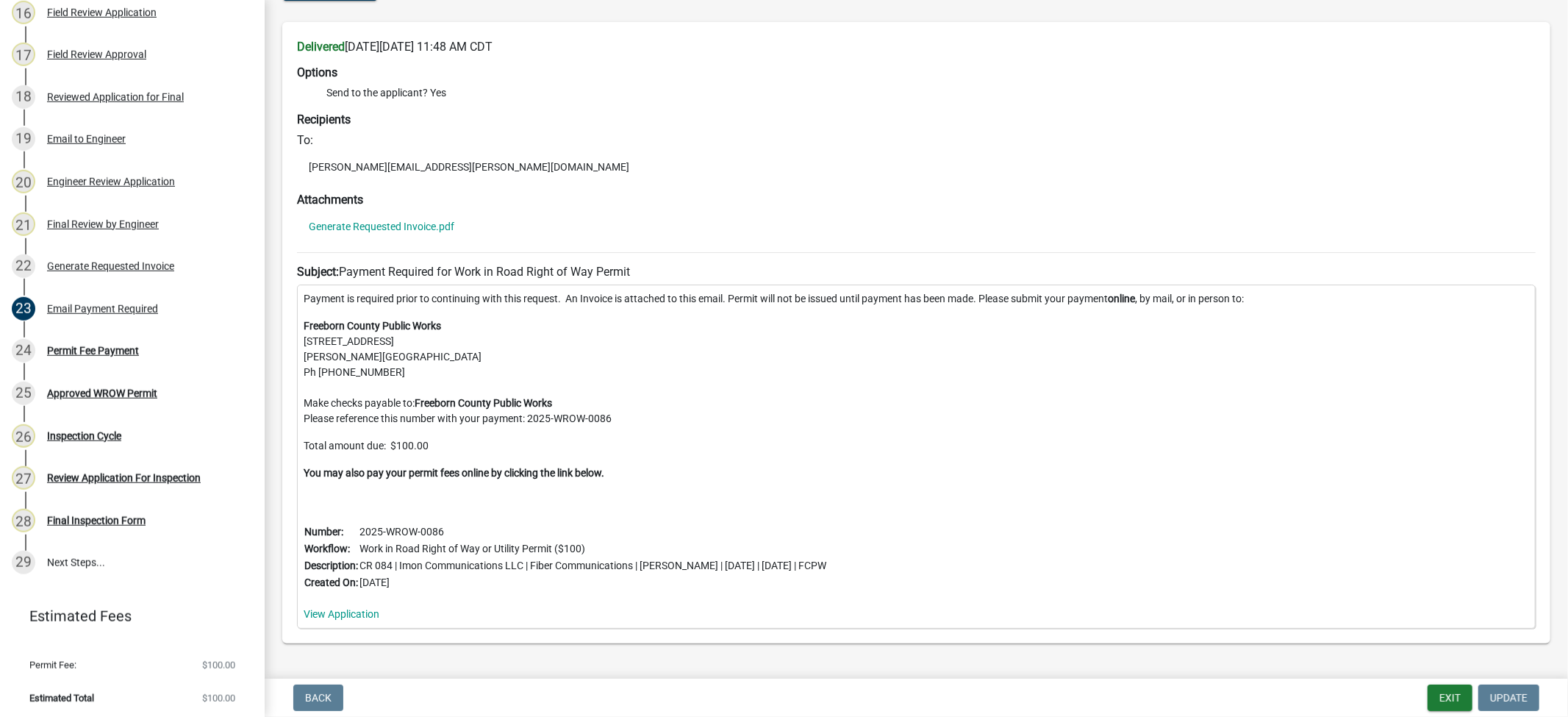
scroll to position [71, 0]
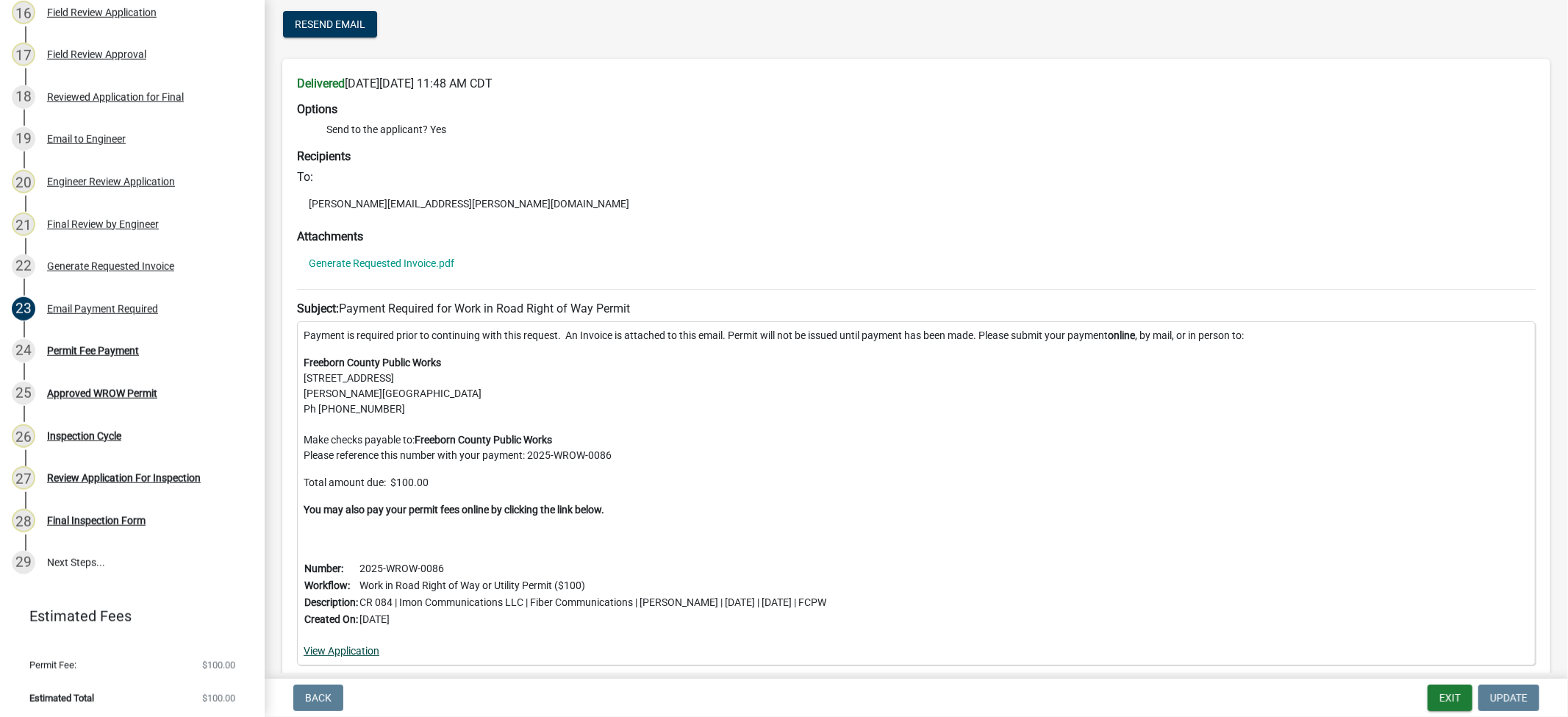
click at [333, 650] on link "View Application" at bounding box center [341, 651] width 75 height 12
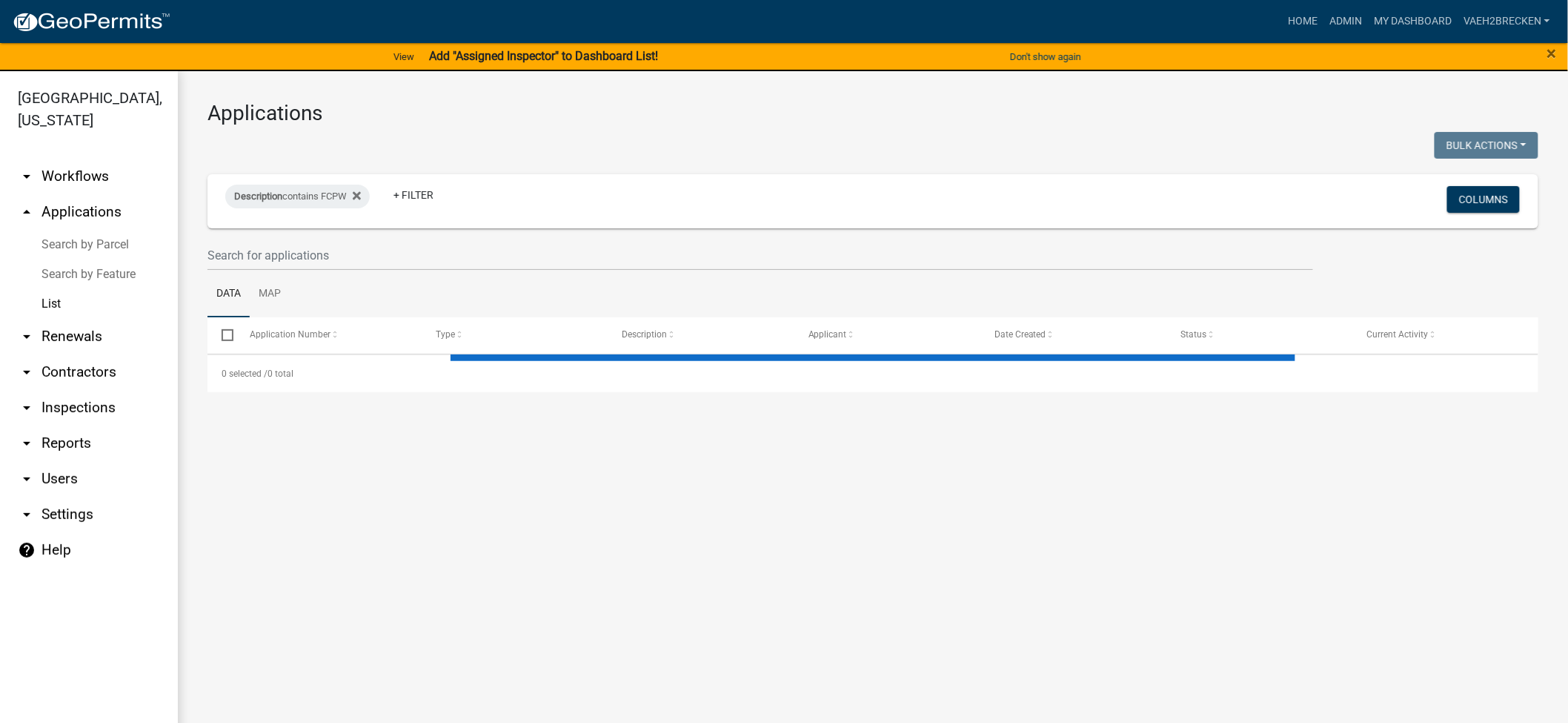
select select "3: 100"
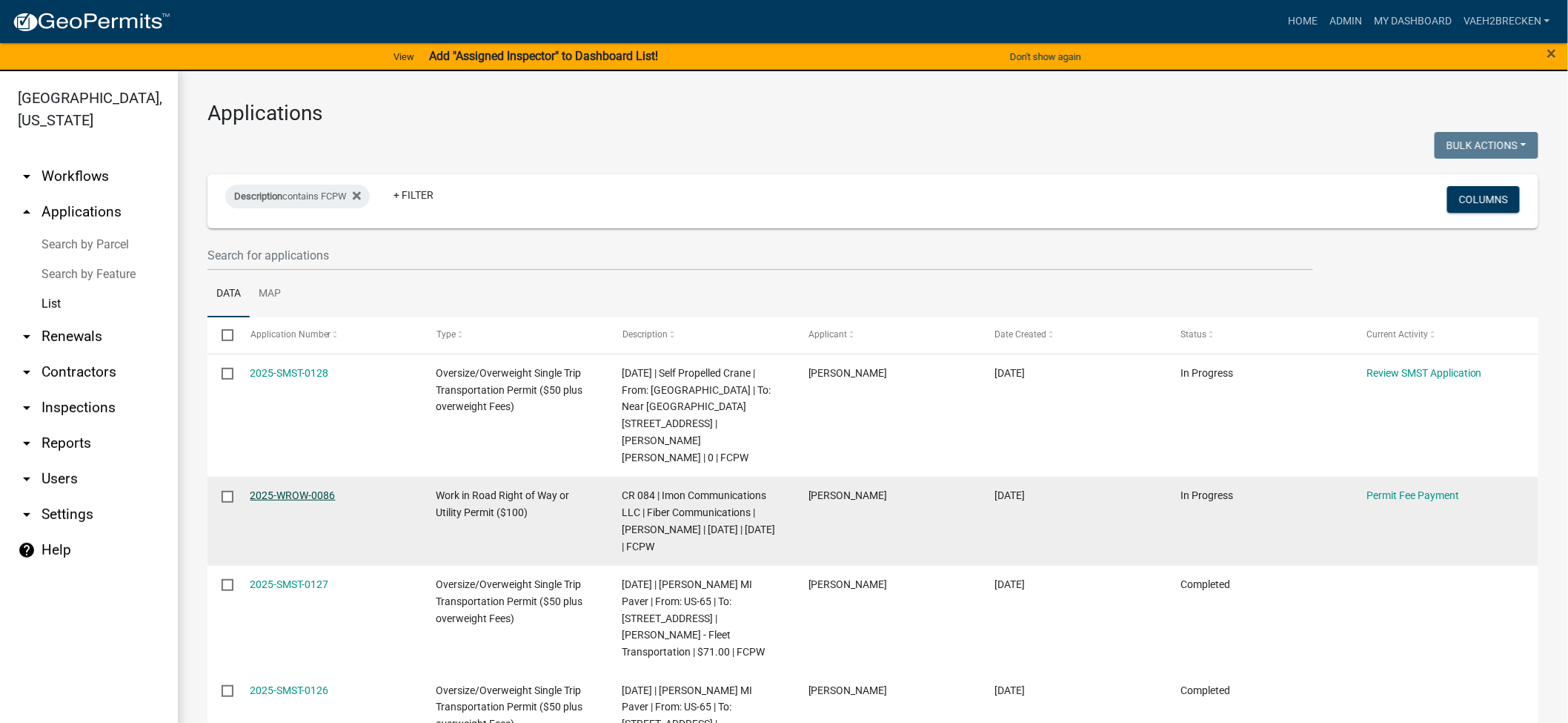
click at [315, 489] on link "2025-WROW-0086" at bounding box center [293, 495] width 85 height 12
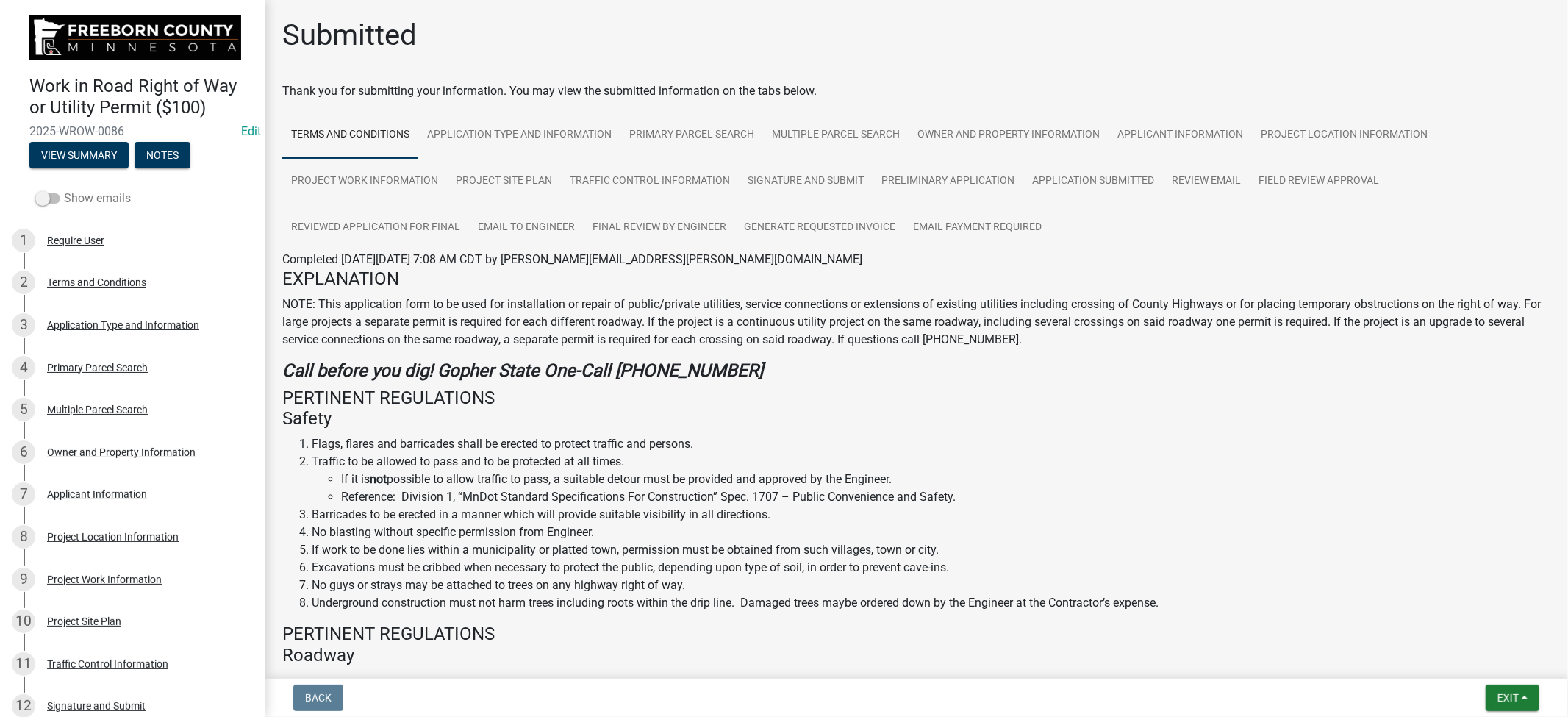
click at [52, 196] on span at bounding box center [48, 198] width 25 height 10
click at [64, 190] on input "Show emails" at bounding box center [64, 190] width 0 height 0
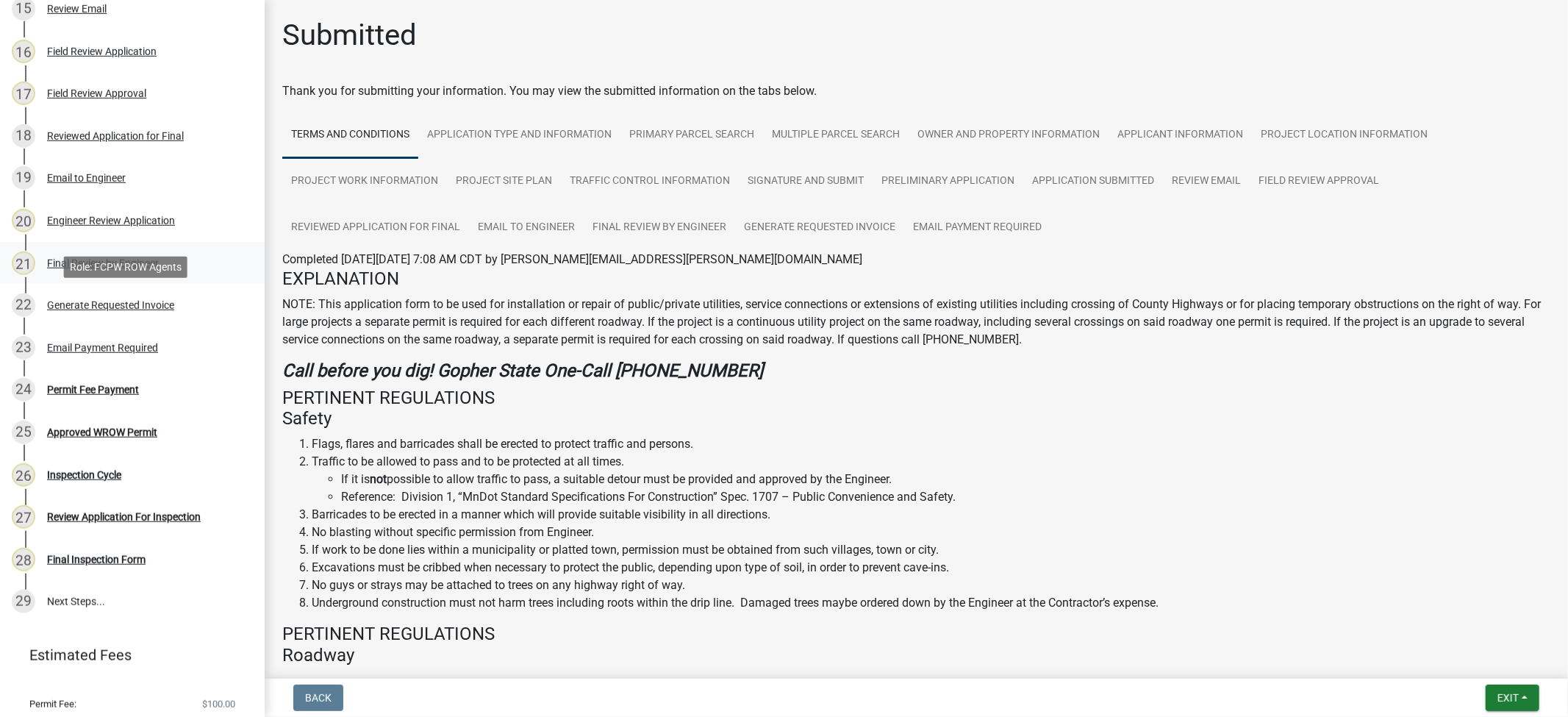
scroll to position [863, 0]
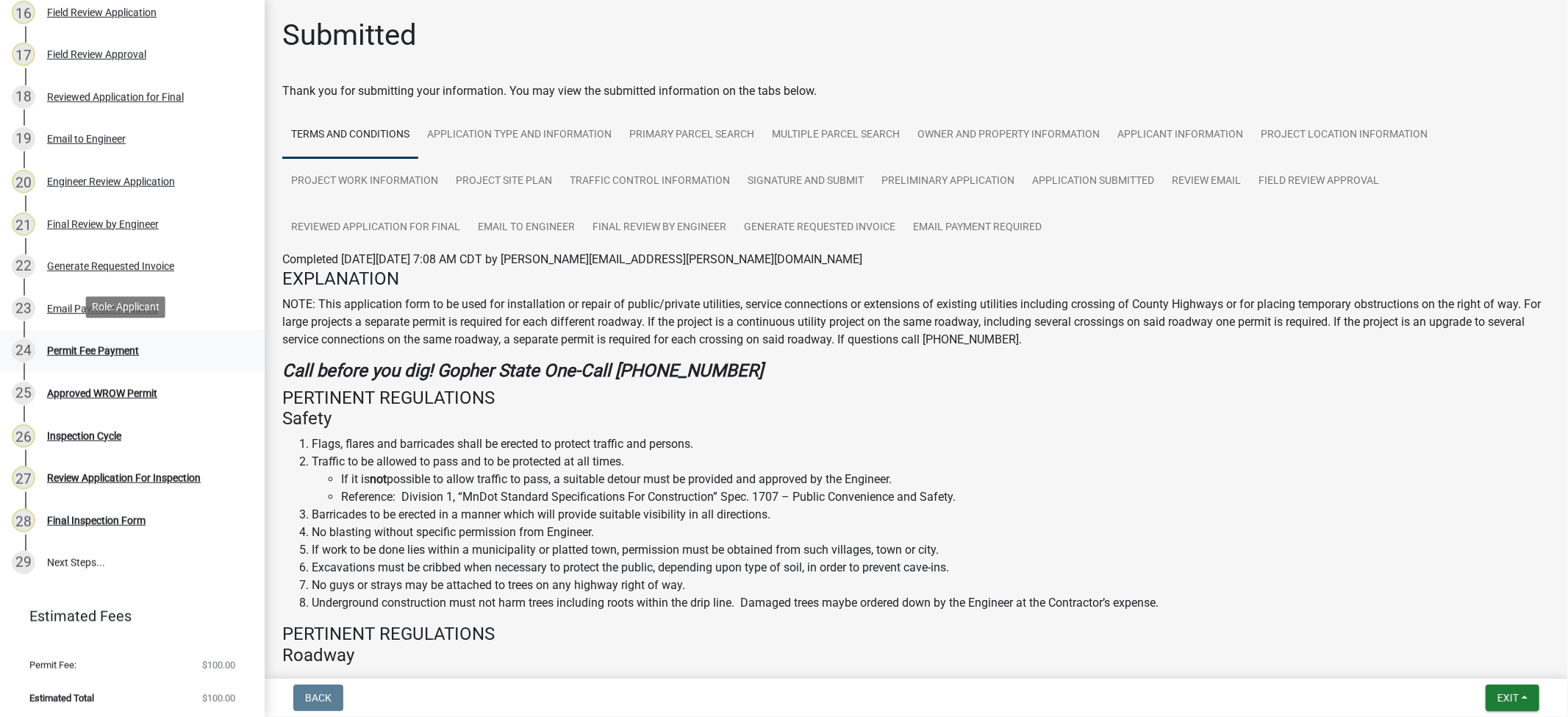
click at [104, 346] on div "Permit Fee Payment" at bounding box center [93, 351] width 92 height 10
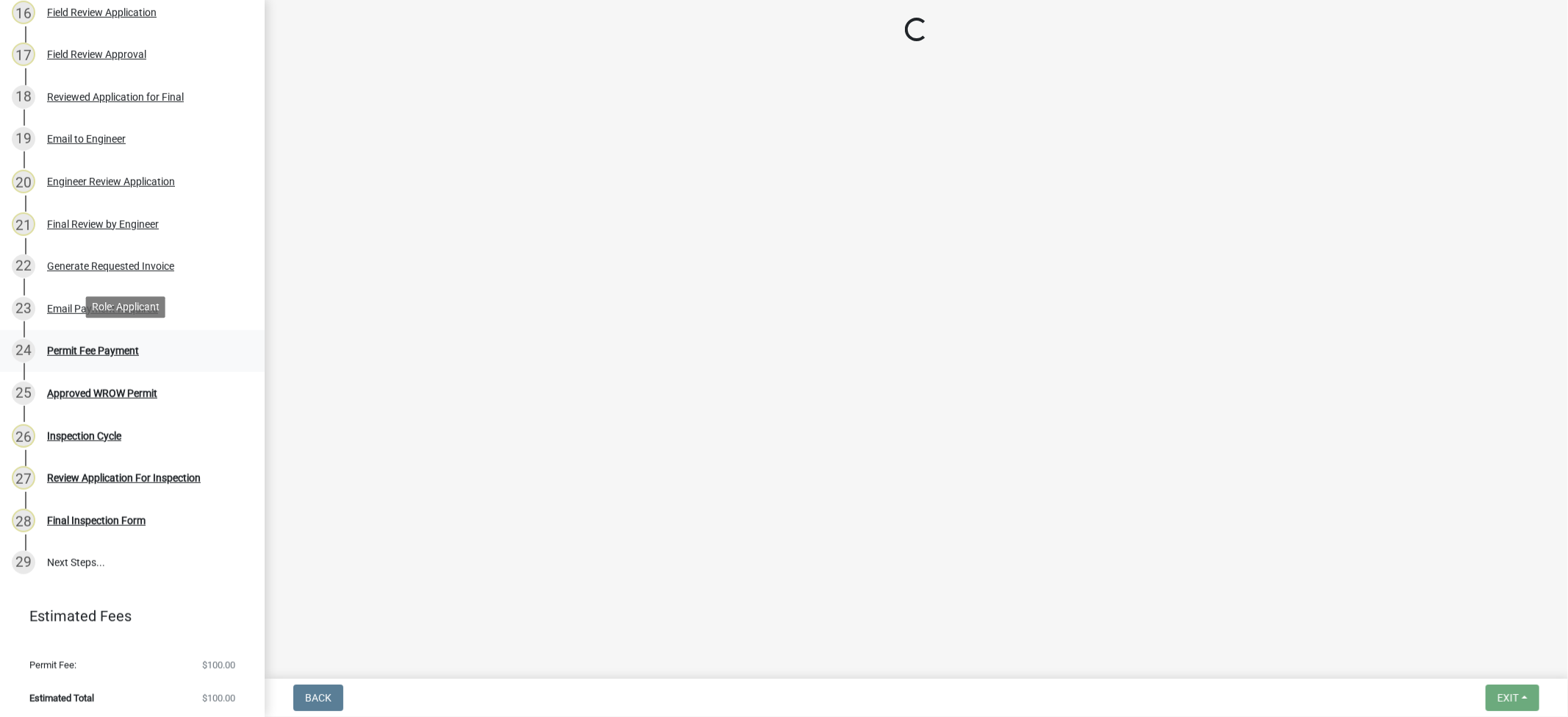
select select "3: 3"
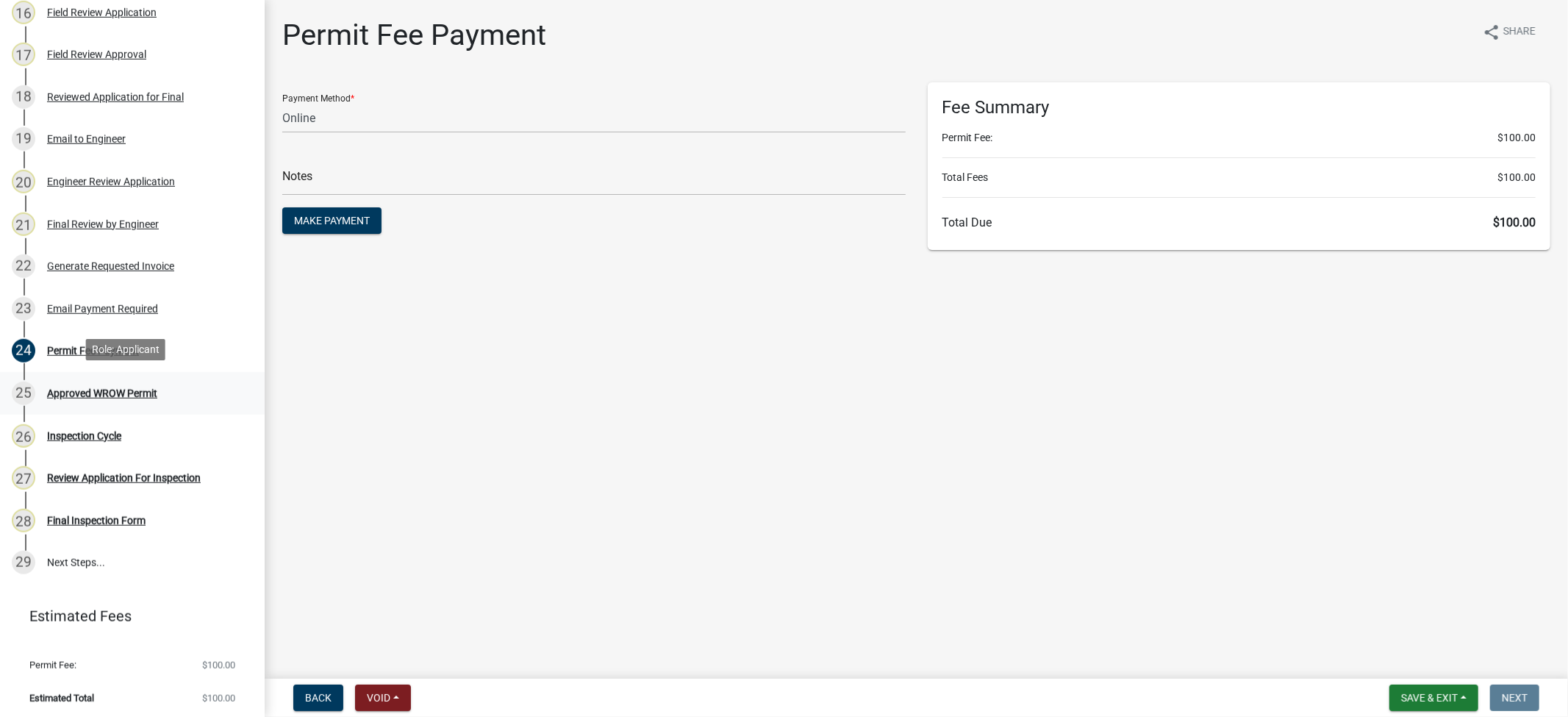
click at [113, 390] on div "Approved WROW Permit" at bounding box center [102, 393] width 110 height 10
click at [118, 393] on div "Approved WROW Permit" at bounding box center [102, 393] width 110 height 10
click at [108, 303] on div "Email Payment Required" at bounding box center [103, 308] width 111 height 10
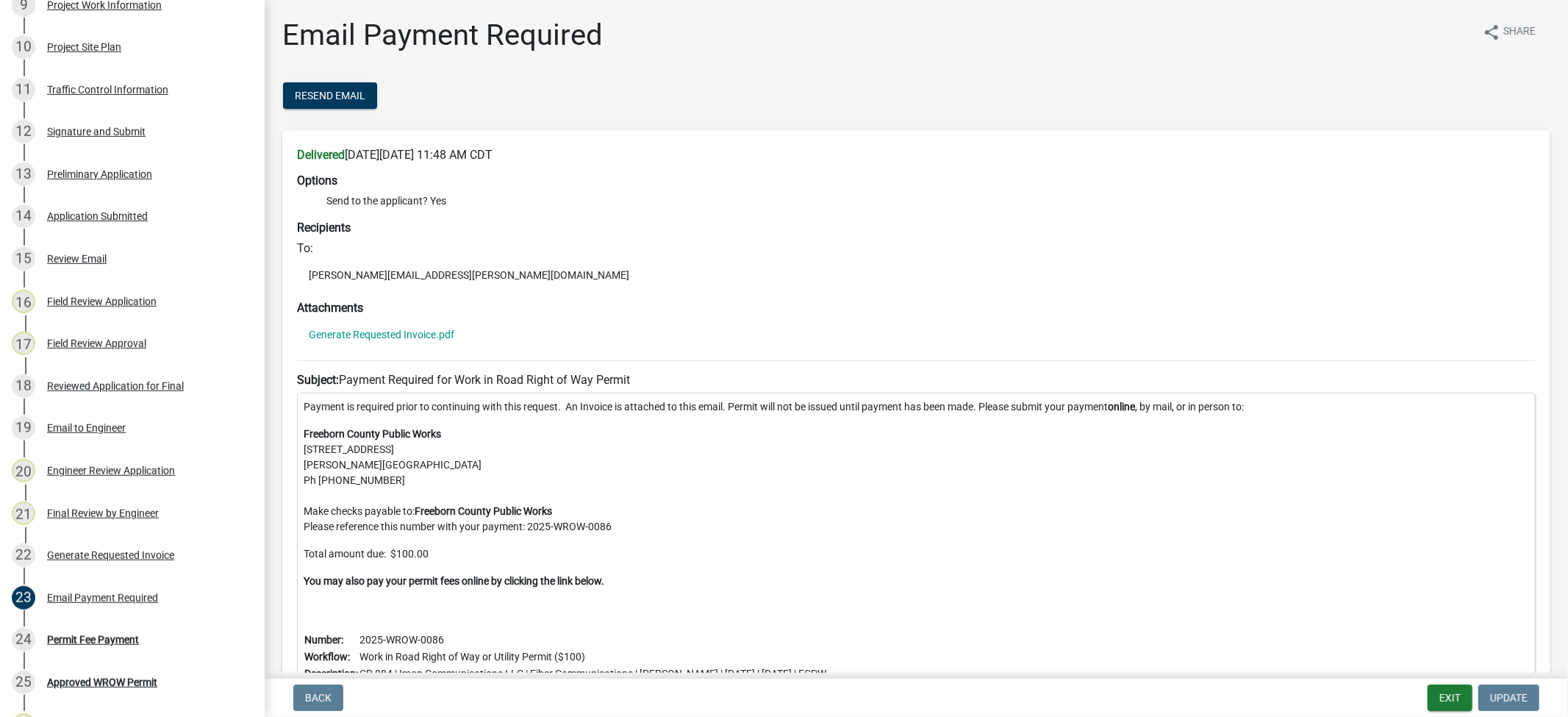
scroll to position [0, 0]
